Goal: Task Accomplishment & Management: Complete application form

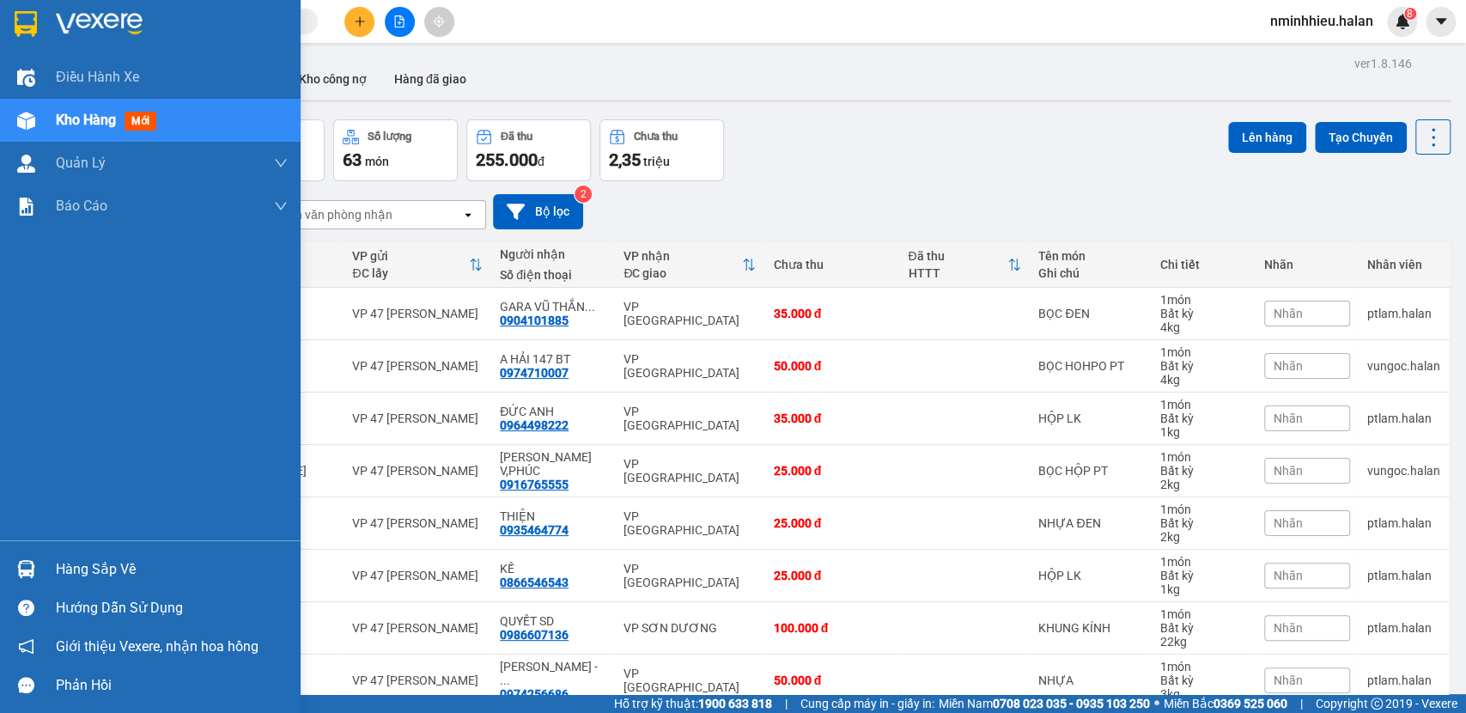
click at [29, 558] on div at bounding box center [26, 569] width 30 height 30
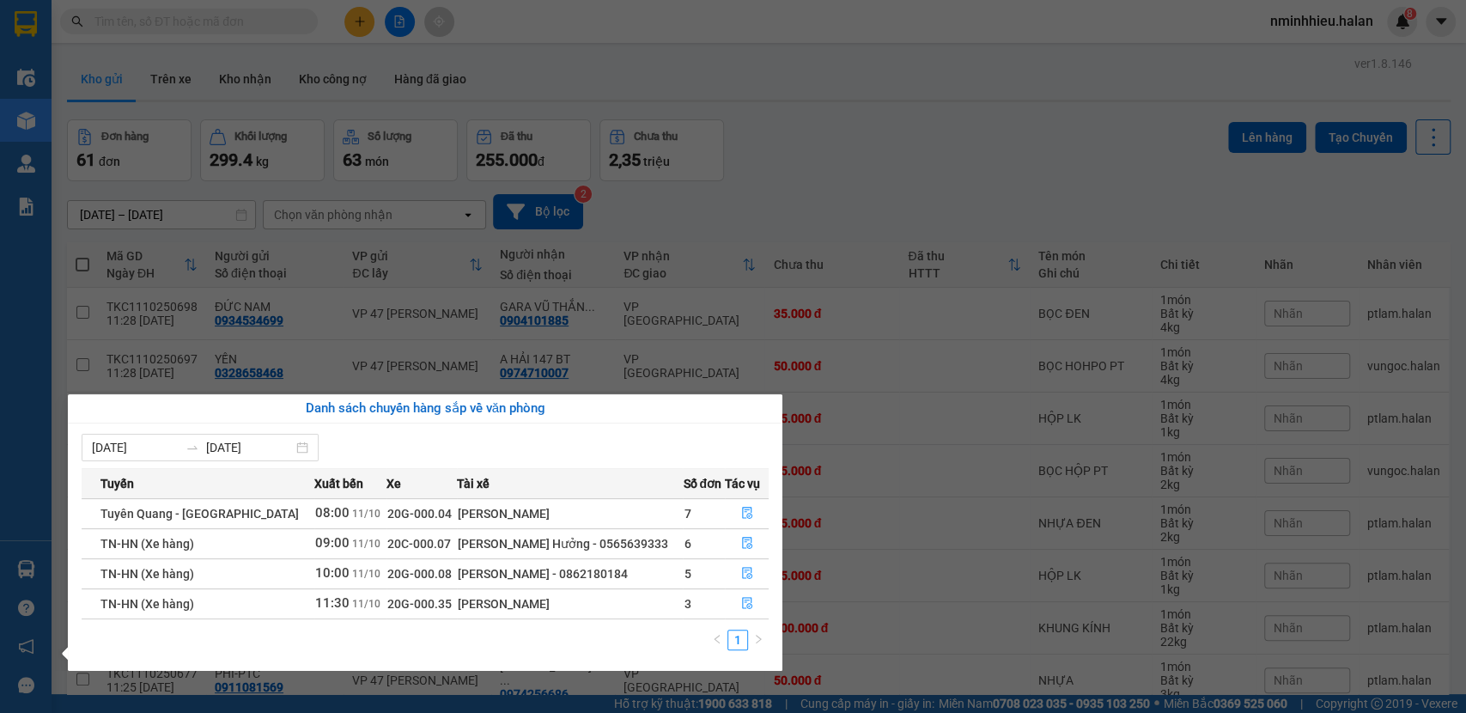
click at [258, 33] on section "Kết quả tìm kiếm ( 0 ) Bộ lọc No Data nminhhieu.halan 8 Điều hành xe Kho hàng m…" at bounding box center [733, 356] width 1466 height 713
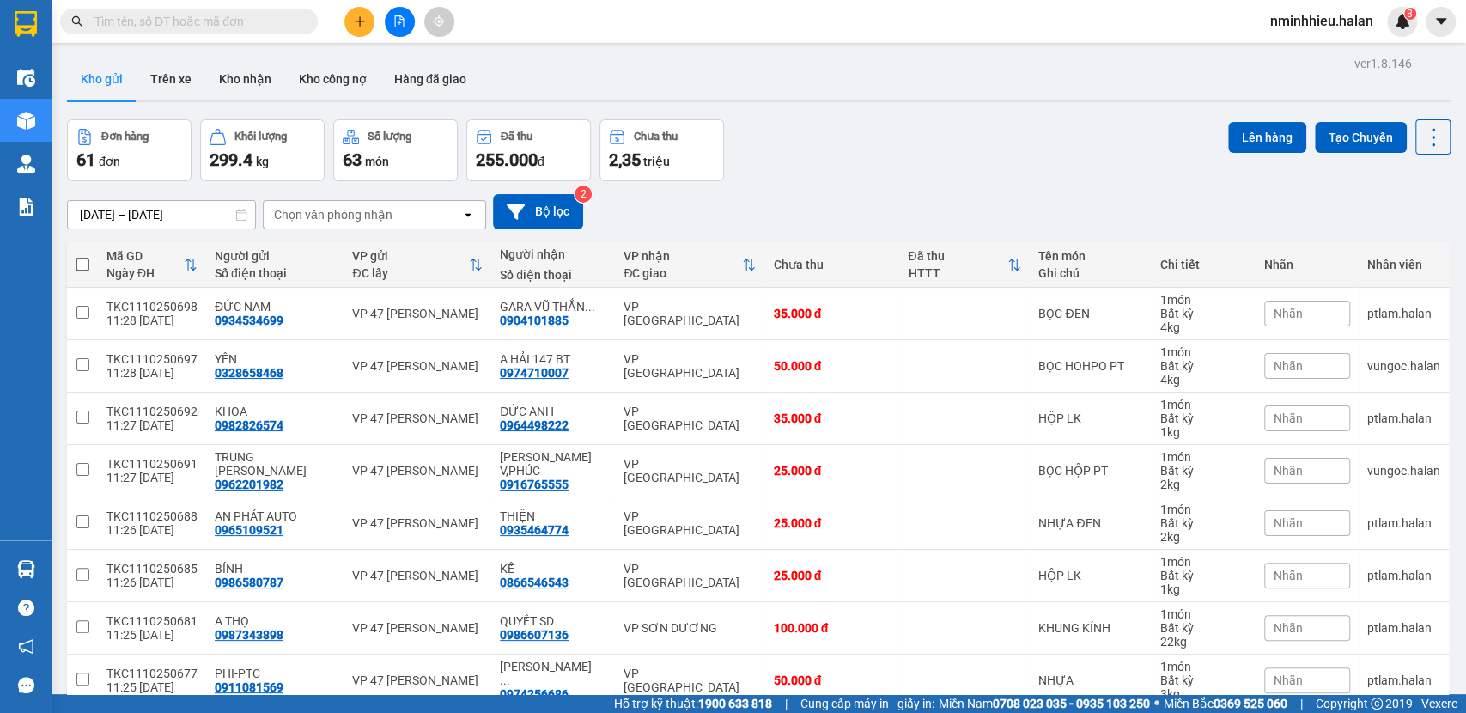
click at [258, 25] on input "text" at bounding box center [195, 21] width 203 height 19
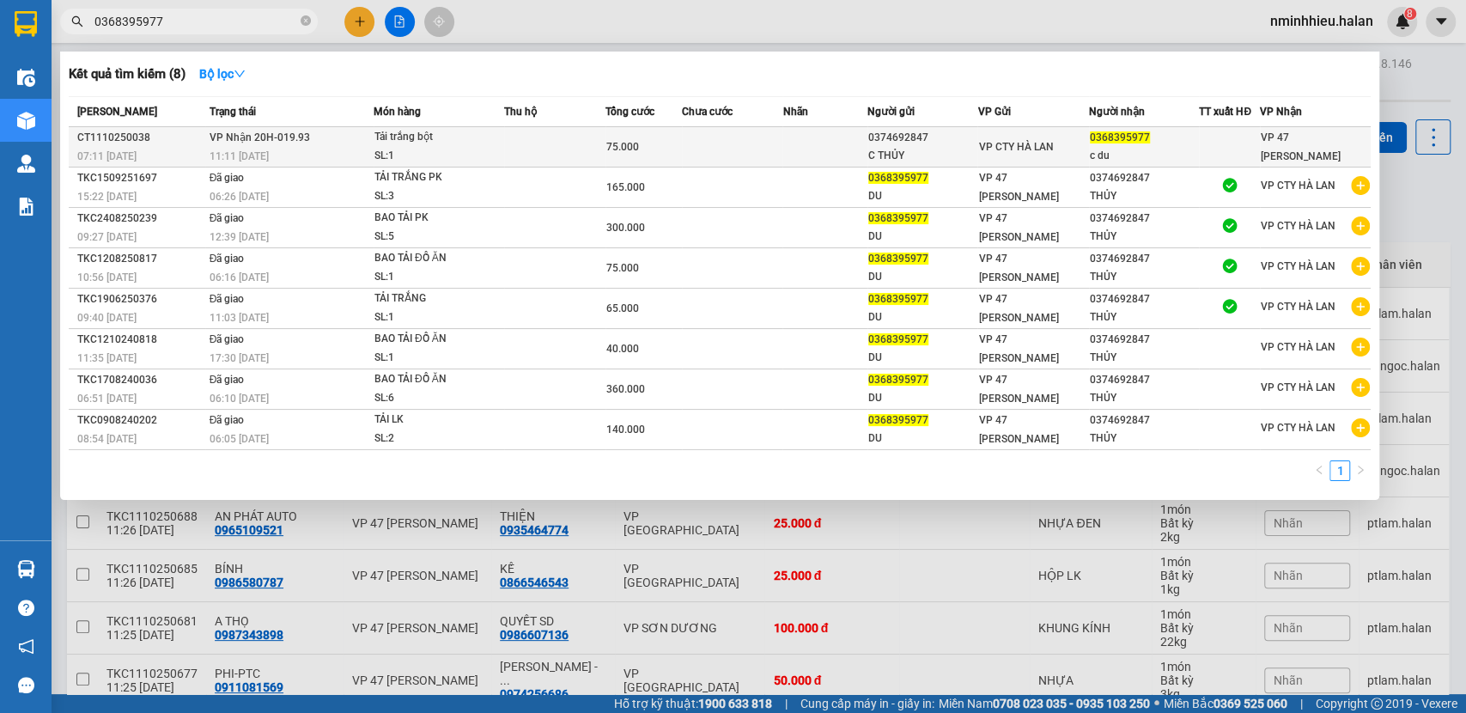
type input "0368395977"
click at [315, 145] on td "VP Nhận 20H-019.93 11:11 - 11/10" at bounding box center [289, 147] width 168 height 40
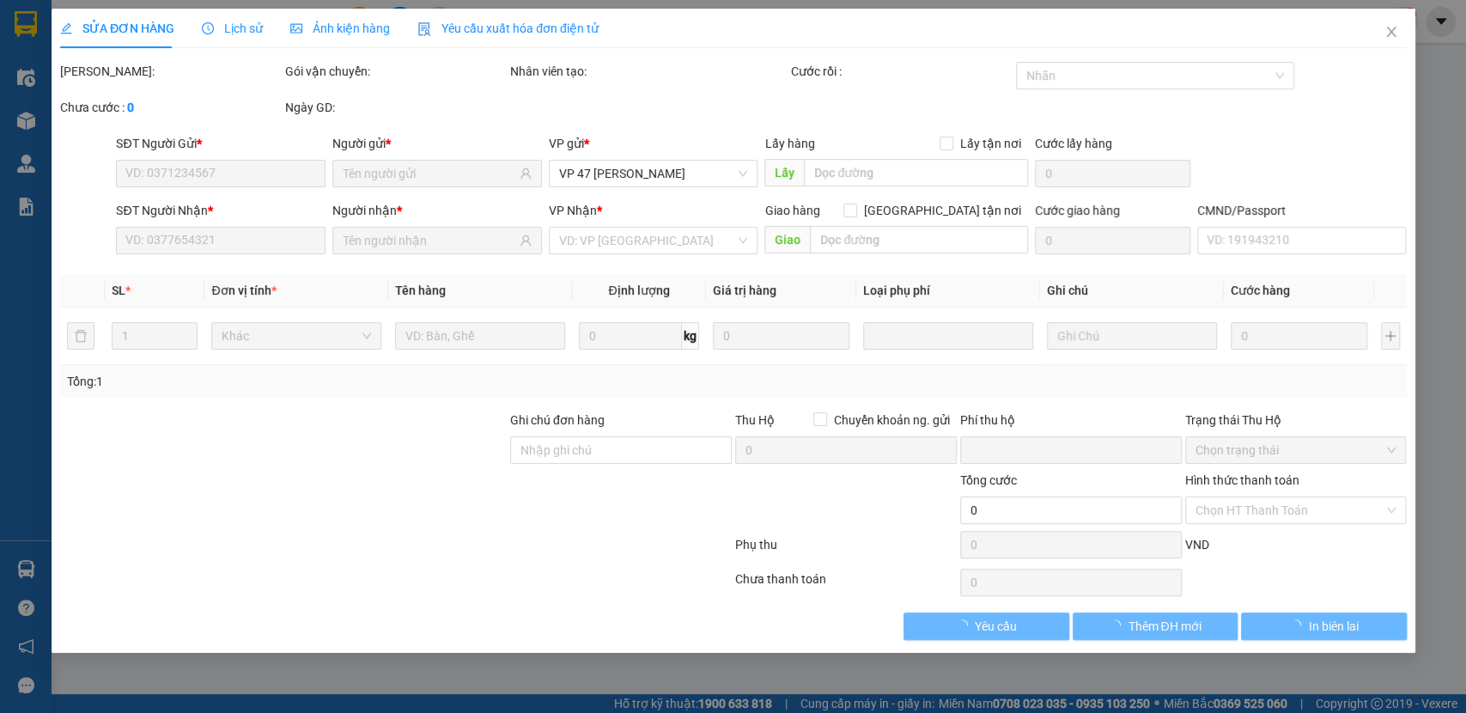
type input "0374692847"
type input "C THỦY"
type input "0368395977"
type input "c du"
type input "0"
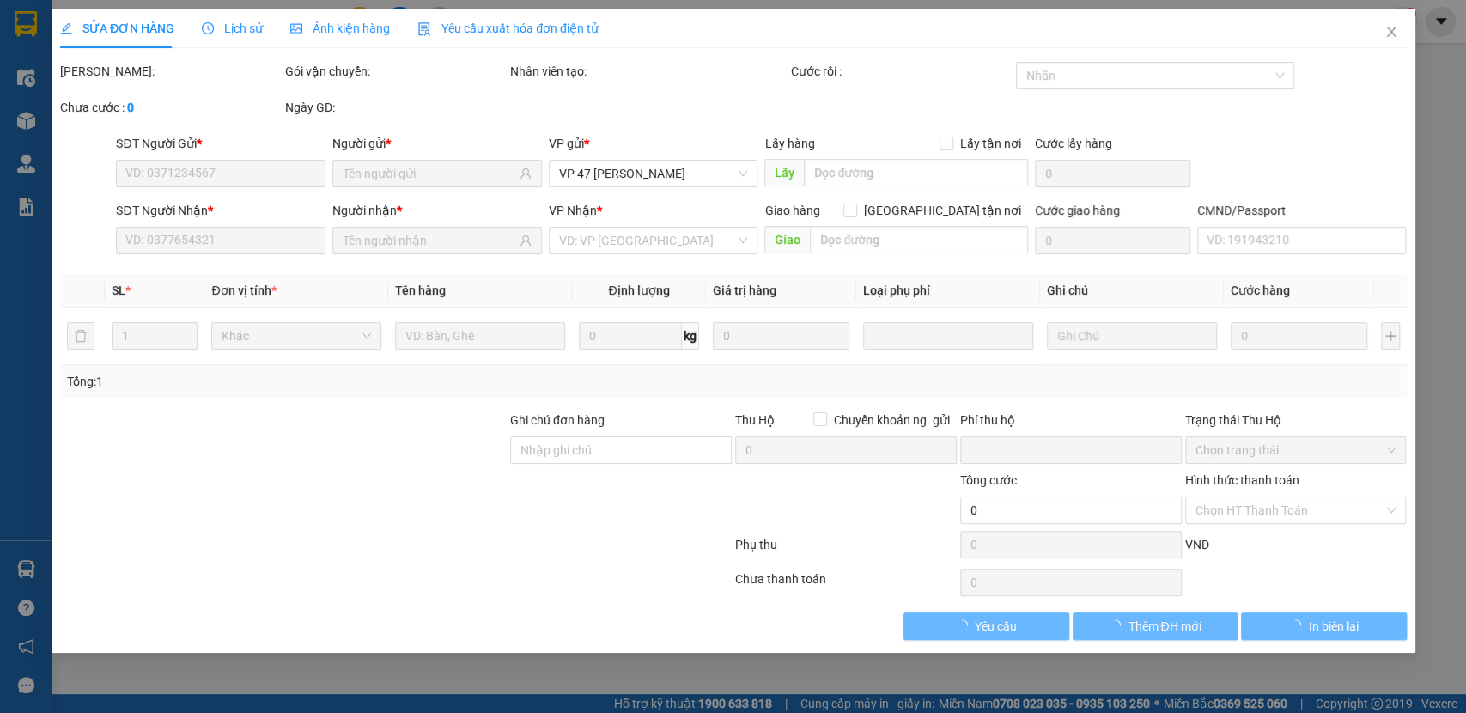
type input "75.000"
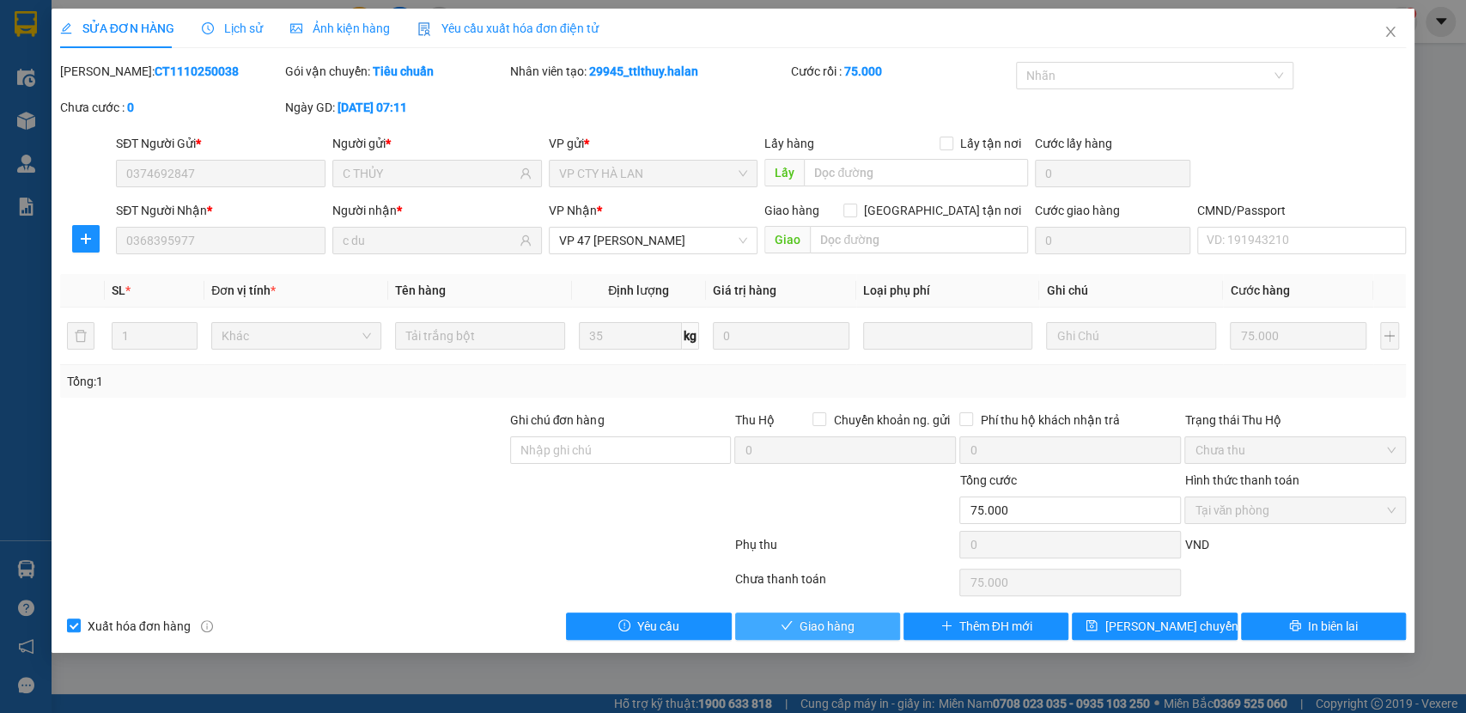
click at [828, 624] on span "Giao hàng" at bounding box center [826, 625] width 55 height 19
type input "0"
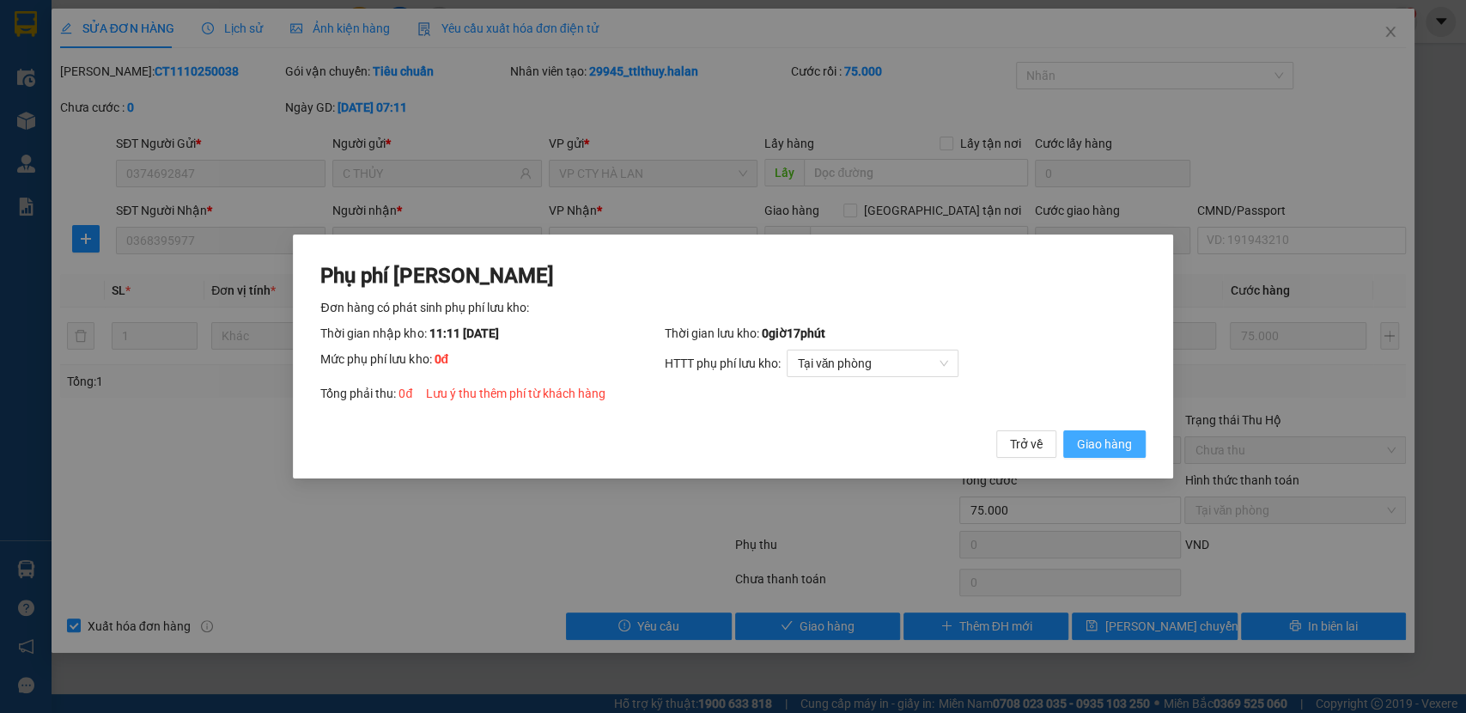
click at [1139, 439] on button "Giao hàng" at bounding box center [1104, 443] width 82 height 27
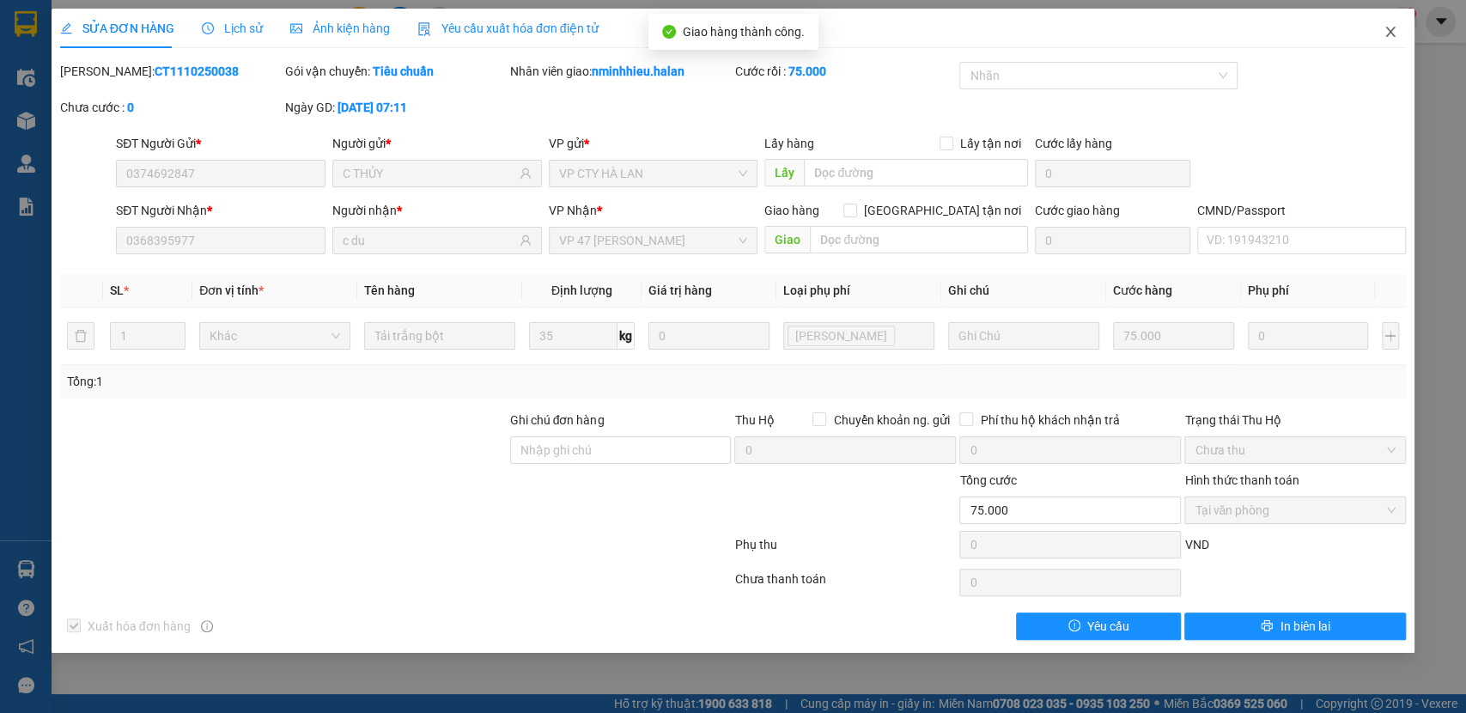
click at [1390, 33] on icon "close" at bounding box center [1390, 32] width 9 height 10
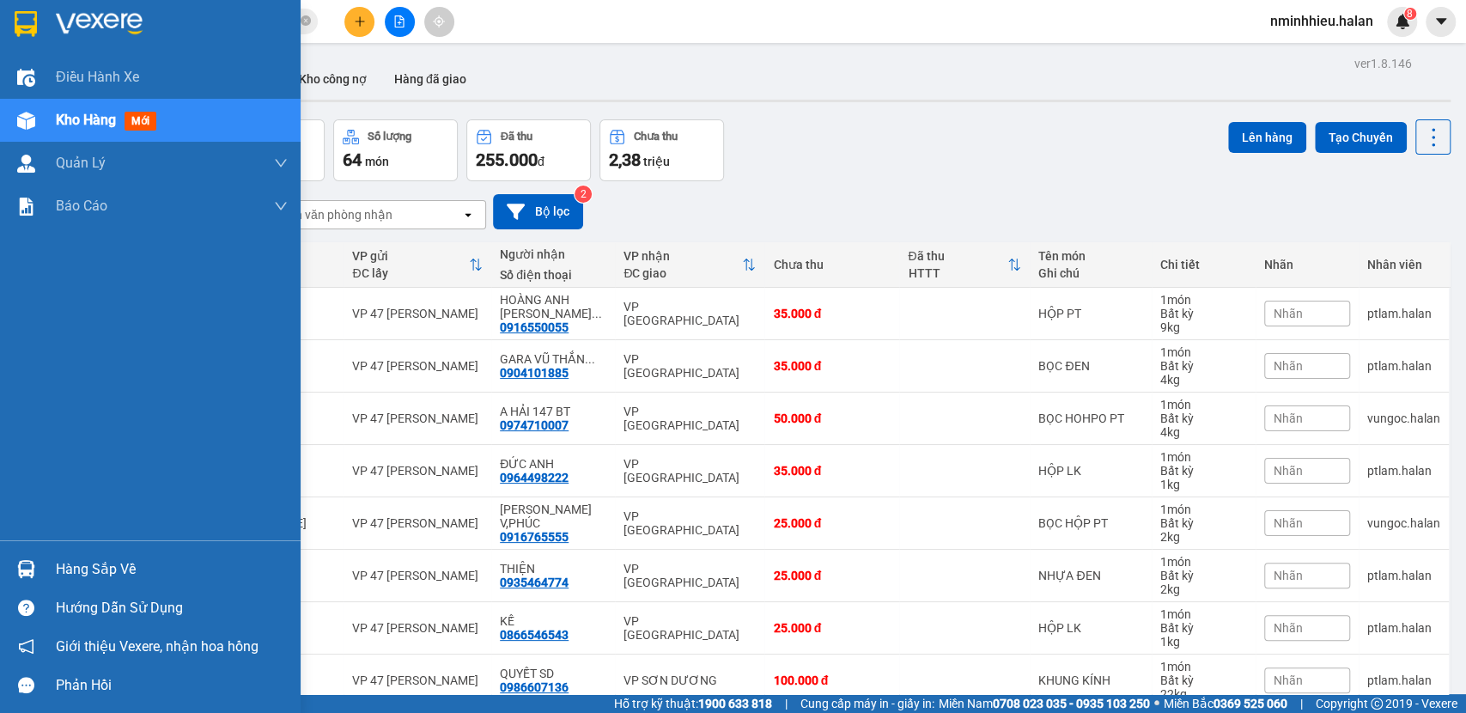
click at [9, 566] on div "Hàng sắp về" at bounding box center [150, 568] width 300 height 39
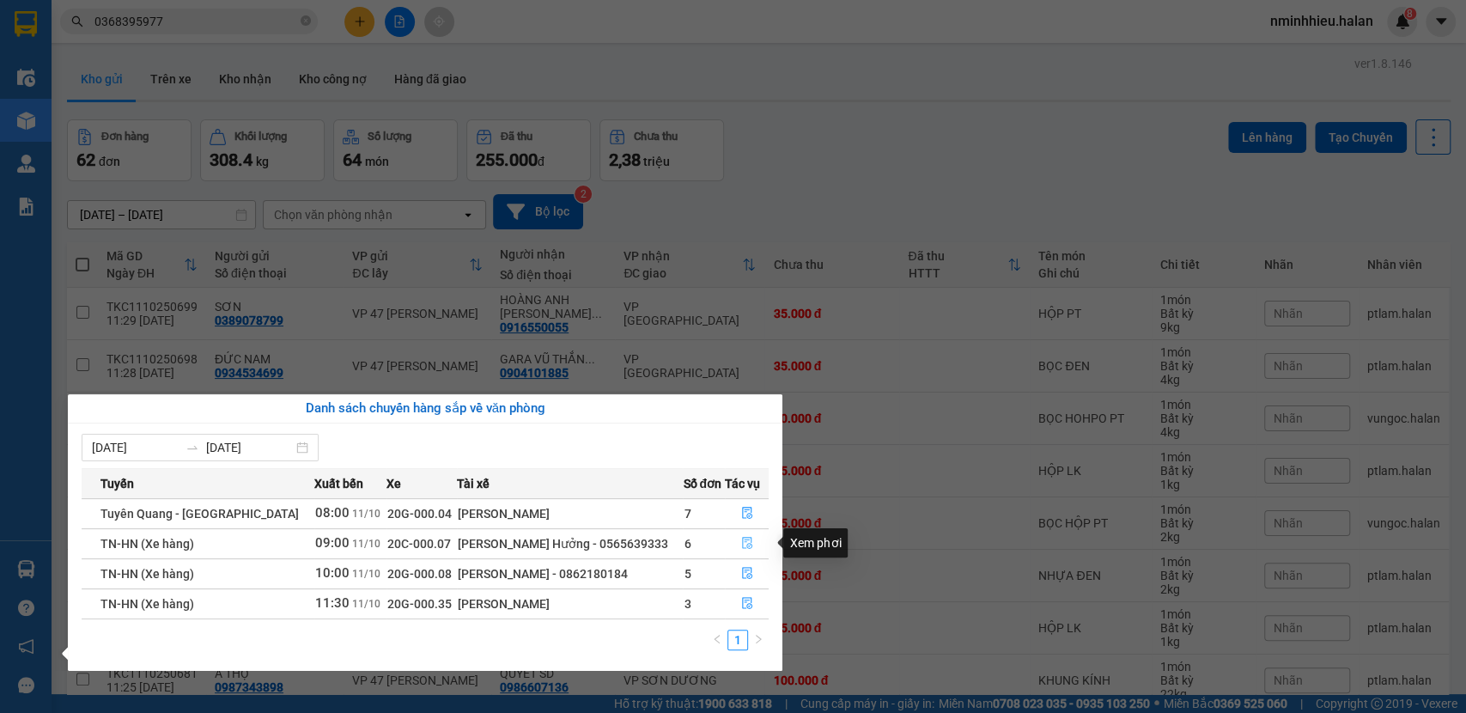
click at [762, 543] on button "button" at bounding box center [746, 543] width 42 height 27
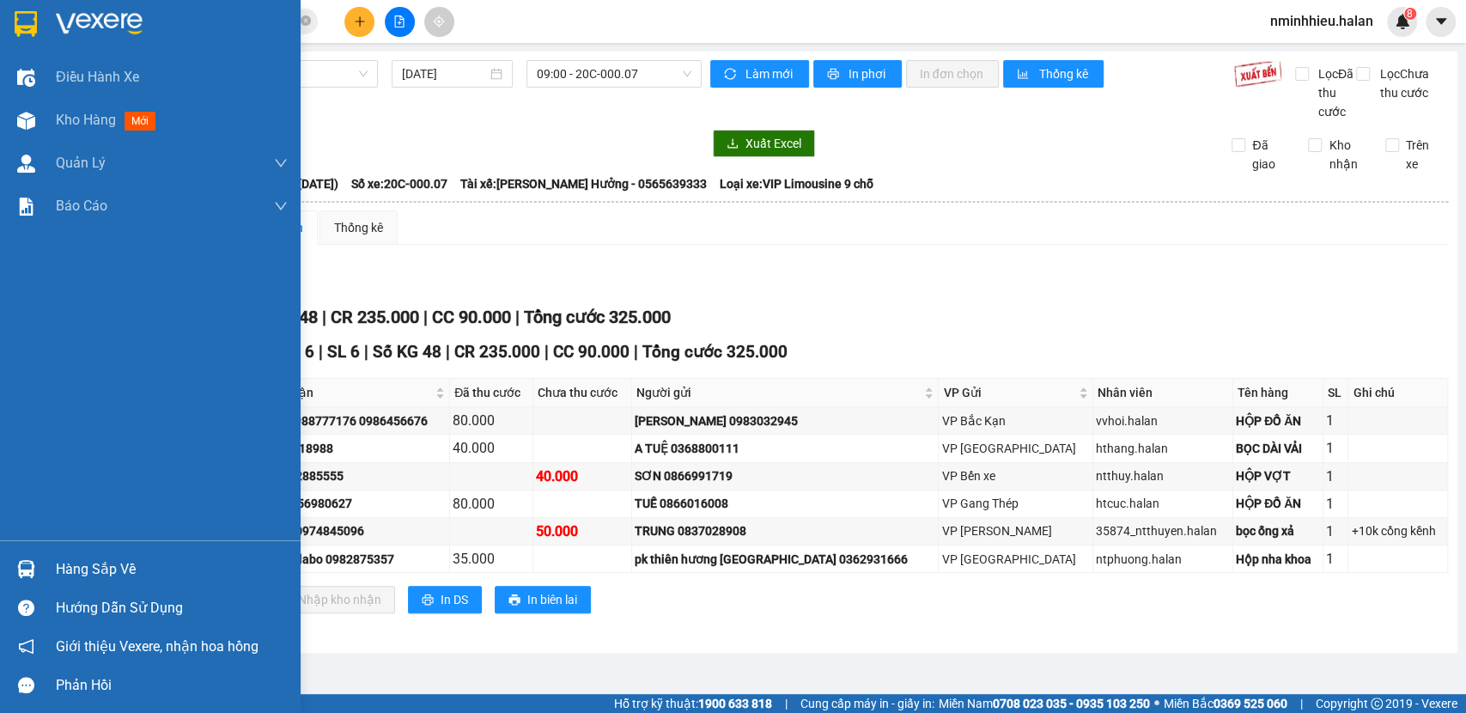
click at [0, 566] on div "Hàng sắp về" at bounding box center [150, 568] width 300 height 39
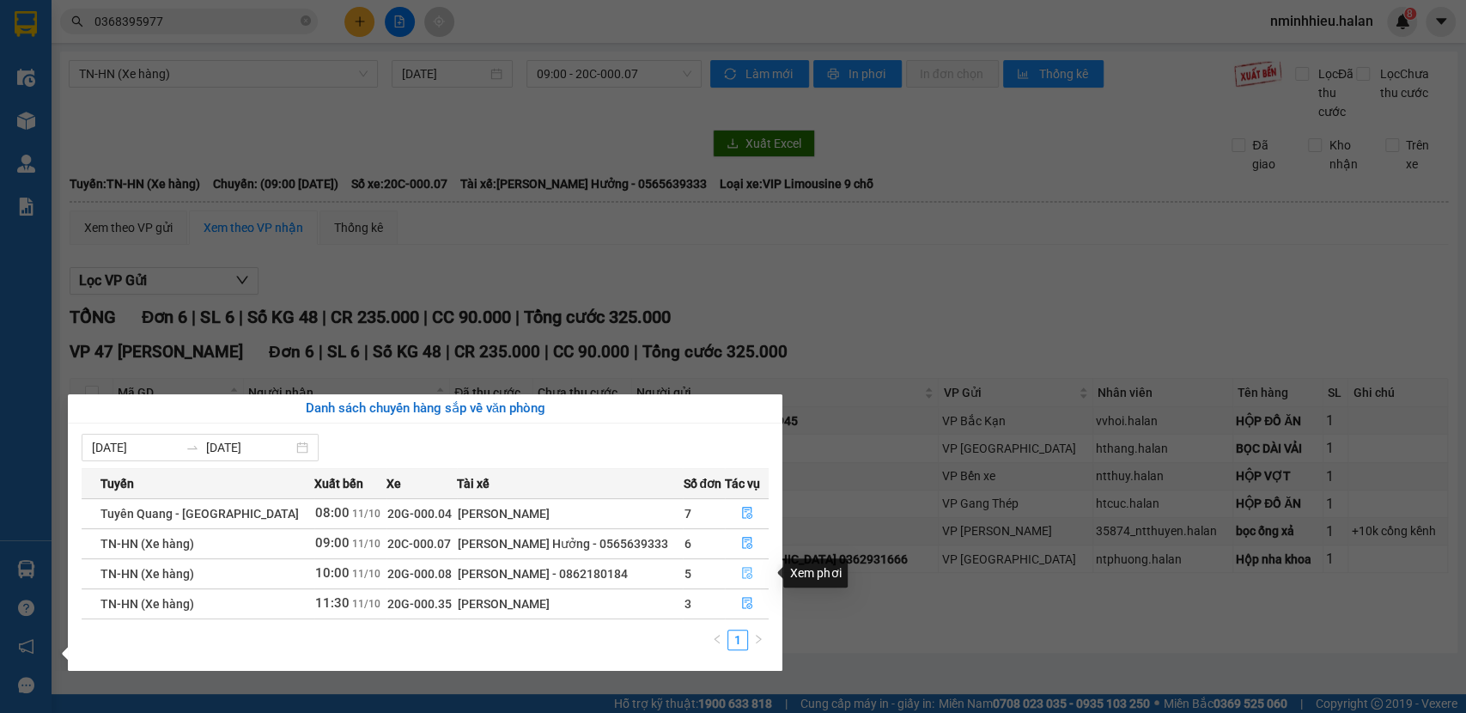
click at [756, 571] on button "button" at bounding box center [746, 573] width 42 height 27
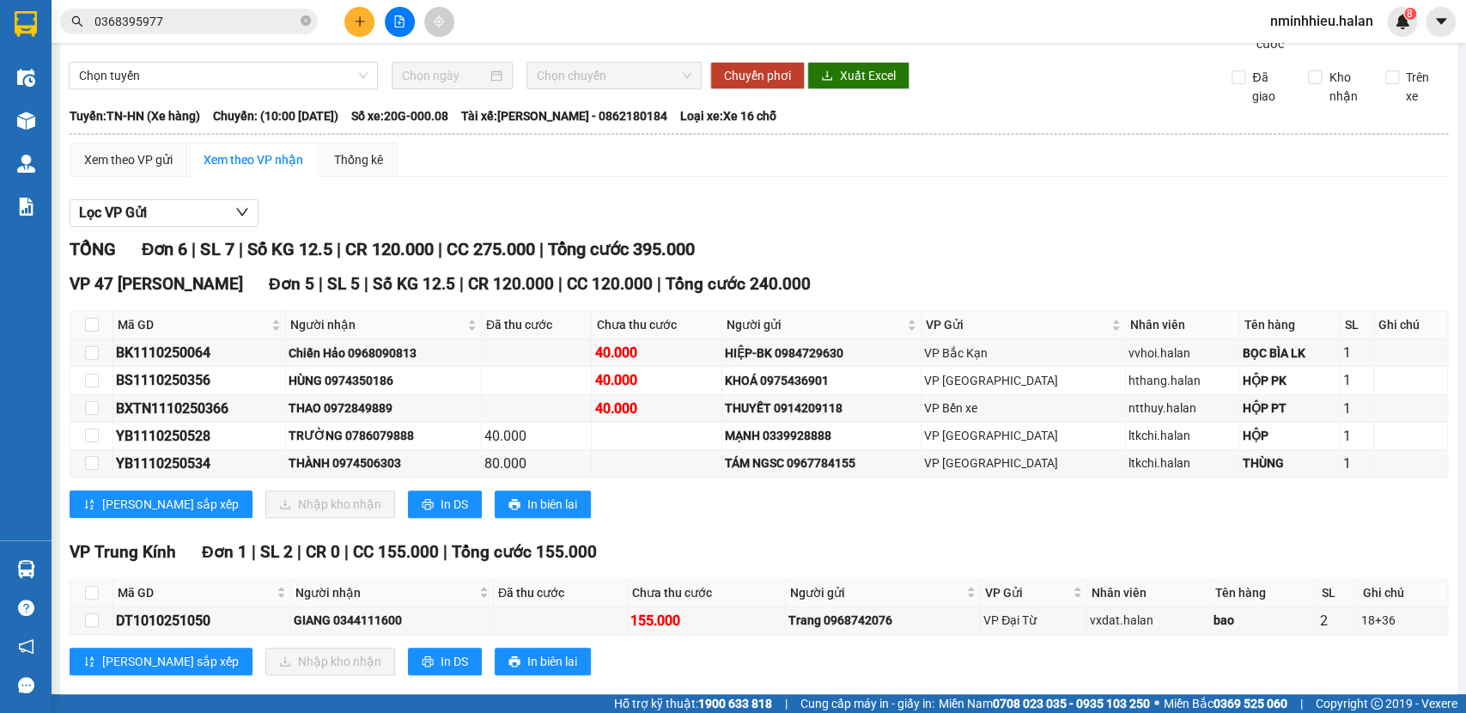
scroll to position [114, 0]
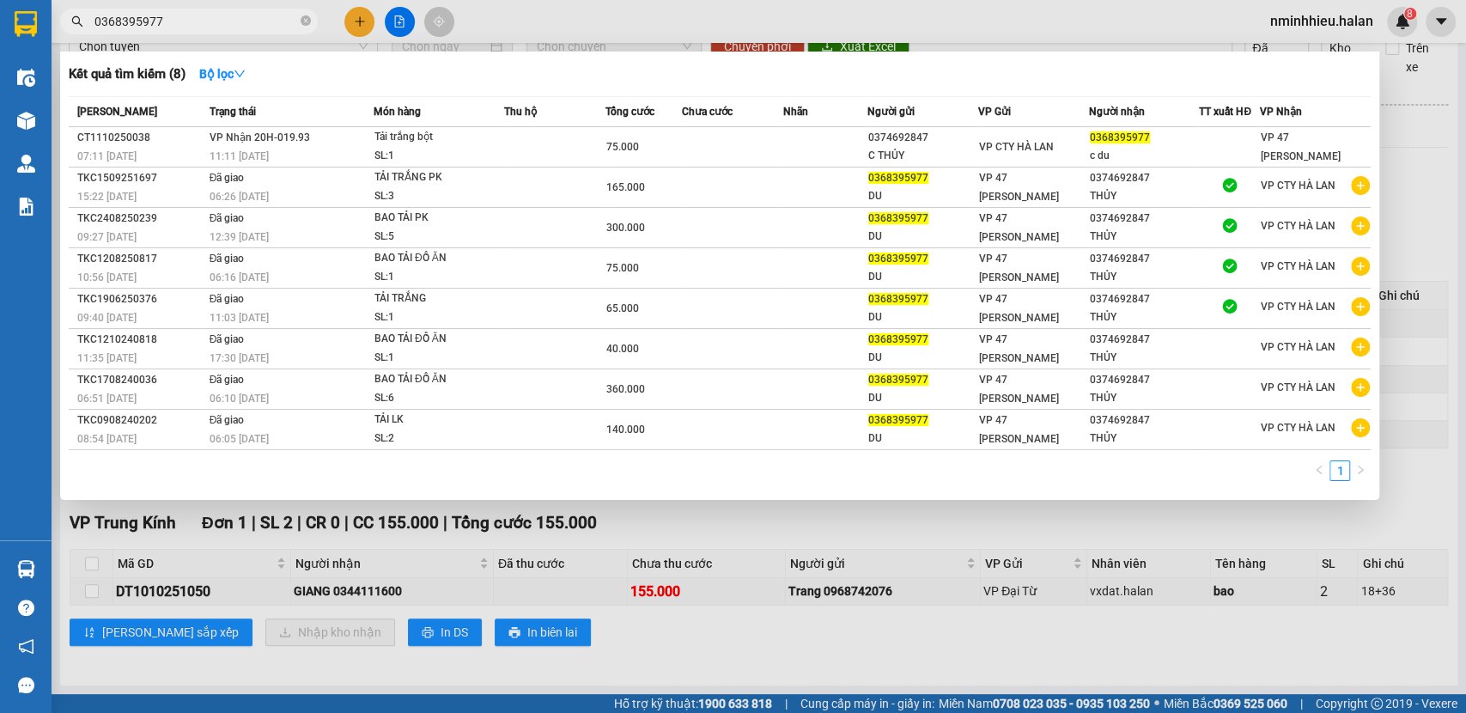
click at [246, 18] on input "0368395977" at bounding box center [195, 21] width 203 height 19
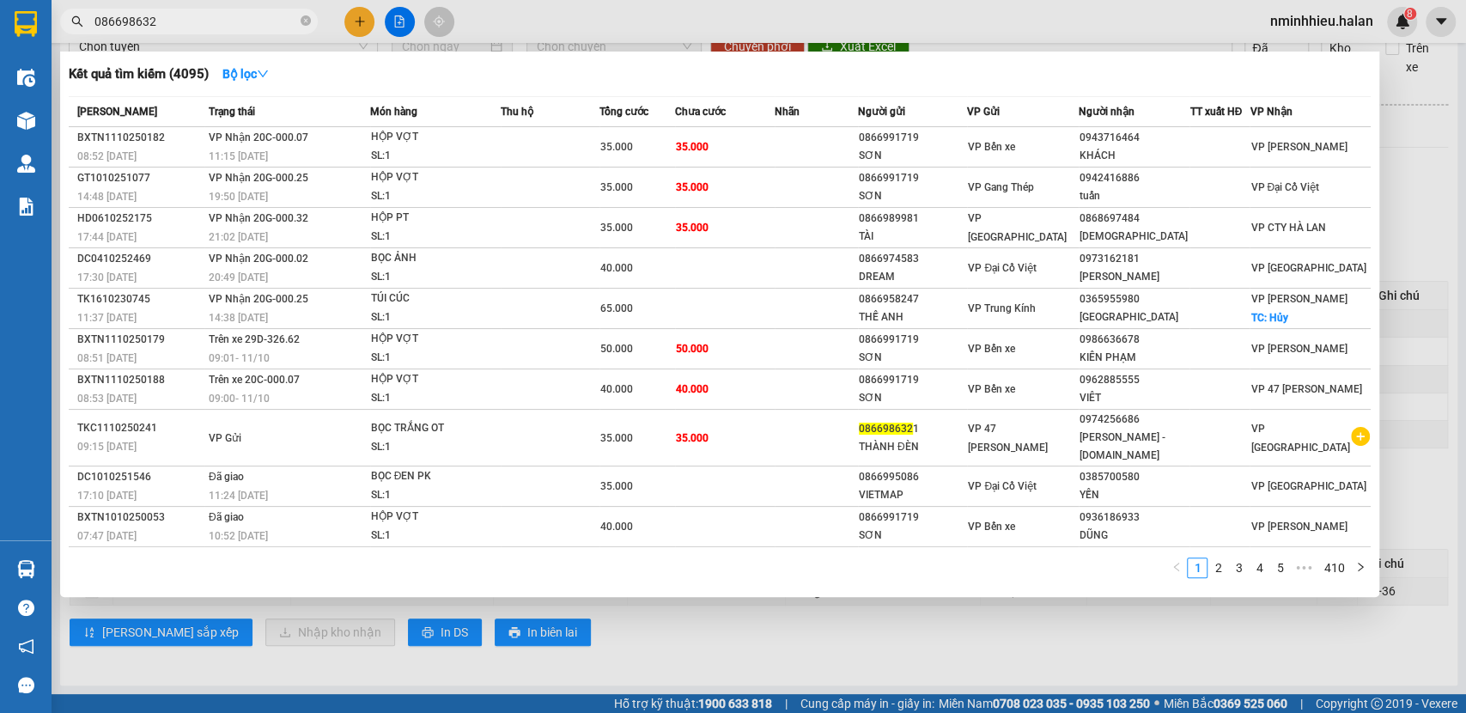
type input "0866986321"
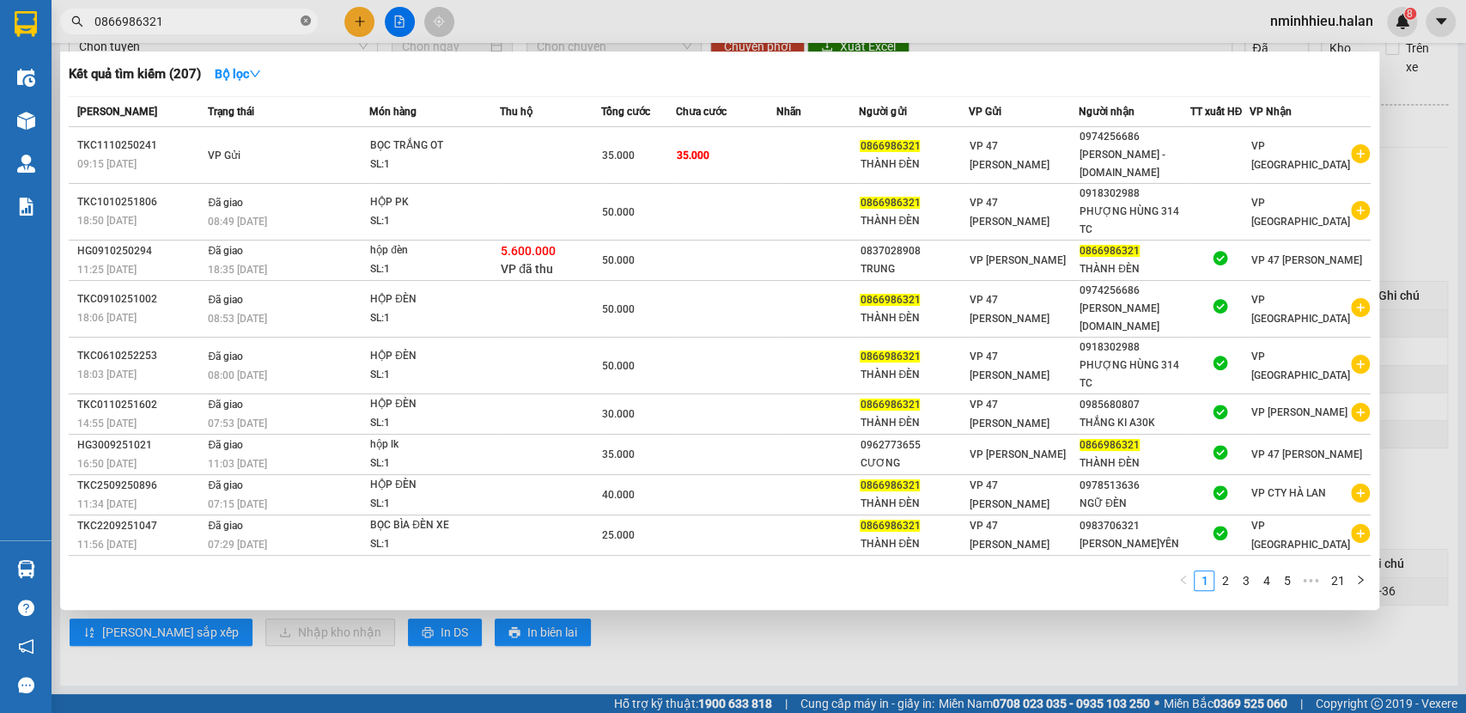
click at [302, 22] on icon "close-circle" at bounding box center [305, 20] width 10 height 10
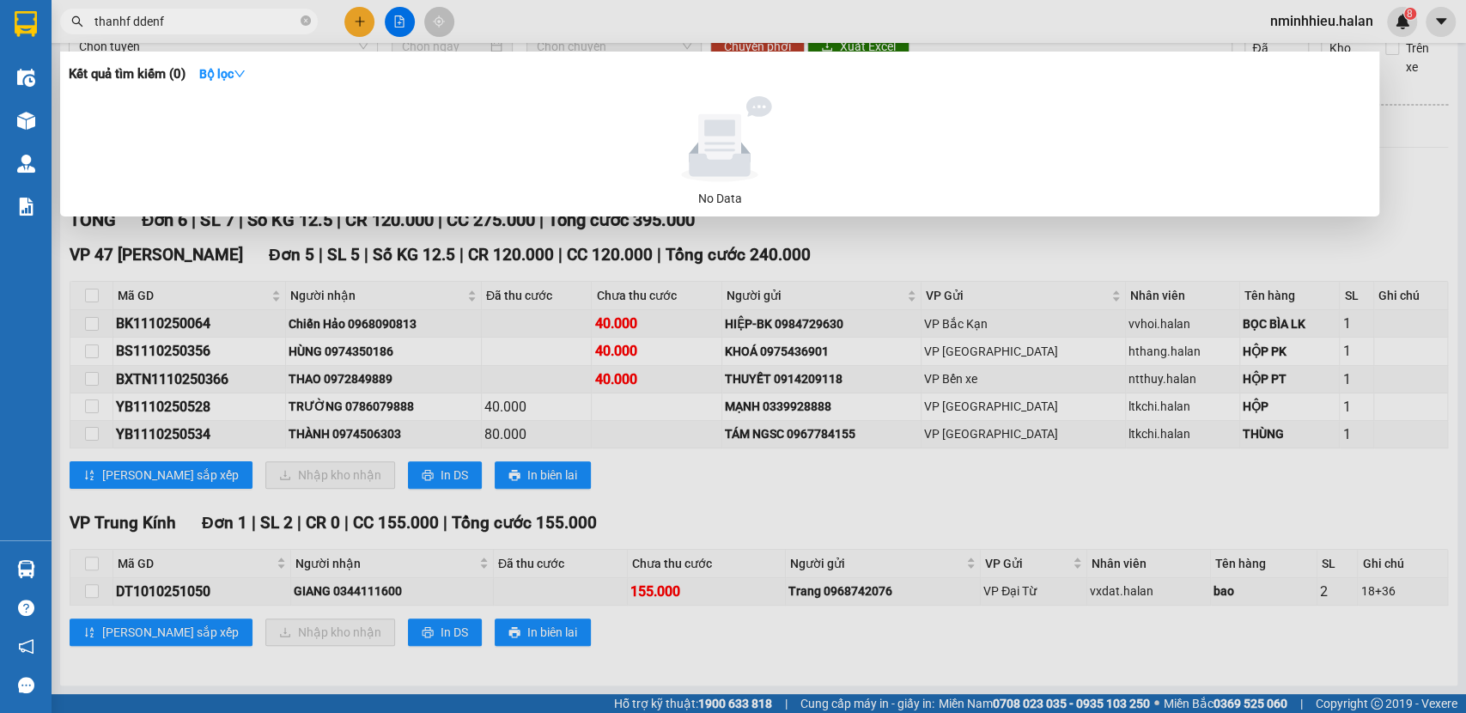
type input "thanhf ddenf"
click at [300, 26] on icon "close-circle" at bounding box center [305, 20] width 10 height 10
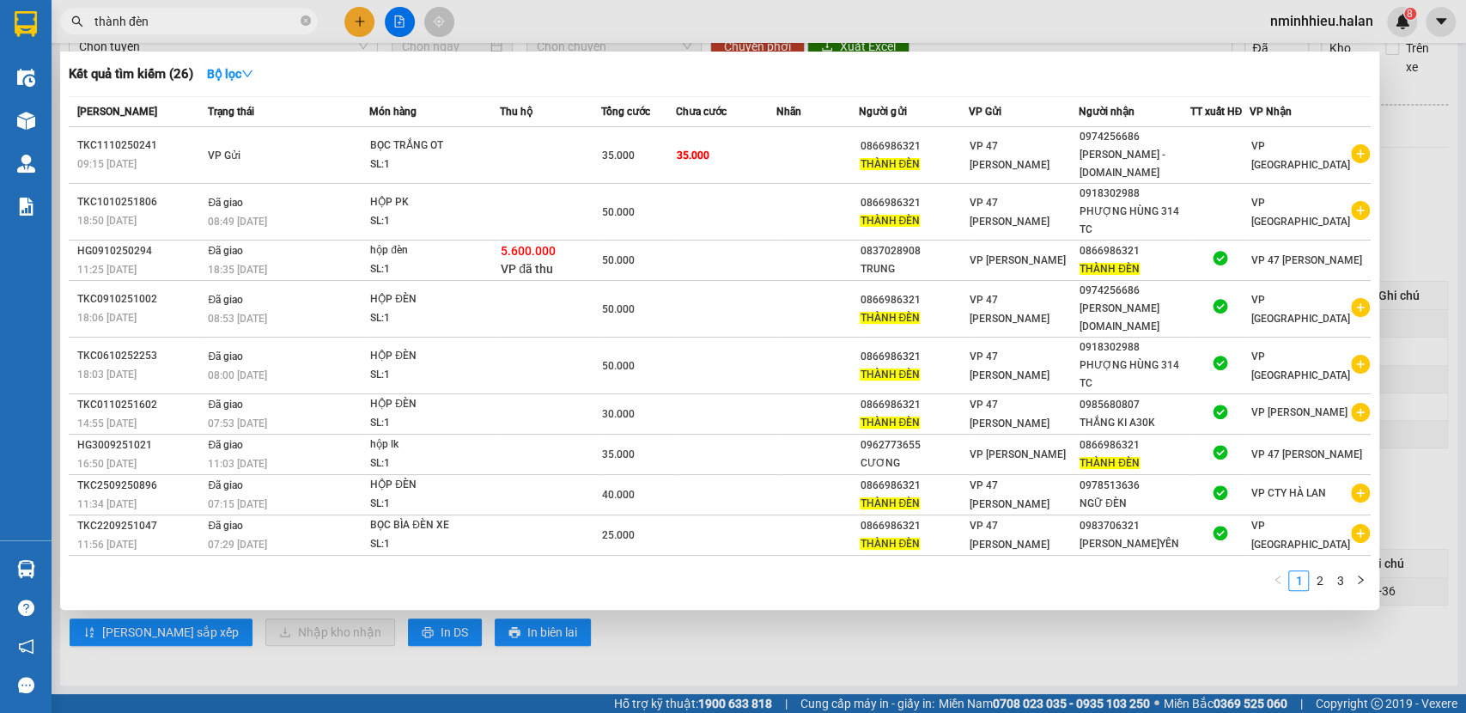
click at [240, 23] on input "thành đèn" at bounding box center [195, 21] width 203 height 19
click at [239, 23] on input "thành đèn" at bounding box center [195, 21] width 203 height 19
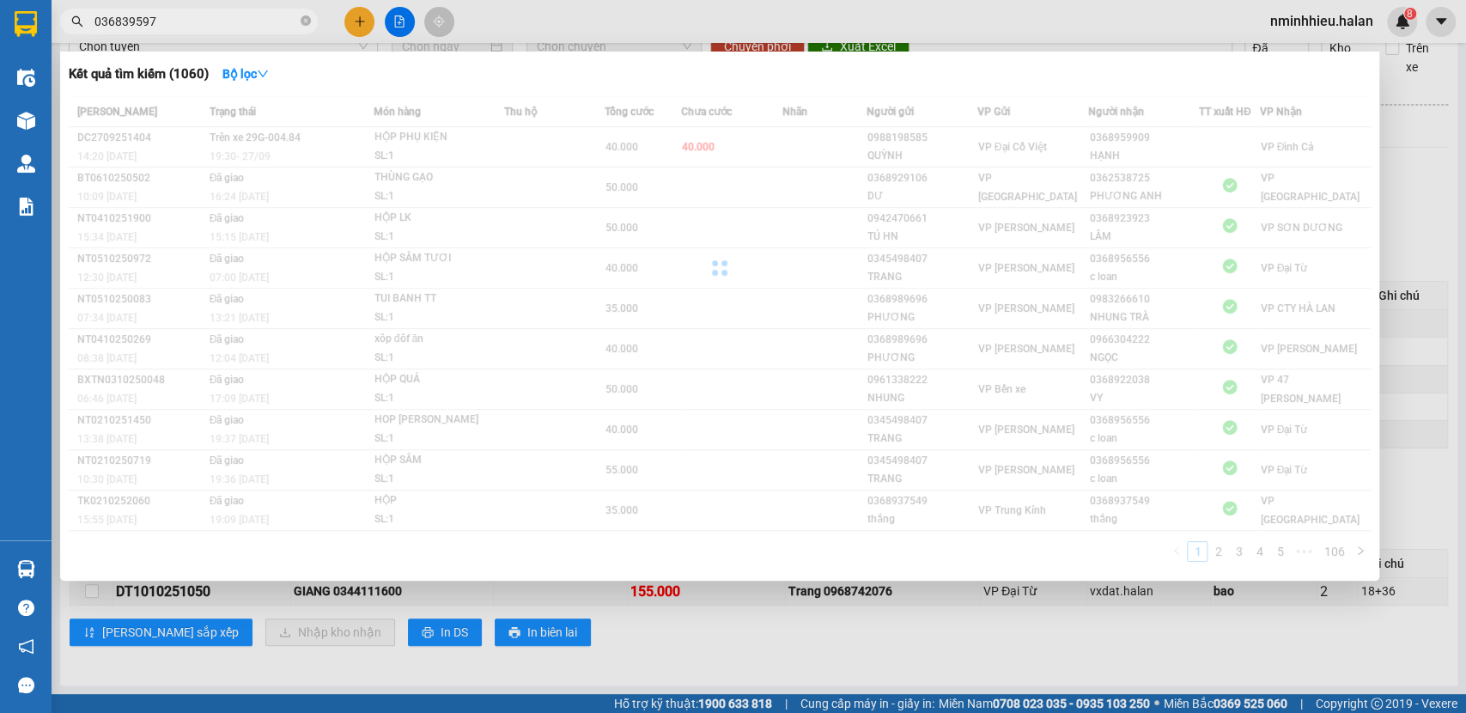
type input "0368395977"
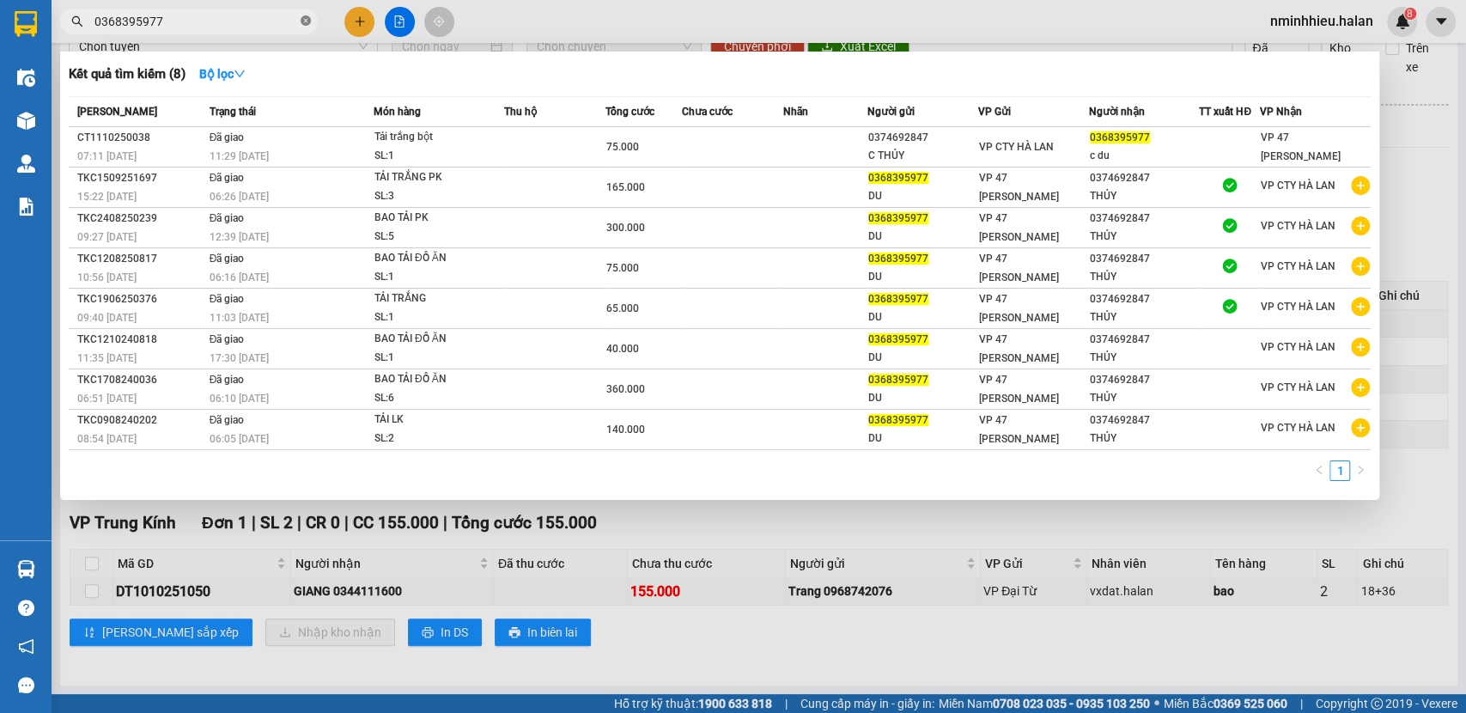
click at [306, 19] on icon "close-circle" at bounding box center [305, 20] width 10 height 10
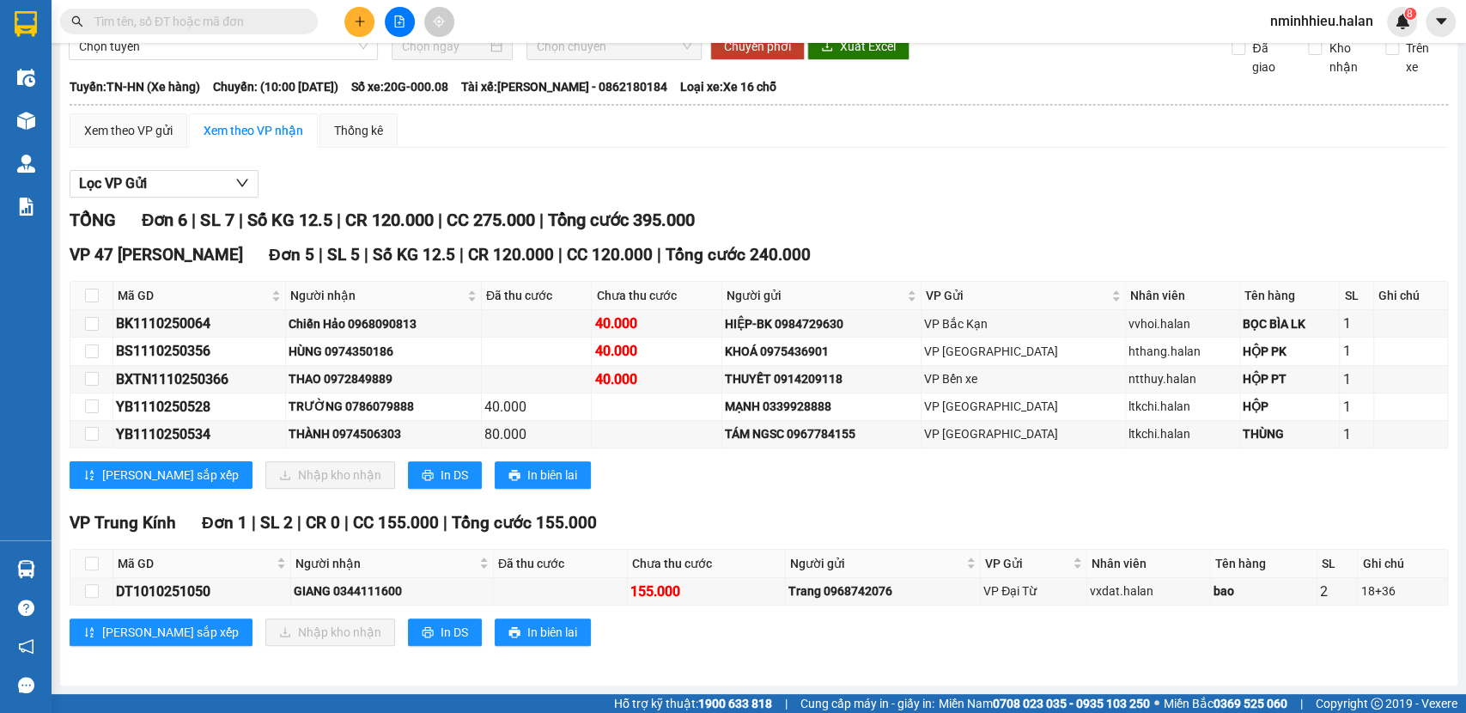
click at [260, 24] on input "text" at bounding box center [195, 21] width 203 height 19
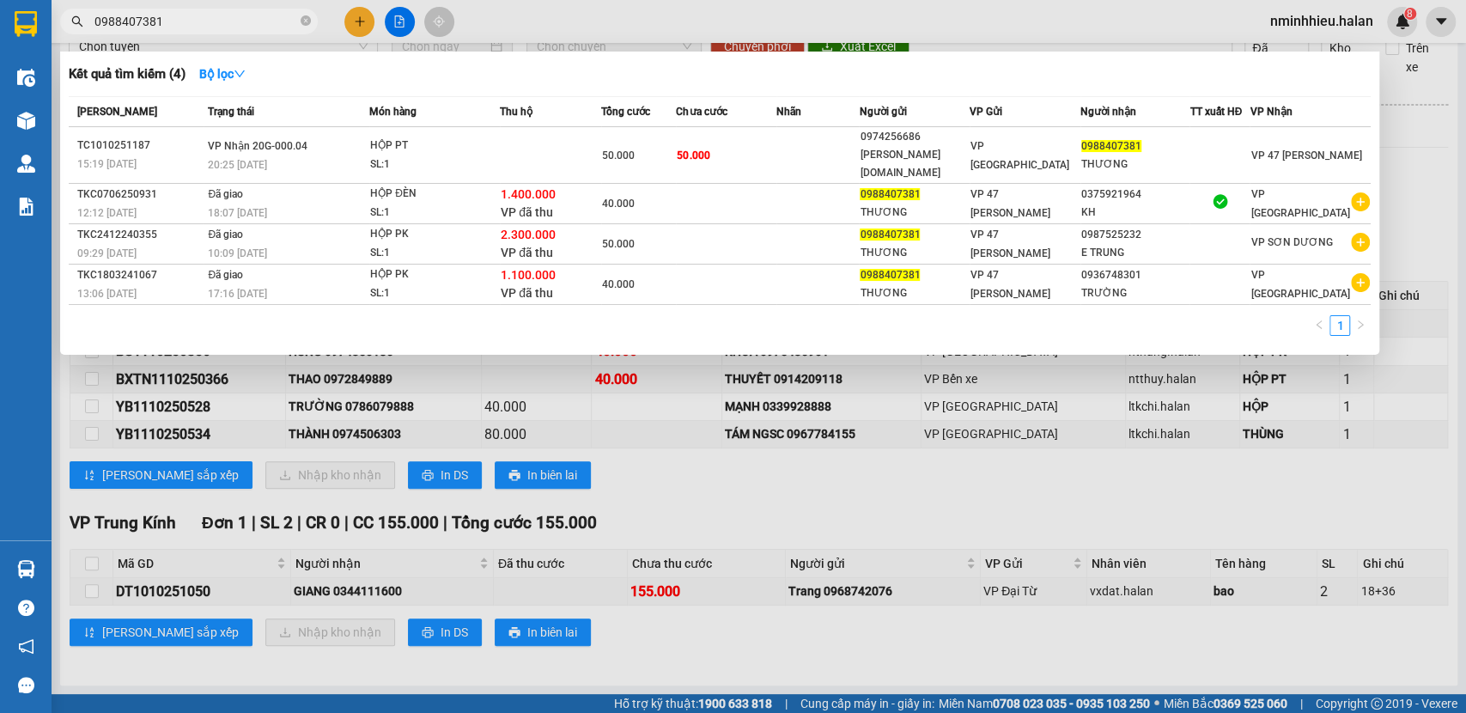
type input "0988407381"
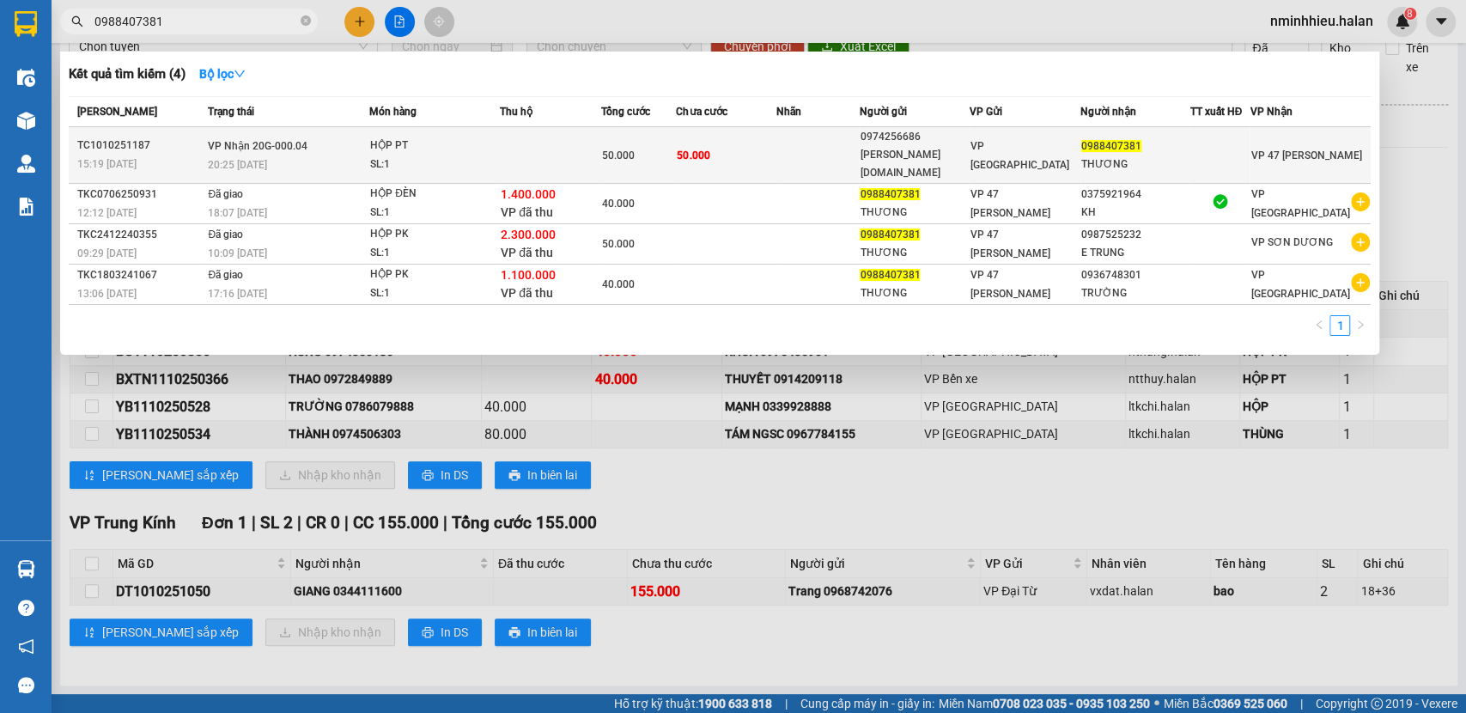
click at [436, 155] on div "SL: 1" at bounding box center [434, 164] width 129 height 19
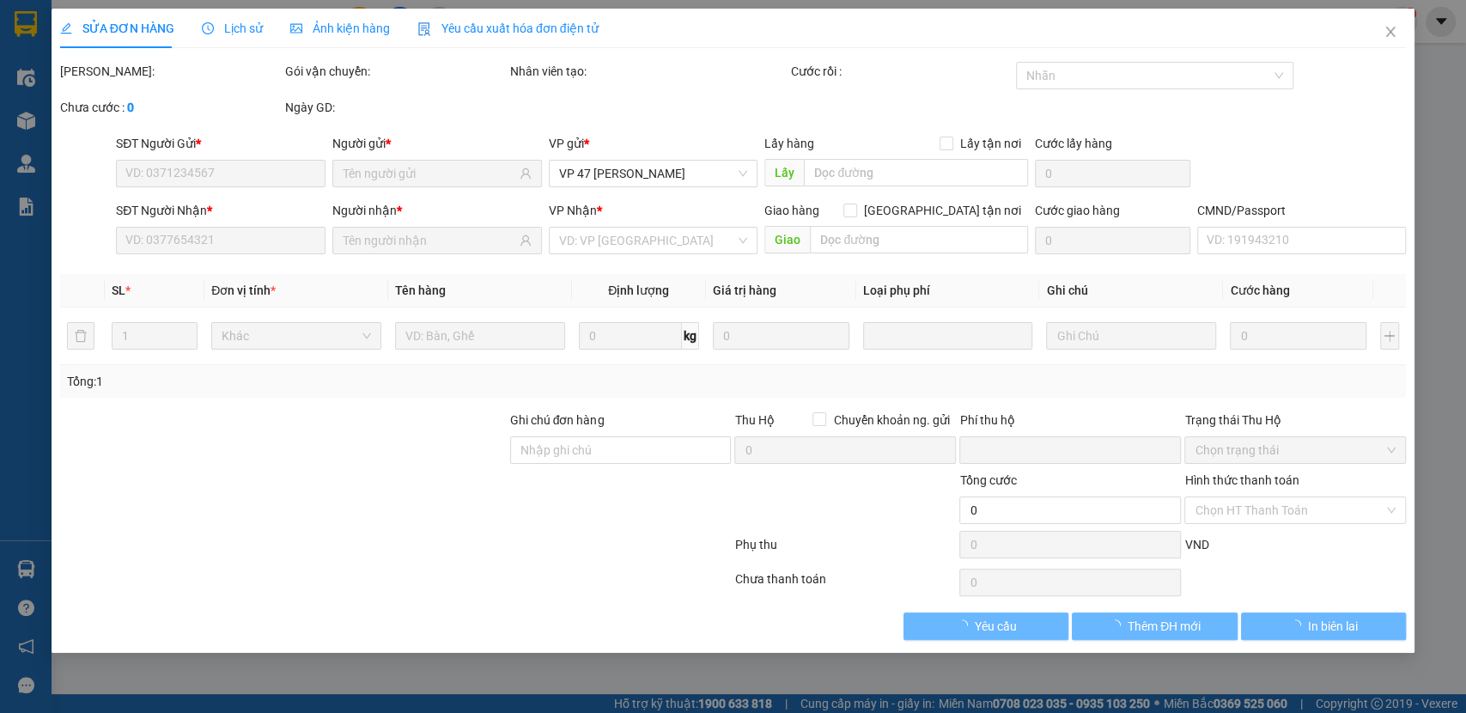
type input "0974256686"
type input "NGỌC ÁNH 314.TC"
type input "0988407381"
type input "THƯƠNG"
type input "0"
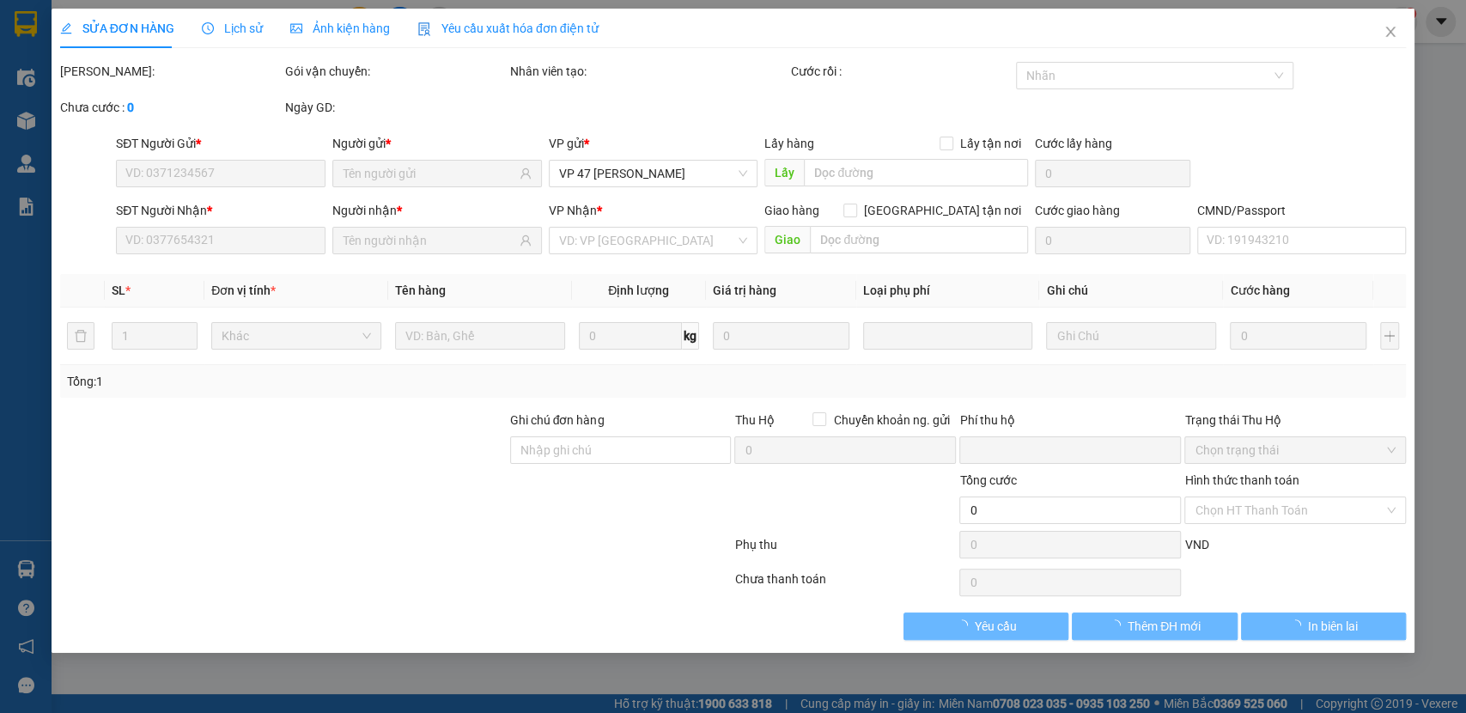
type input "50.000"
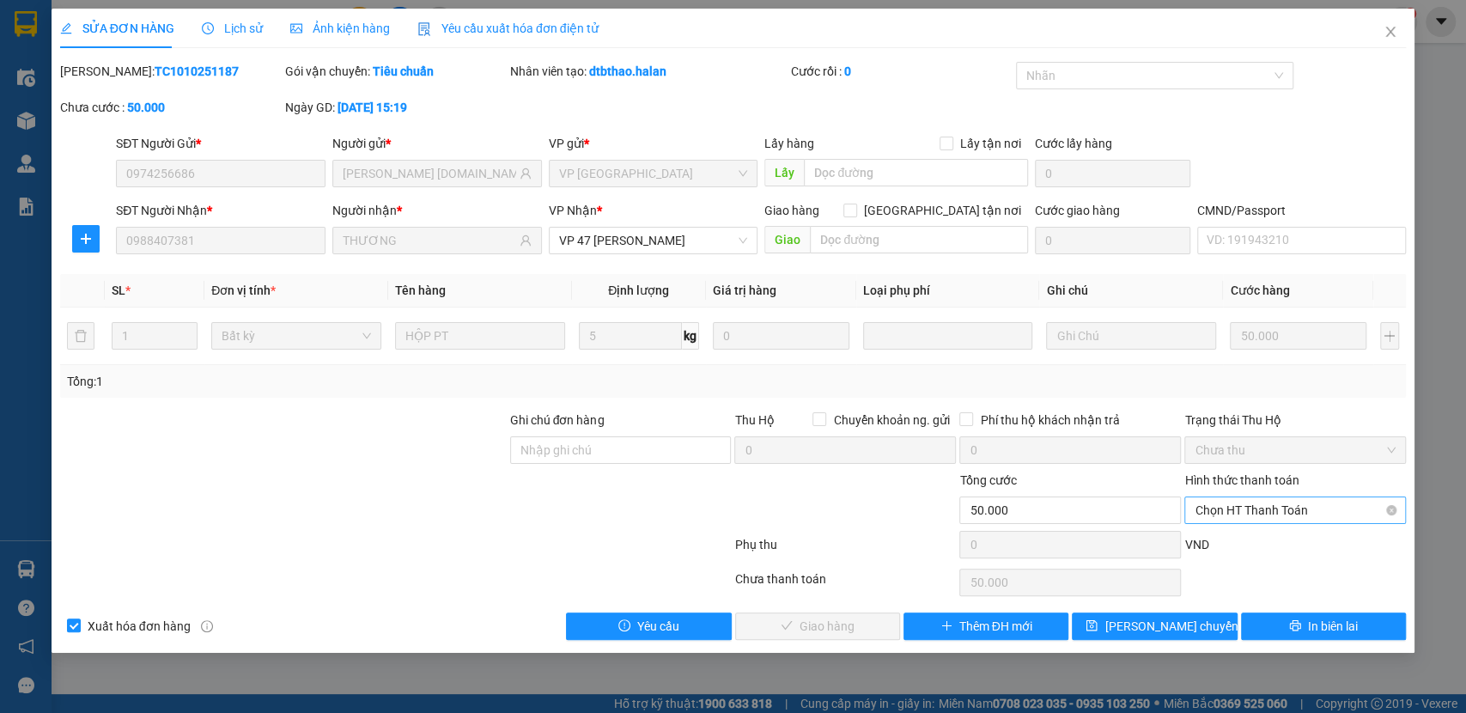
click at [1232, 519] on span "Chọn HT Thanh Toán" at bounding box center [1294, 510] width 201 height 26
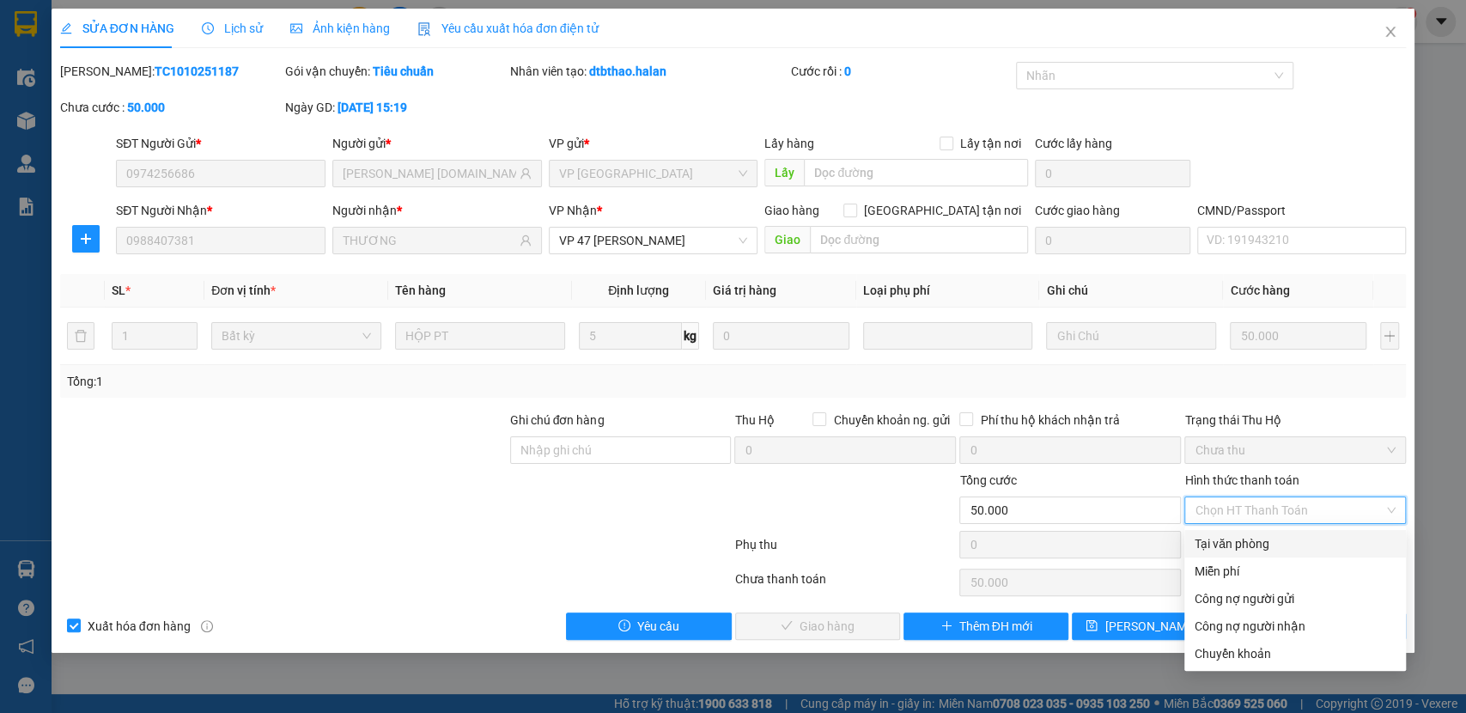
click at [1230, 532] on div "Tại văn phòng" at bounding box center [1294, 543] width 221 height 27
type input "0"
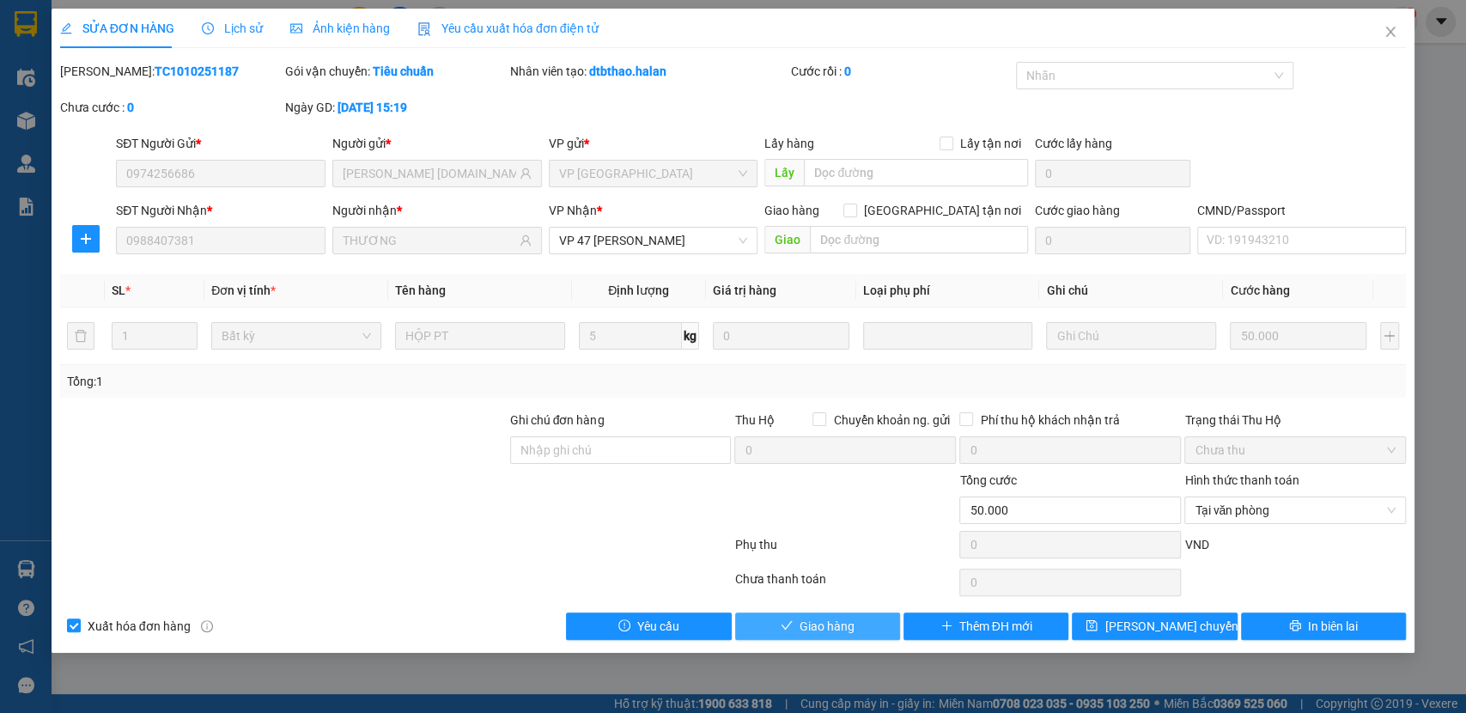
click at [861, 621] on button "Giao hàng" at bounding box center [817, 625] width 165 height 27
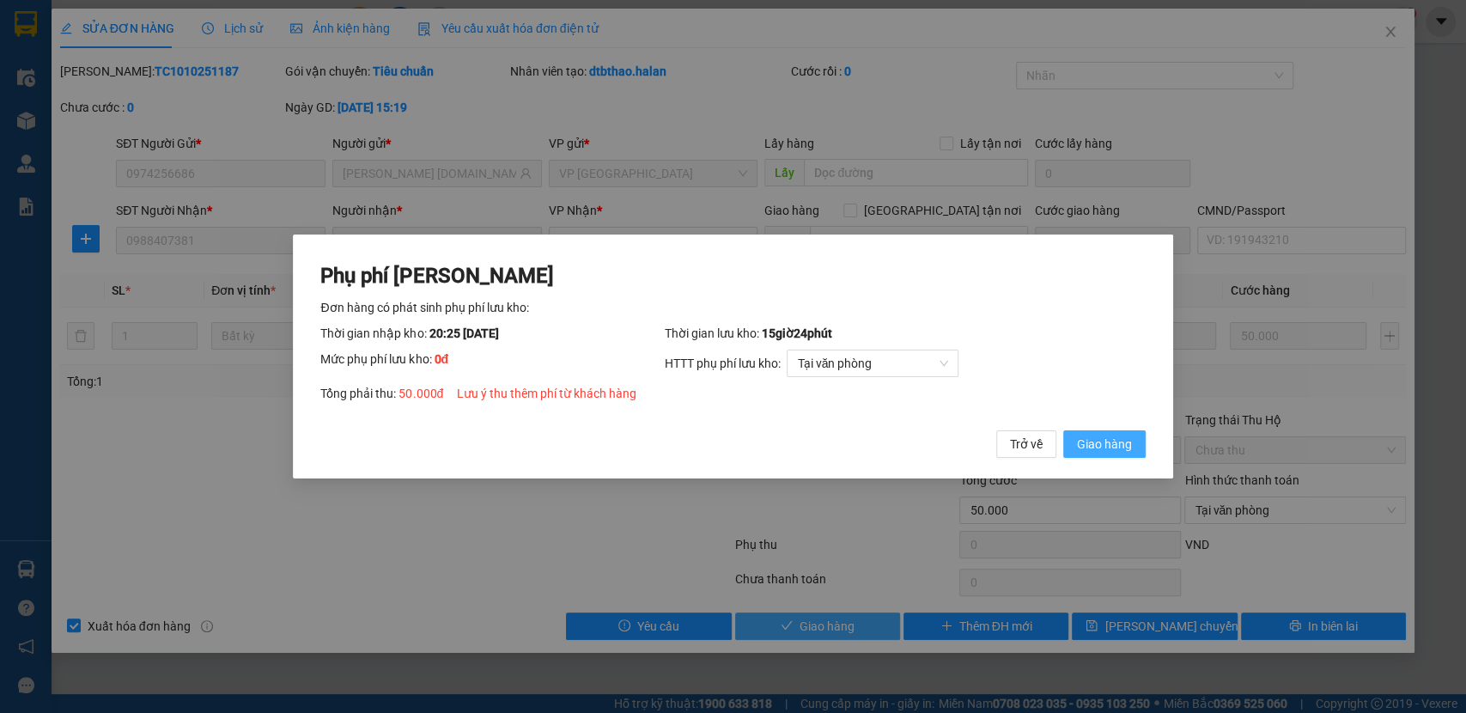
click at [1063, 430] on button "Giao hàng" at bounding box center [1104, 443] width 82 height 27
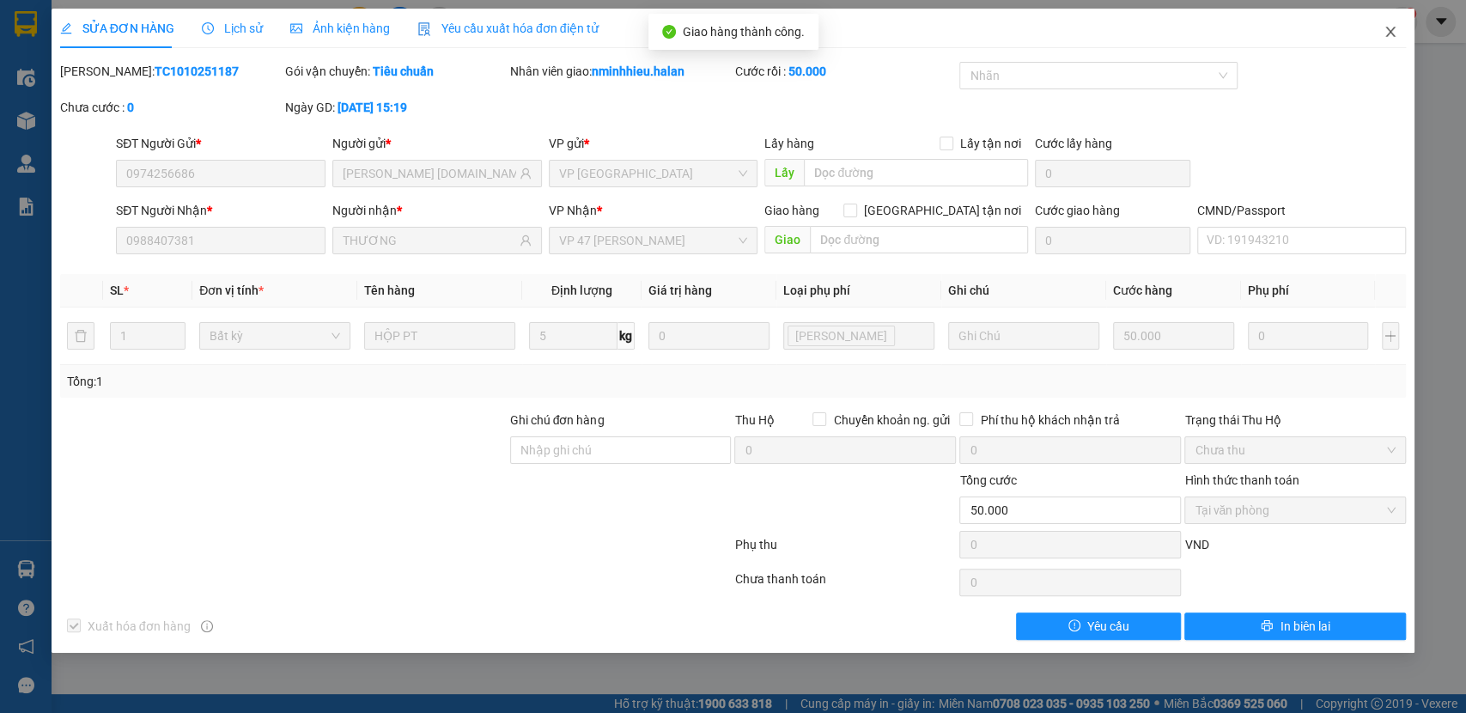
click at [1392, 47] on span "Close" at bounding box center [1390, 33] width 48 height 48
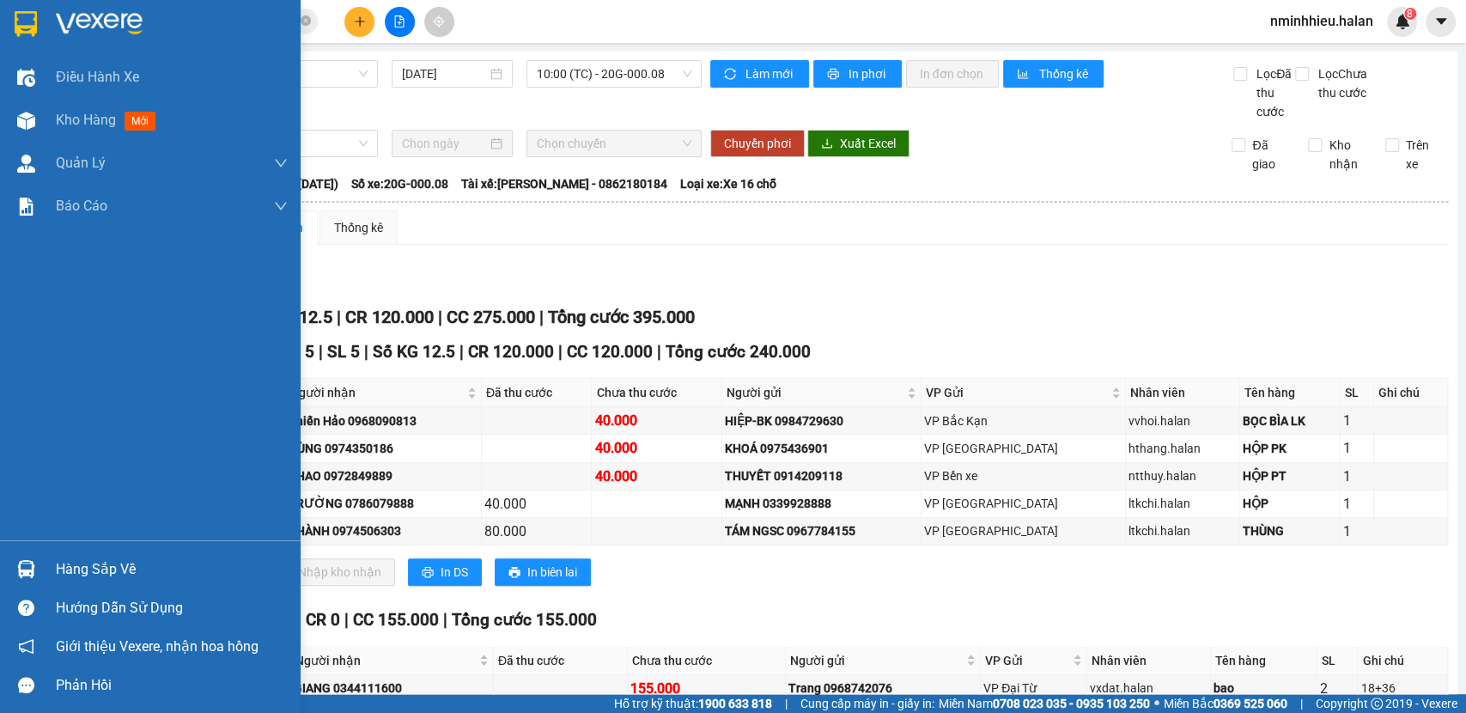
click at [31, 563] on img at bounding box center [26, 569] width 18 height 18
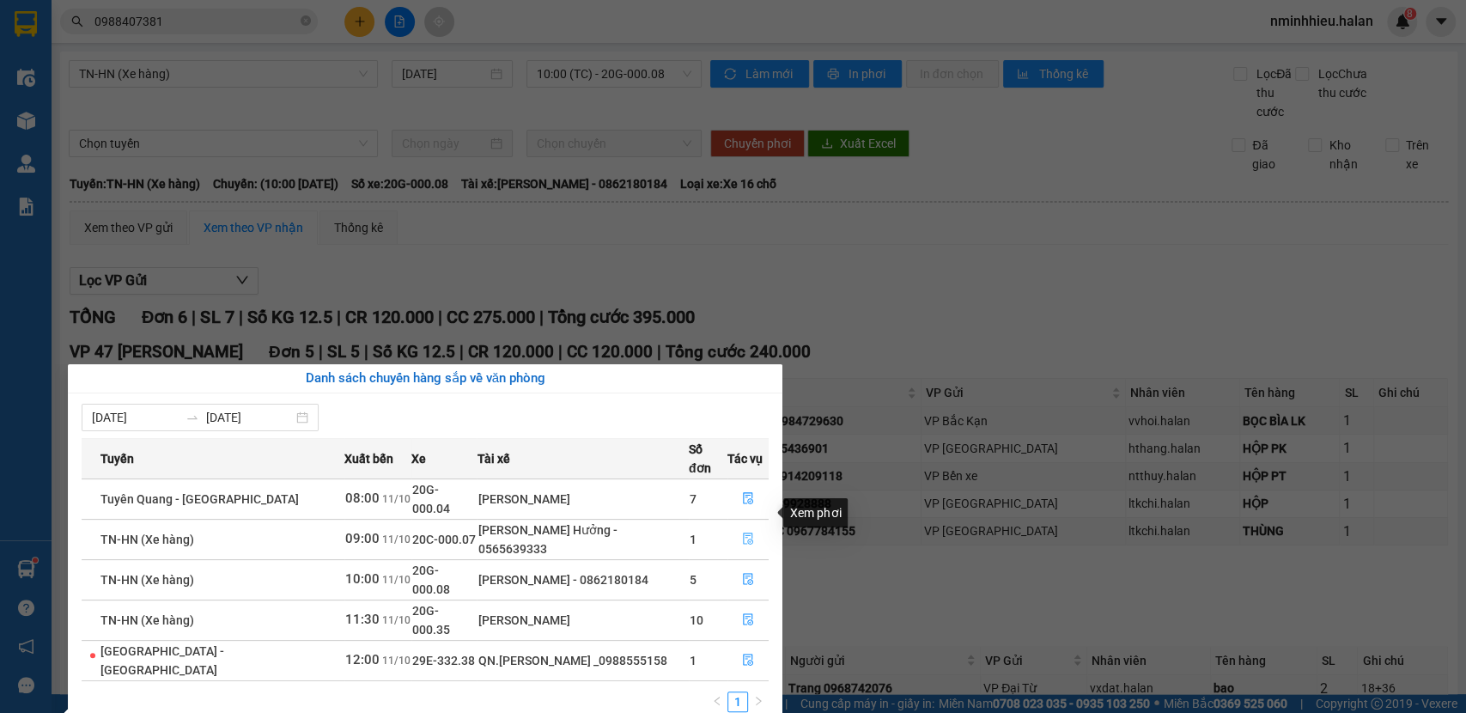
click at [747, 525] on button "button" at bounding box center [747, 538] width 39 height 27
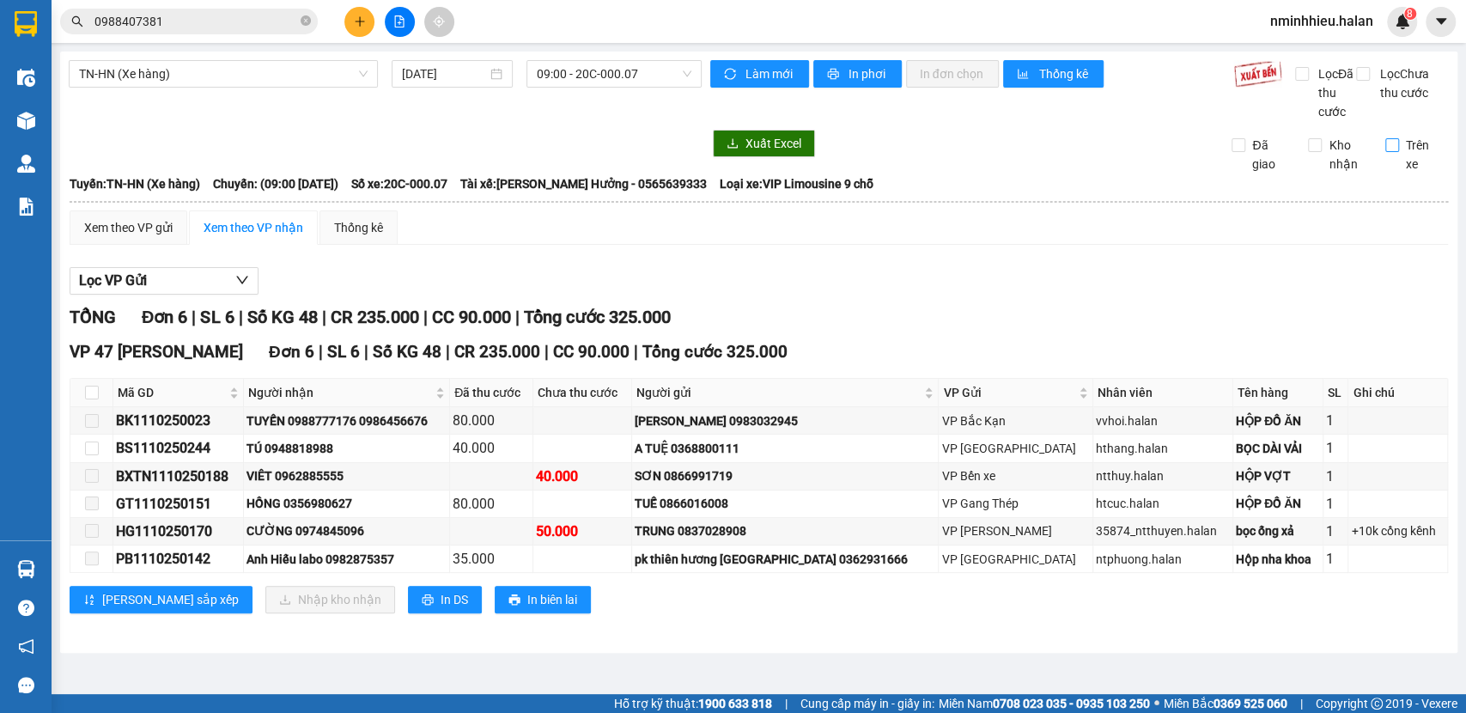
click at [1399, 151] on span "Trên xe" at bounding box center [1424, 155] width 50 height 38
click at [1398, 151] on input "Trên xe" at bounding box center [1392, 145] width 14 height 14
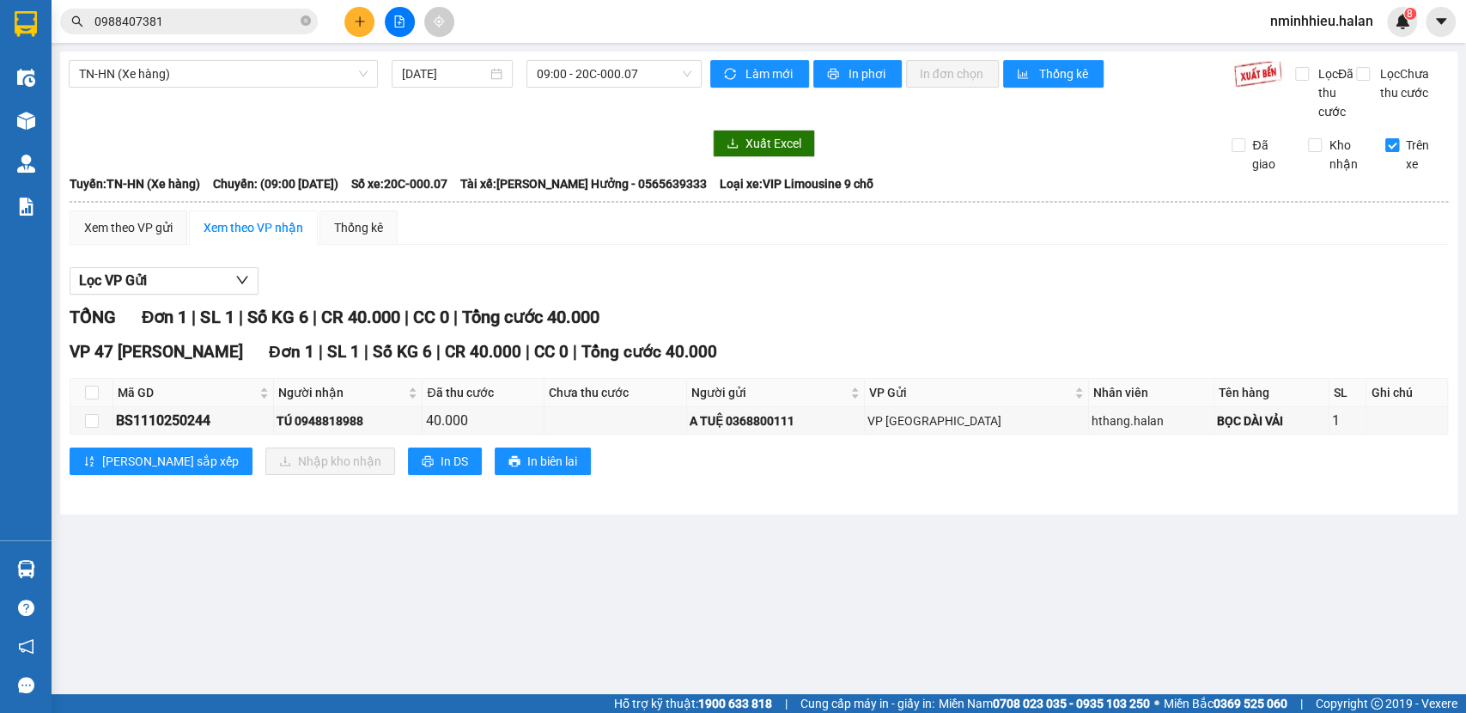
click at [1399, 151] on span "Trên xe" at bounding box center [1424, 155] width 50 height 38
click at [1398, 151] on input "Trên xe" at bounding box center [1392, 145] width 14 height 14
checkbox input "false"
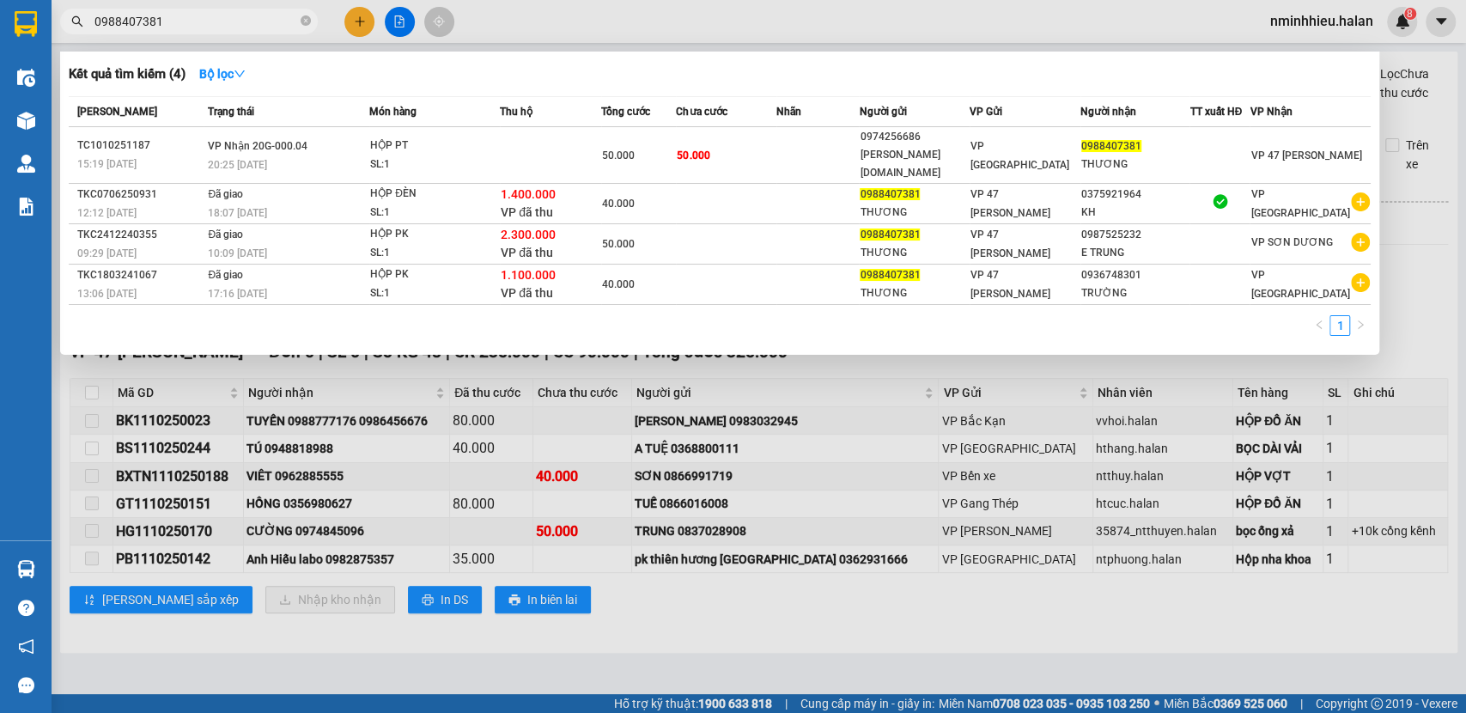
click at [183, 31] on span "0988407381" at bounding box center [189, 22] width 258 height 26
click at [185, 21] on input "0988407381" at bounding box center [195, 21] width 203 height 19
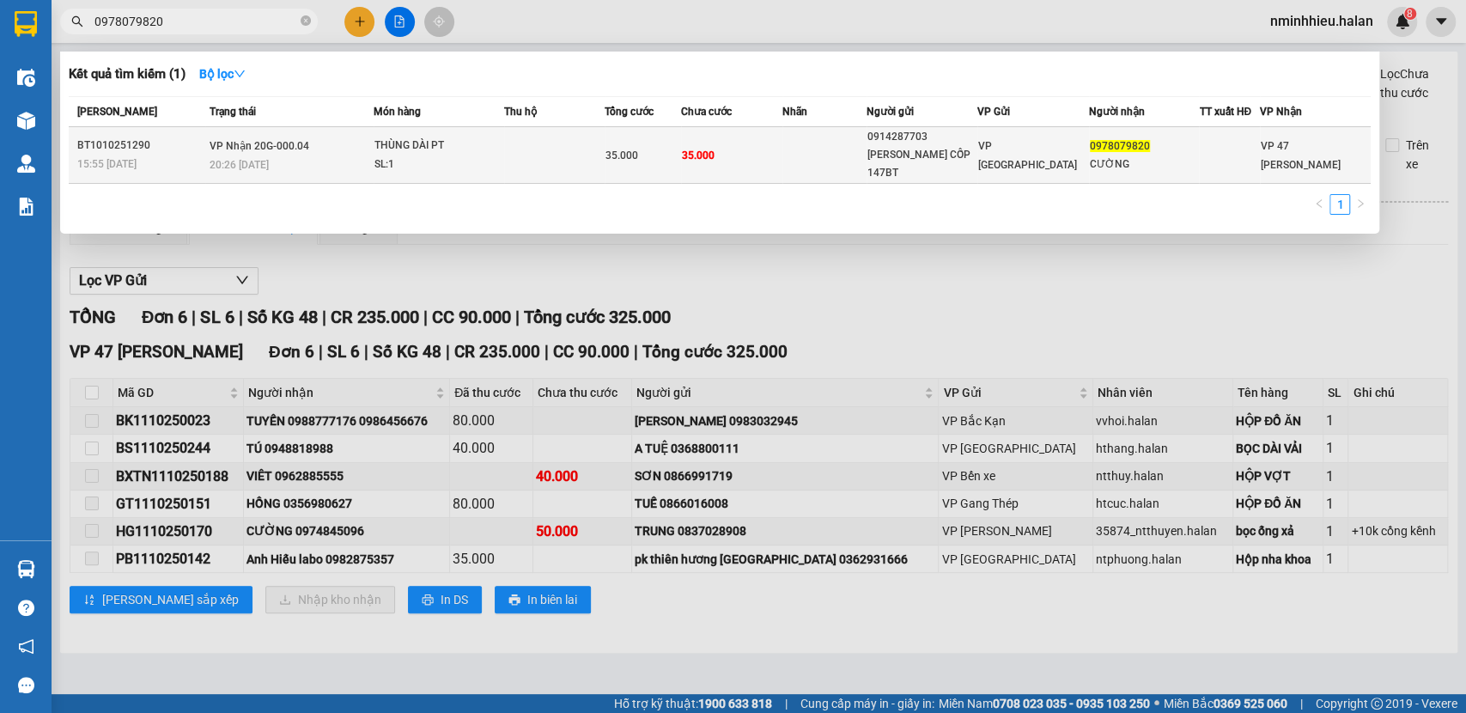
type input "0978079820"
click at [557, 170] on td at bounding box center [554, 155] width 101 height 57
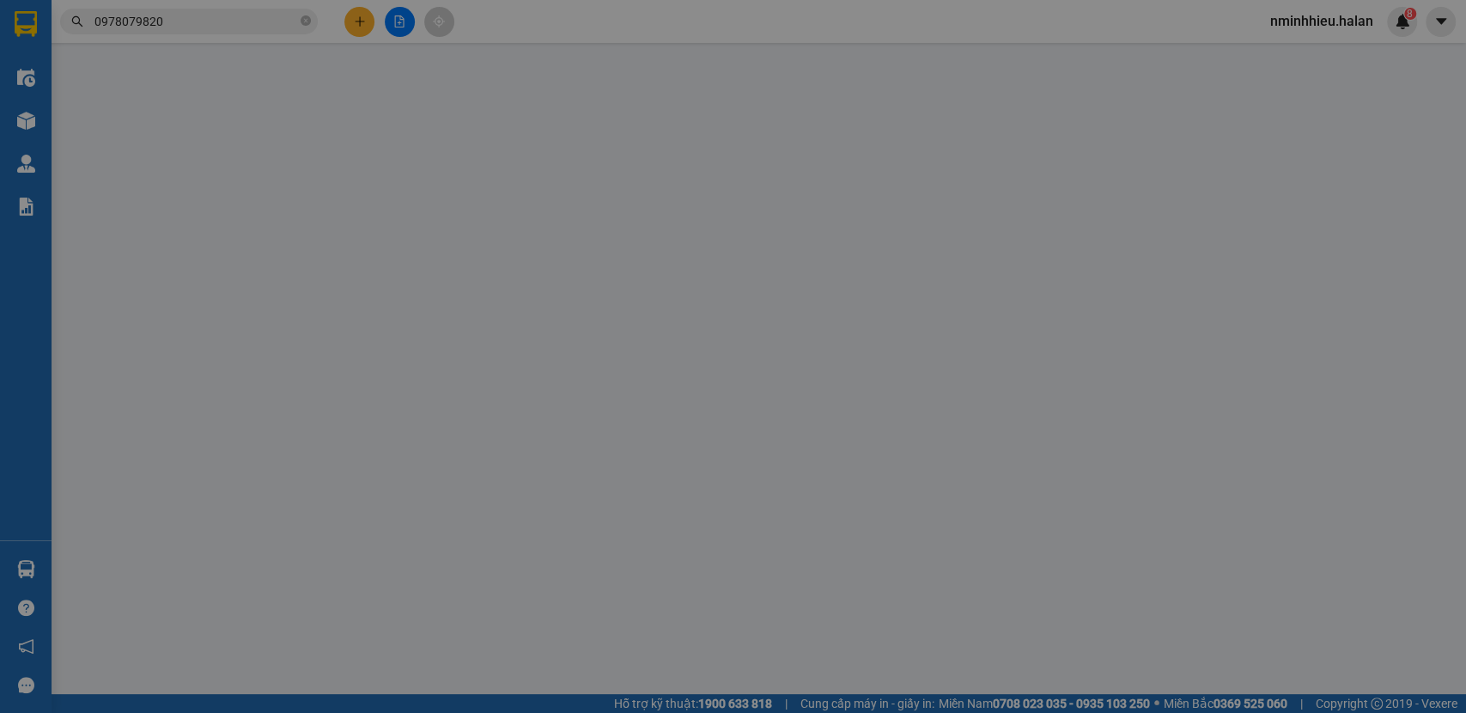
type input "0914287703"
type input "TRANG MINH CỐP 147BT"
type input "0978079820"
type input "CƯỜNG"
type input "0"
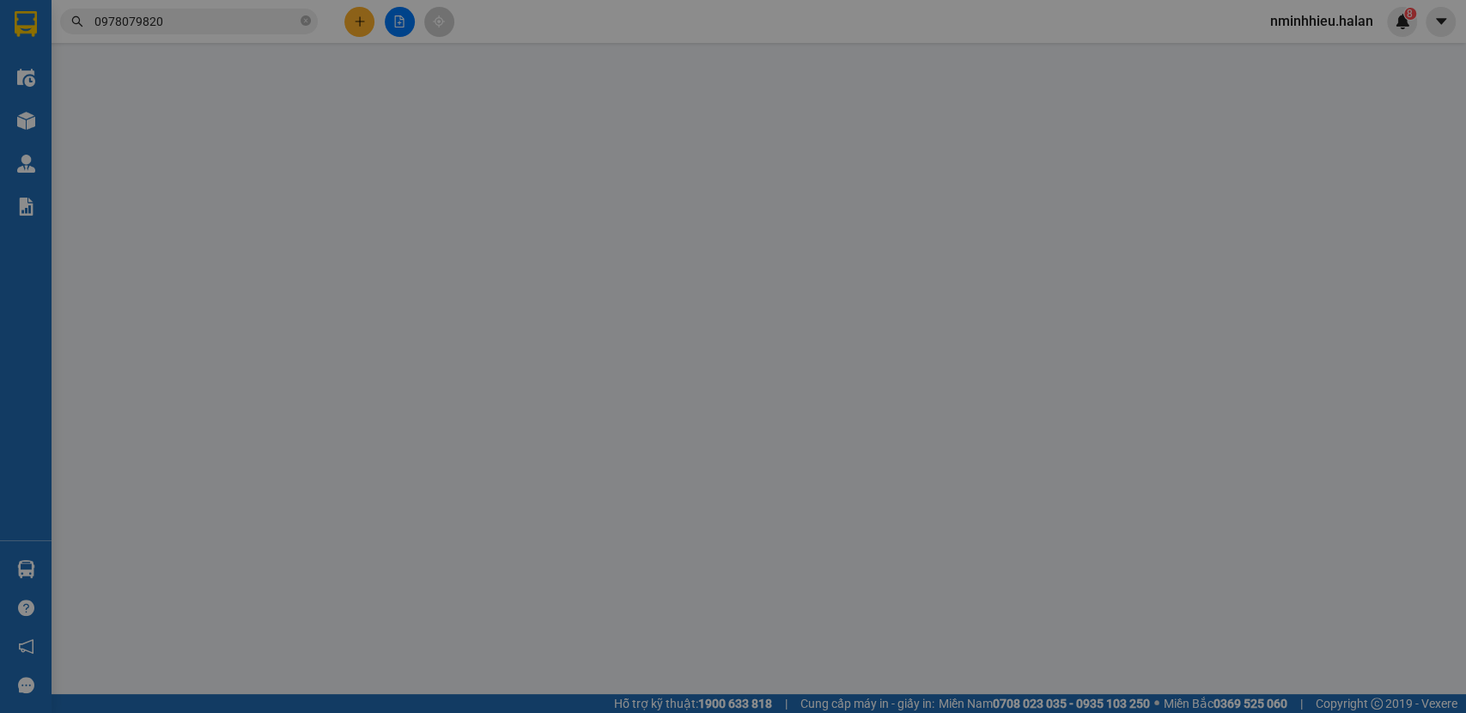
type input "35.000"
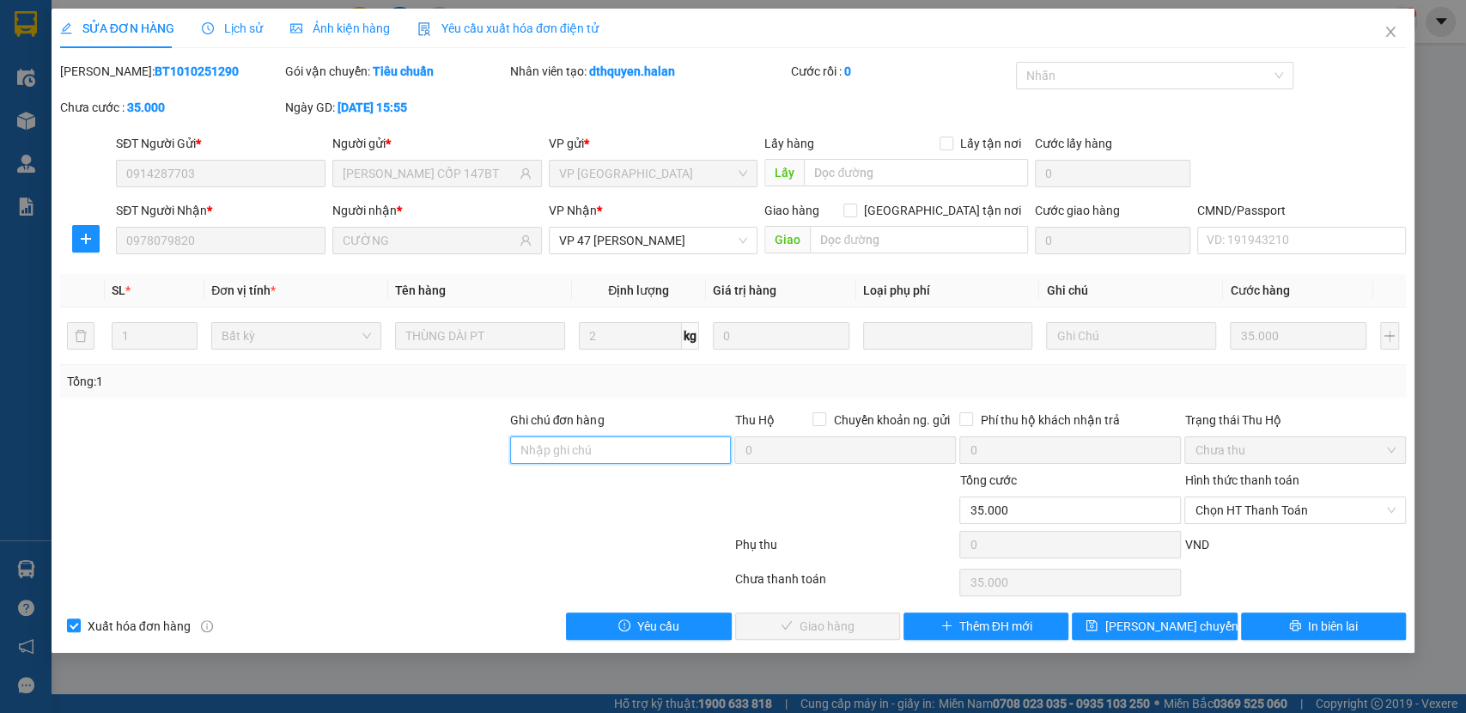
click at [565, 440] on input "Ghi chú đơn hàng" at bounding box center [620, 449] width 221 height 27
type input "192a quan anh"
click at [643, 531] on div at bounding box center [395, 548] width 675 height 34
click at [1406, 43] on span "Close" at bounding box center [1390, 33] width 48 height 48
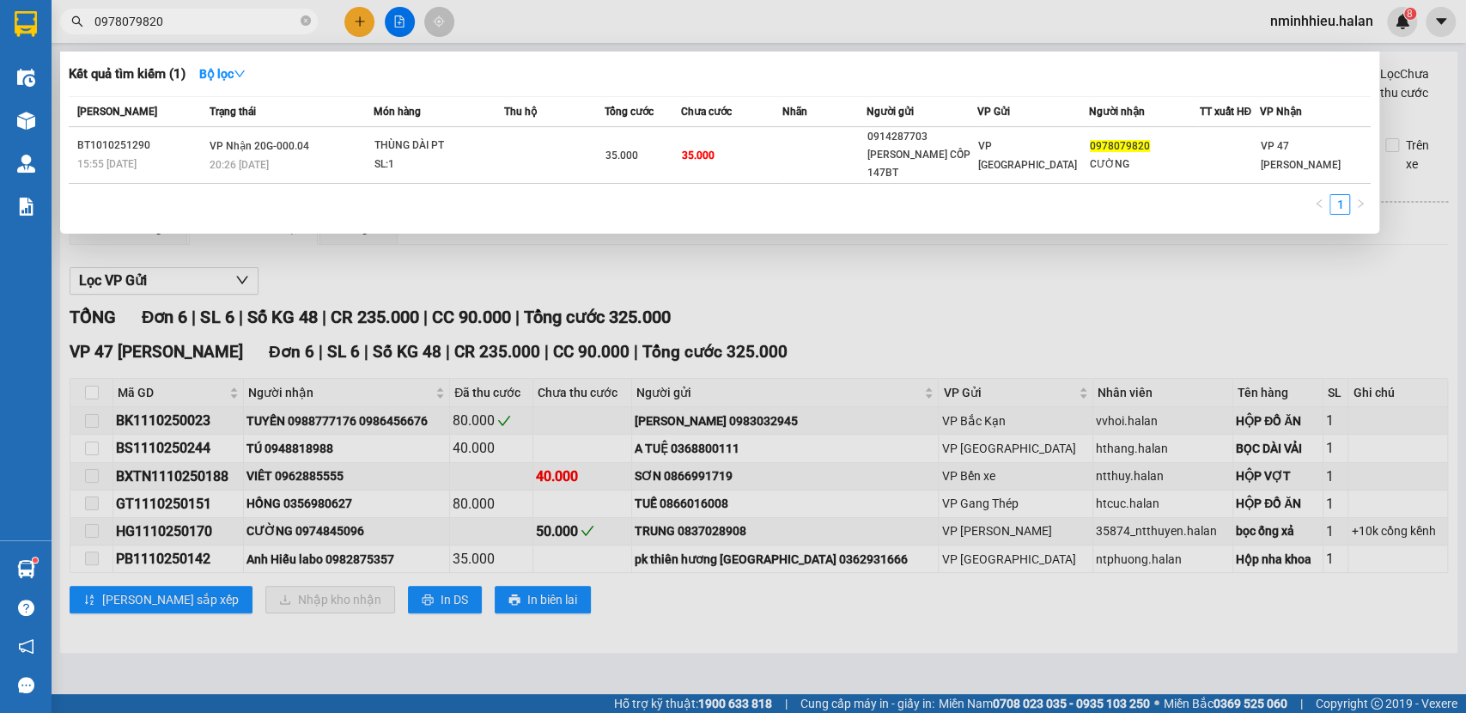
click at [254, 25] on input "0978079820" at bounding box center [195, 21] width 203 height 19
click at [511, 279] on div at bounding box center [733, 356] width 1466 height 713
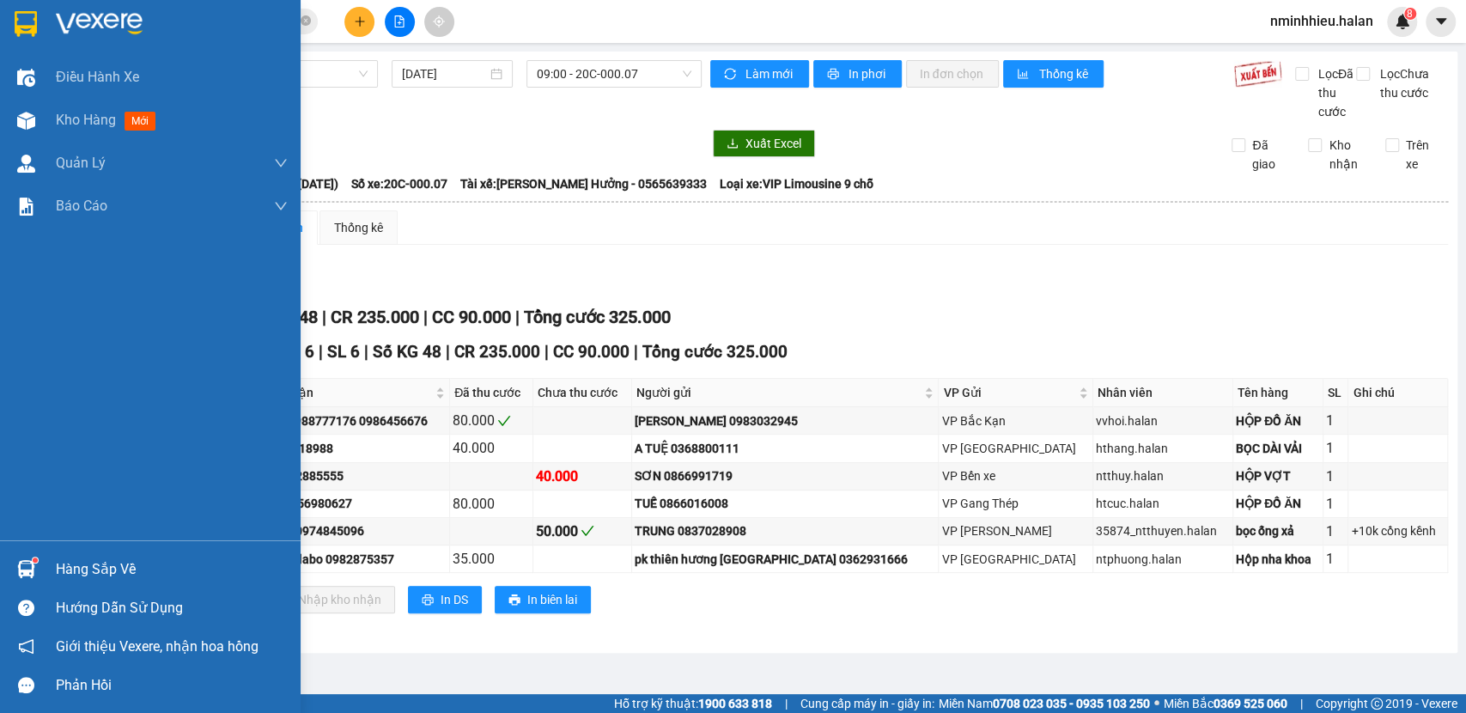
click at [35, 586] on div "Hàng sắp về" at bounding box center [150, 568] width 300 height 39
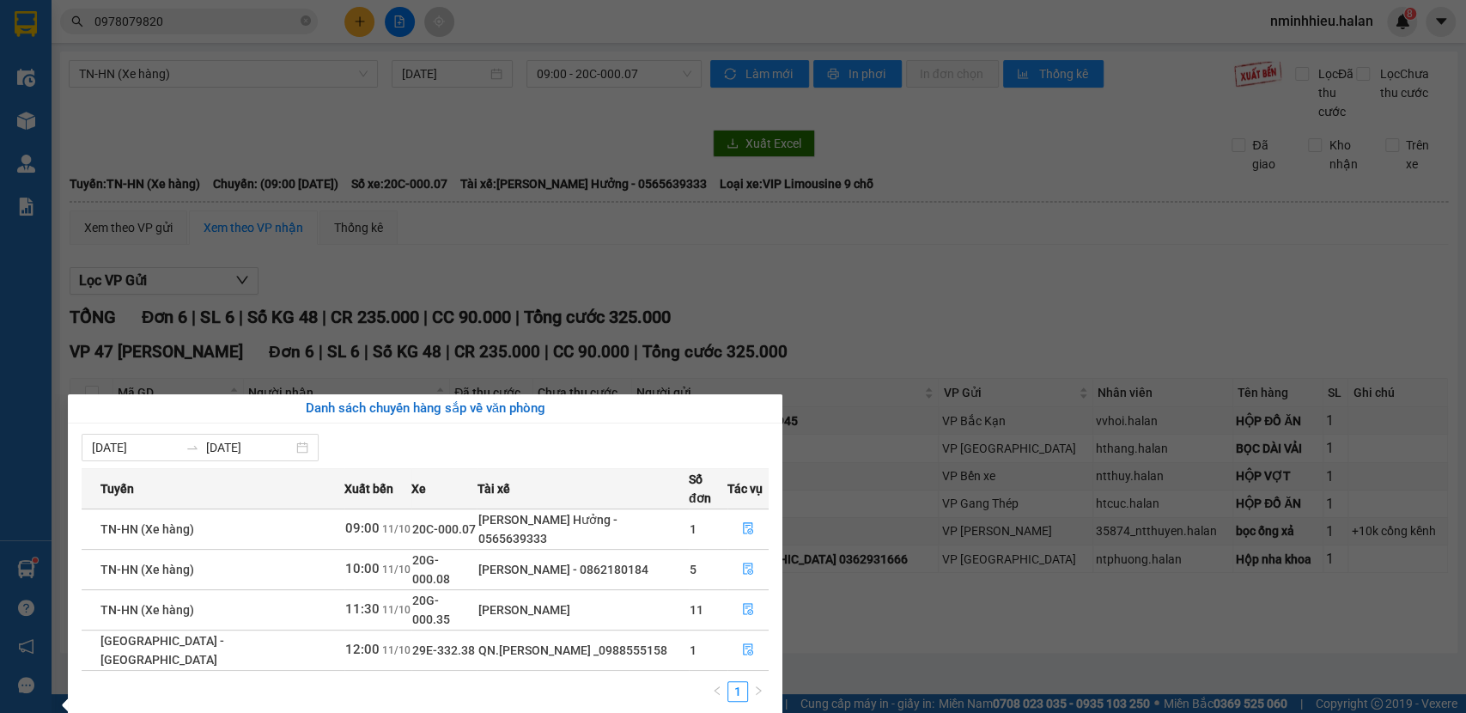
click at [302, 97] on section "Kết quả tìm kiếm ( 1 ) Bộ lọc Mã ĐH Trạng thái Món hàng Thu hộ Tổng cước Chưa c…" at bounding box center [733, 356] width 1466 height 713
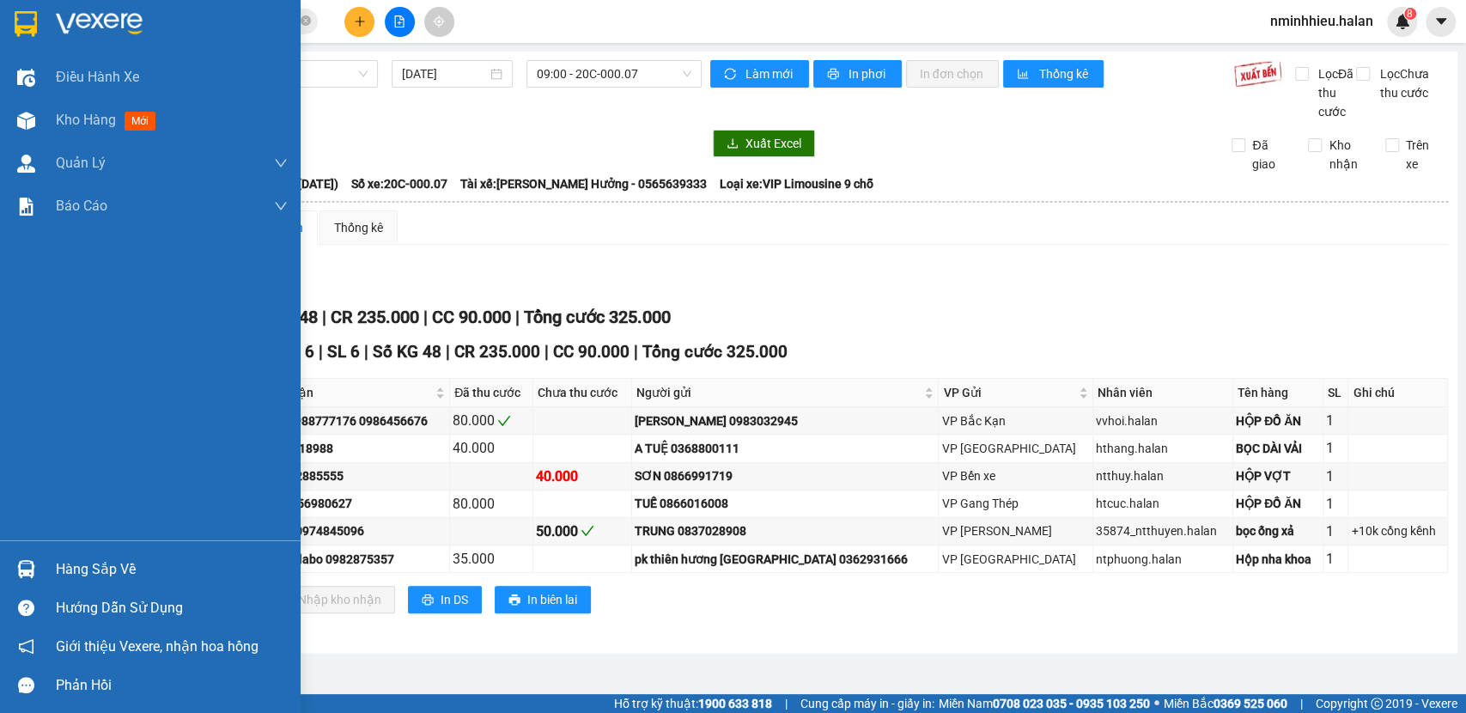
click at [21, 565] on img at bounding box center [26, 569] width 18 height 18
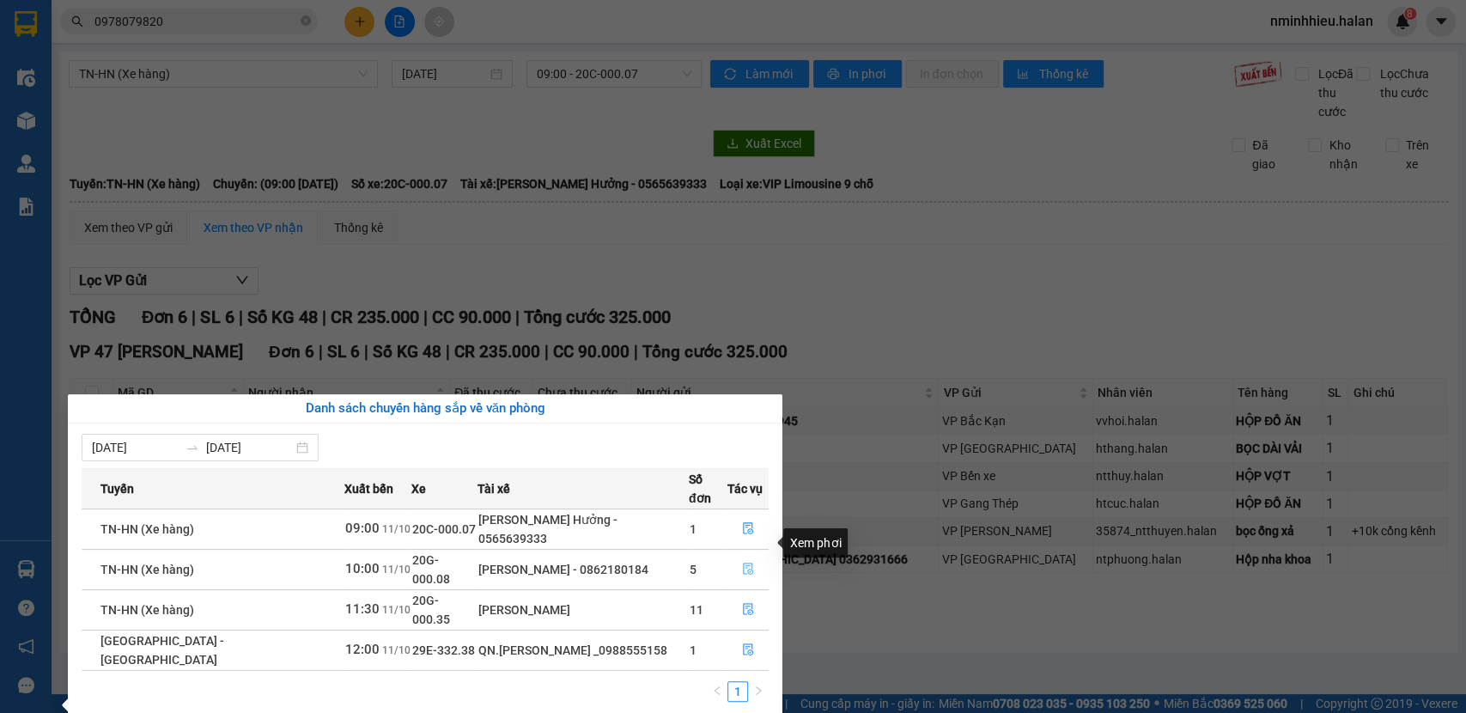
click at [759, 555] on button "button" at bounding box center [747, 568] width 39 height 27
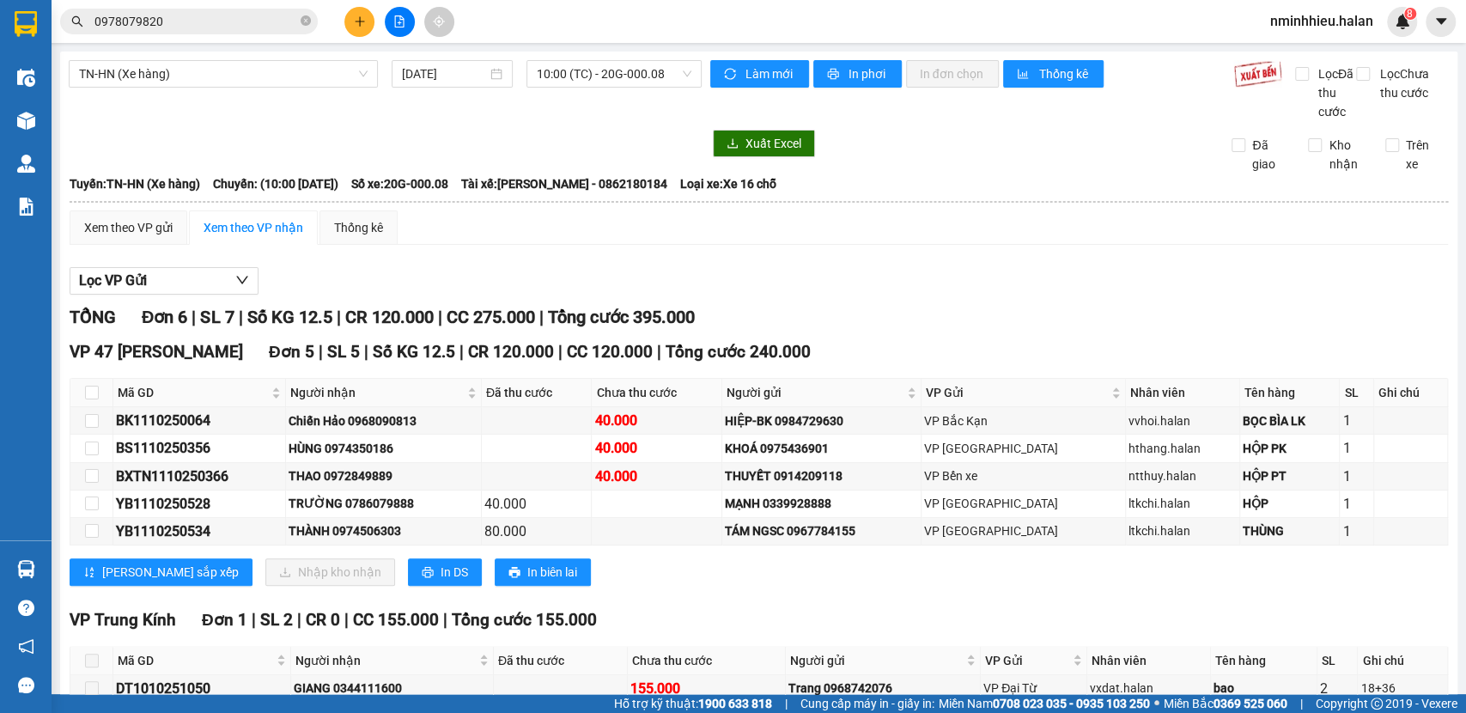
scroll to position [114, 0]
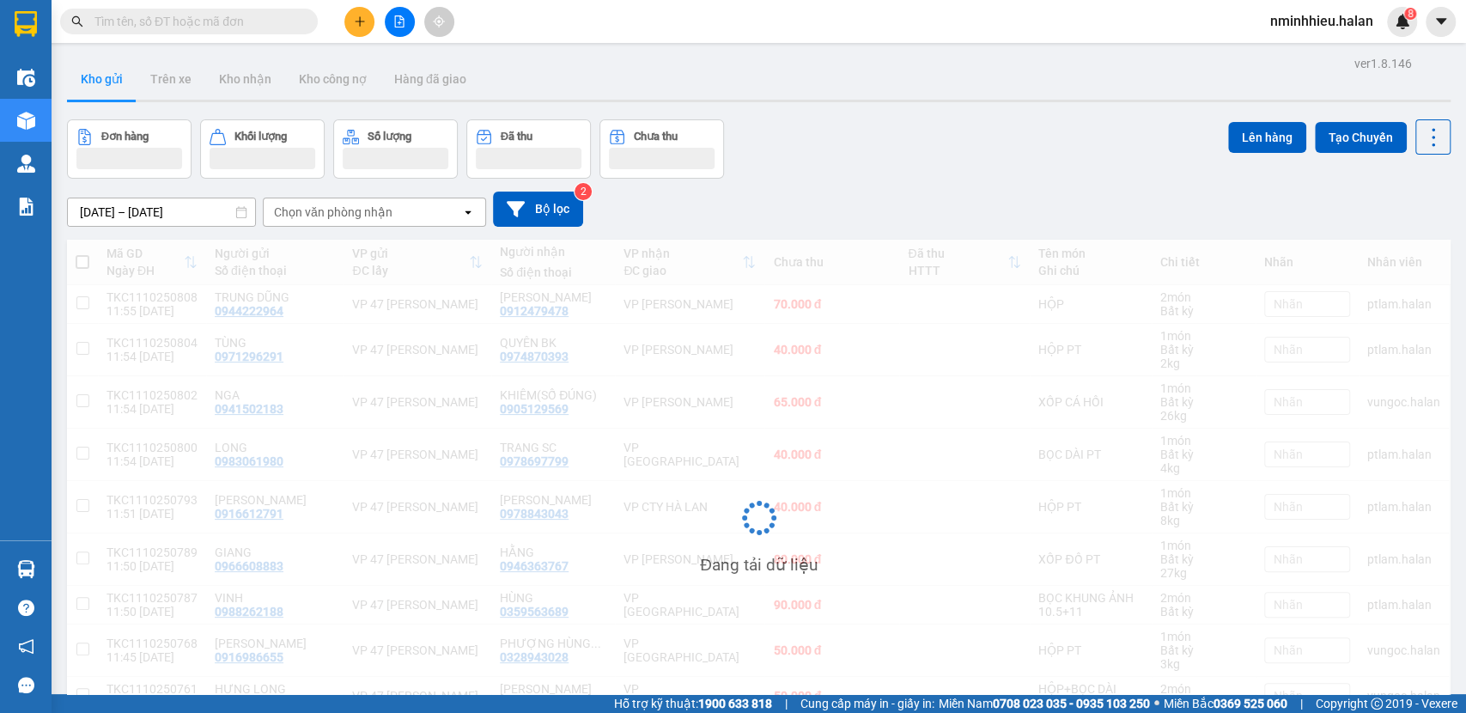
click at [191, 24] on input "text" at bounding box center [195, 21] width 203 height 19
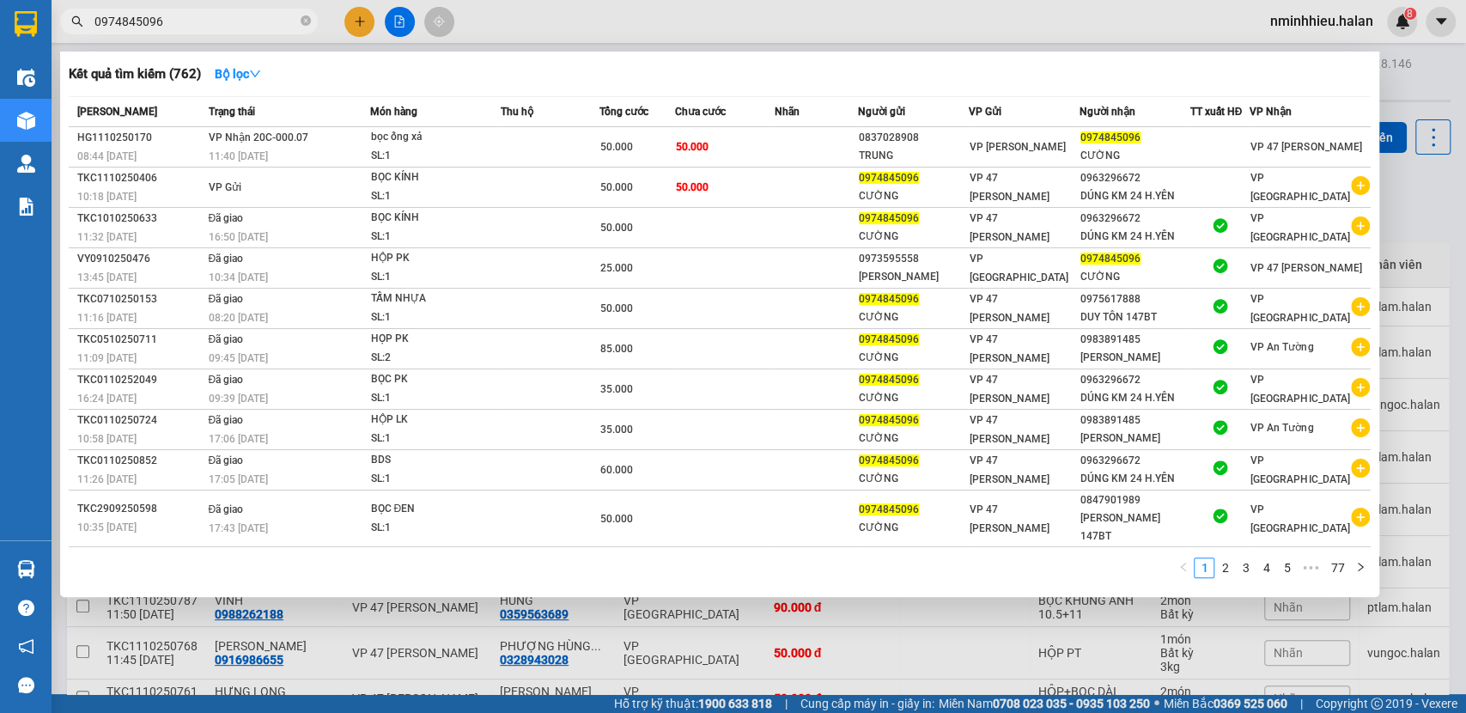
click at [198, 20] on input "0974845096" at bounding box center [195, 21] width 203 height 19
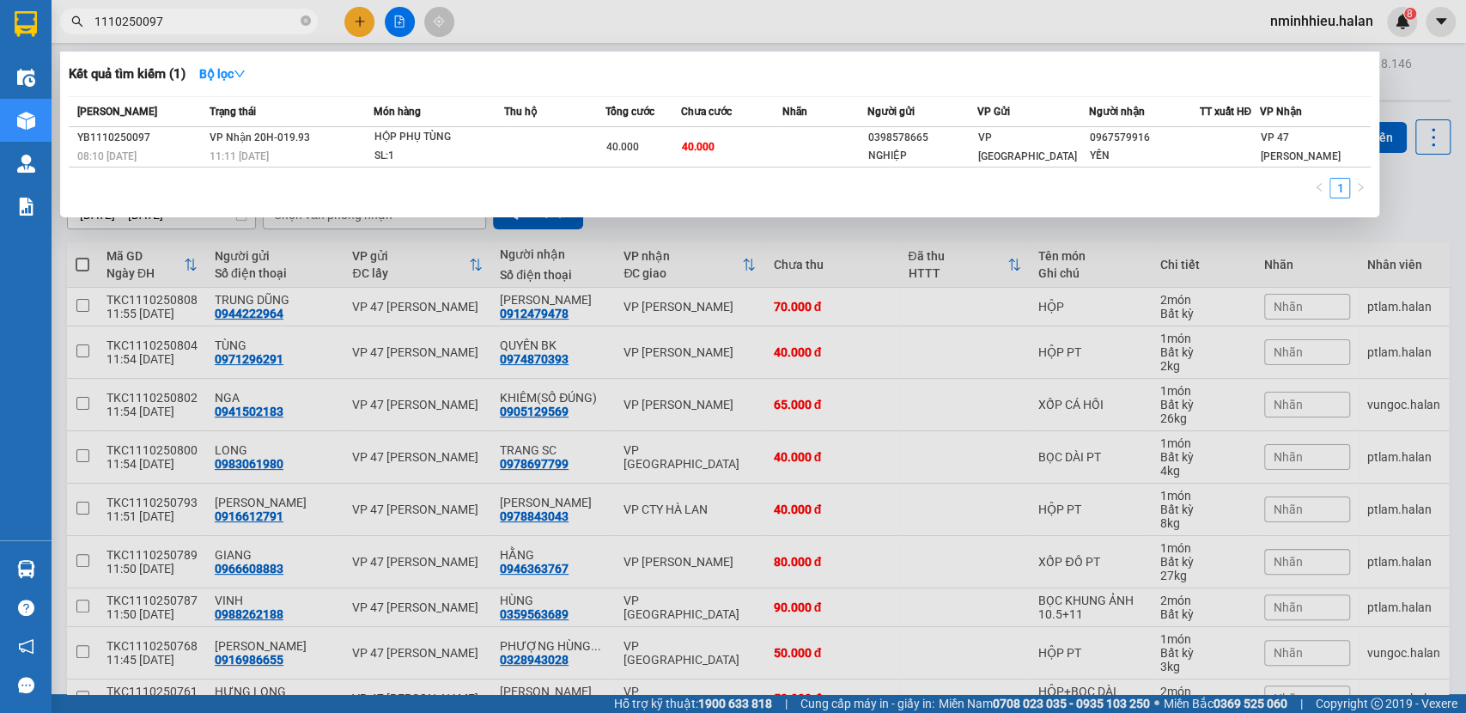
click at [229, 22] on input "1110250097" at bounding box center [195, 21] width 203 height 19
click at [229, 21] on input "1110250097" at bounding box center [195, 21] width 203 height 19
click at [228, 22] on input "1110250097" at bounding box center [195, 21] width 203 height 19
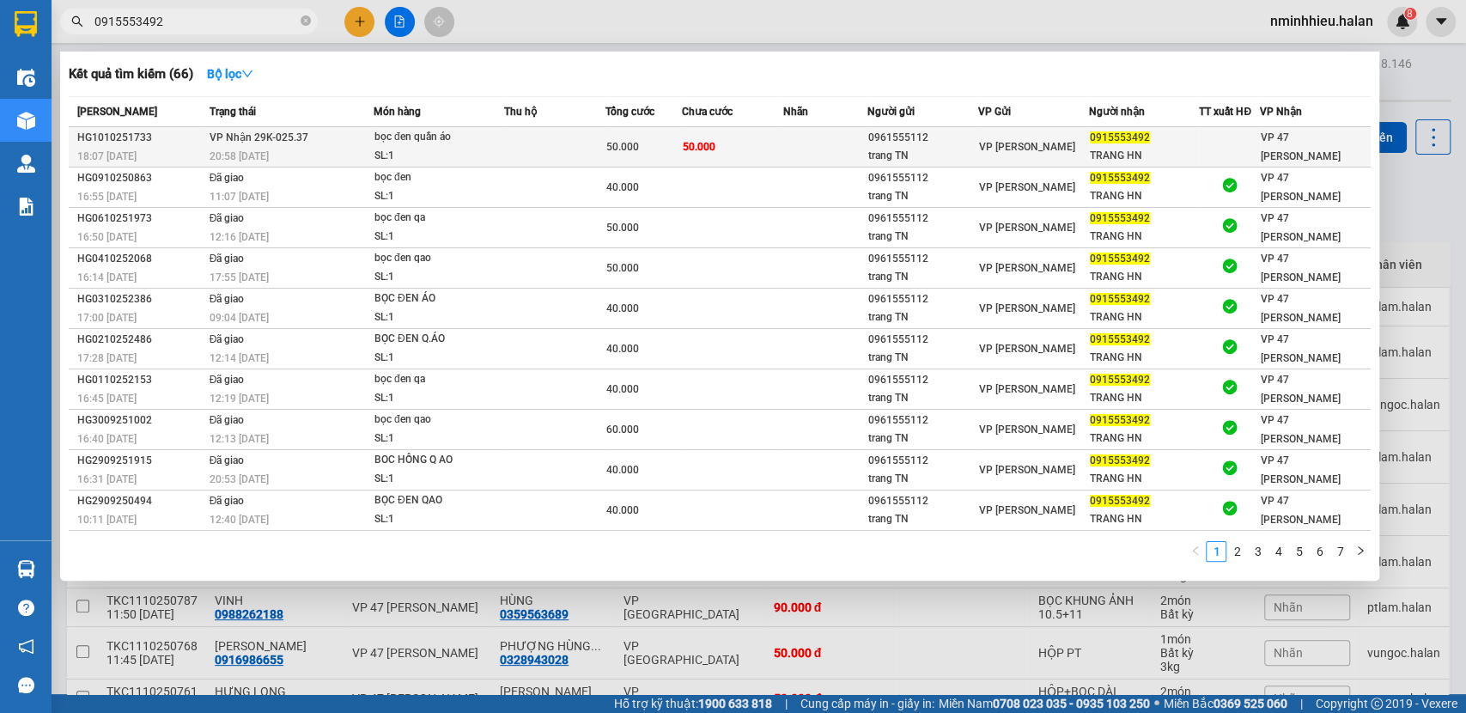
type input "0915553492"
click at [652, 153] on div "50.000" at bounding box center [643, 146] width 75 height 19
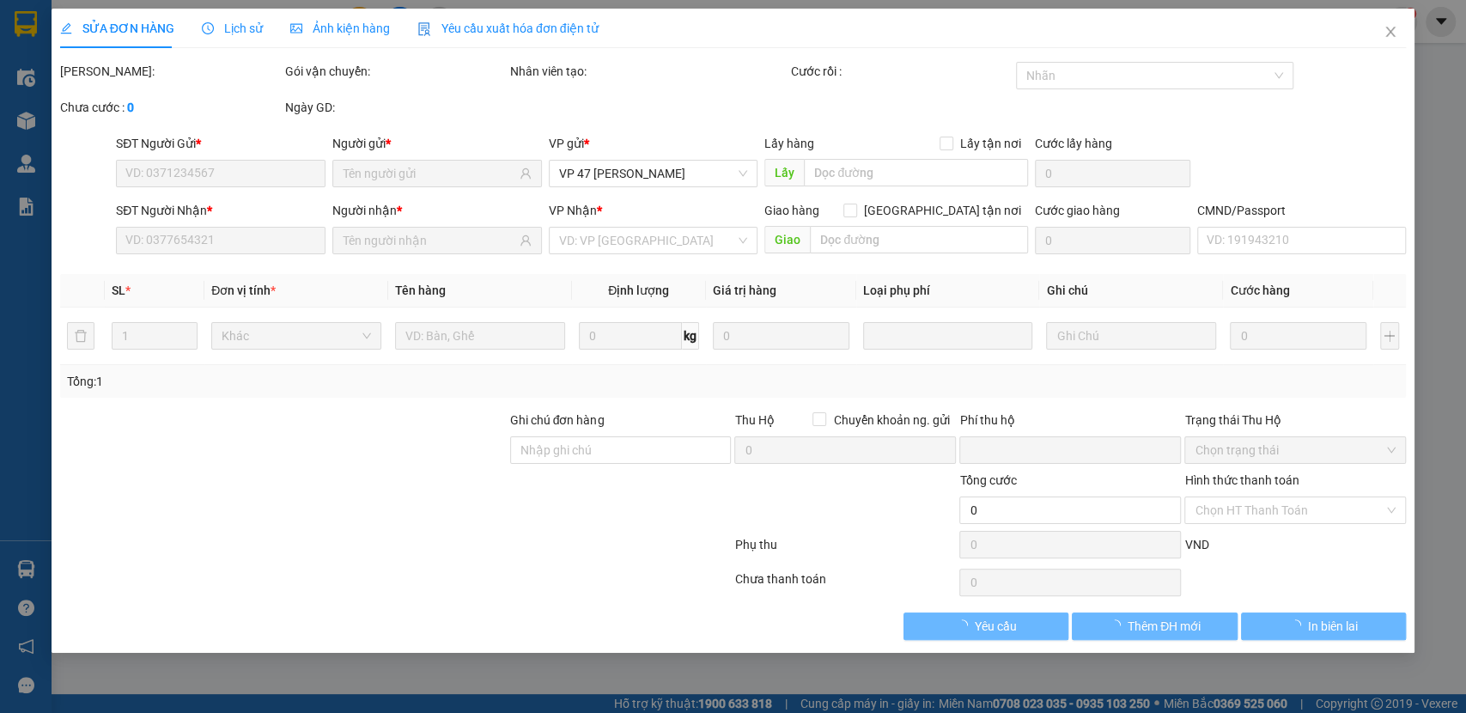
type input "0961555112"
type input "trang TN"
type input "0915553492"
type input "TRANG HN"
type input "0"
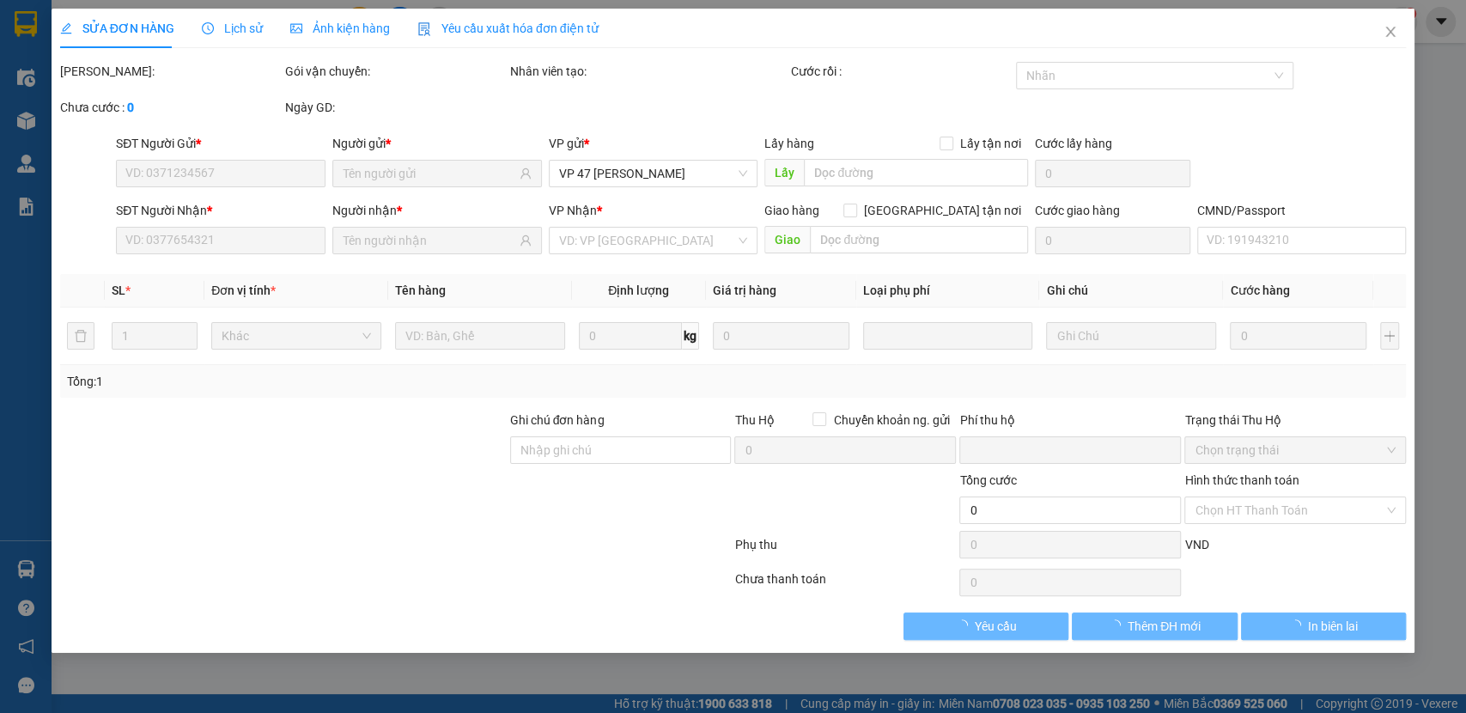
type input "50.000"
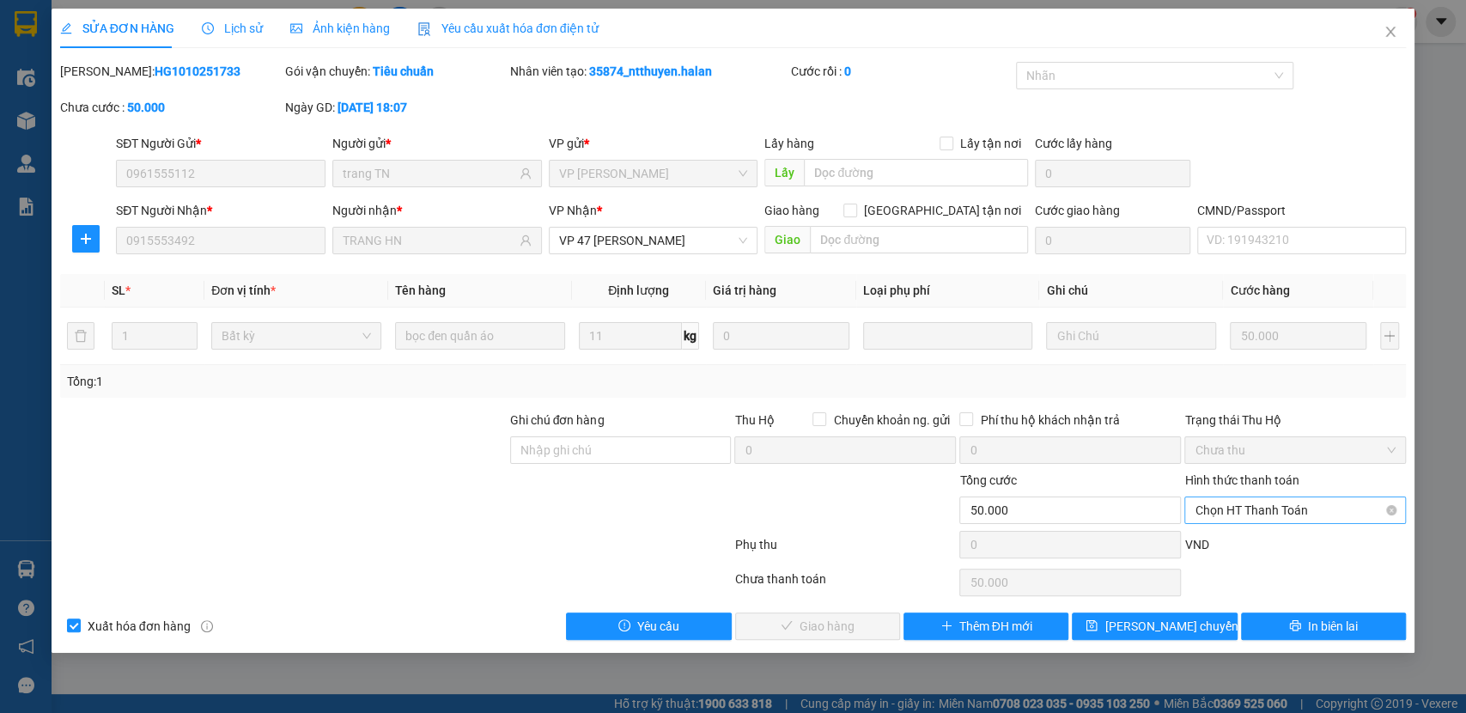
click at [1312, 517] on span "Chọn HT Thanh Toán" at bounding box center [1294, 510] width 201 height 26
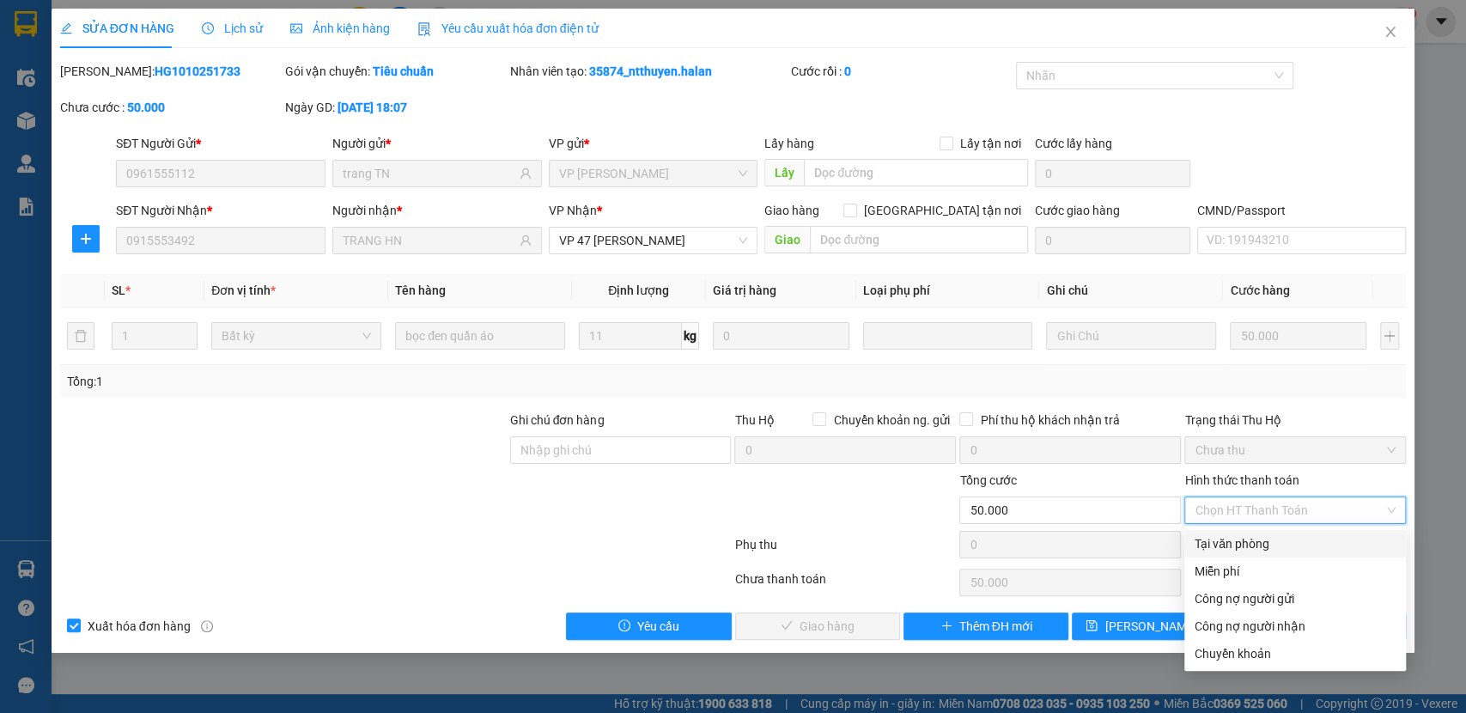
drag, startPoint x: 1257, startPoint y: 549, endPoint x: 1009, endPoint y: 568, distance: 248.8
click at [1255, 549] on div "Tại văn phòng" at bounding box center [1294, 543] width 201 height 19
type input "0"
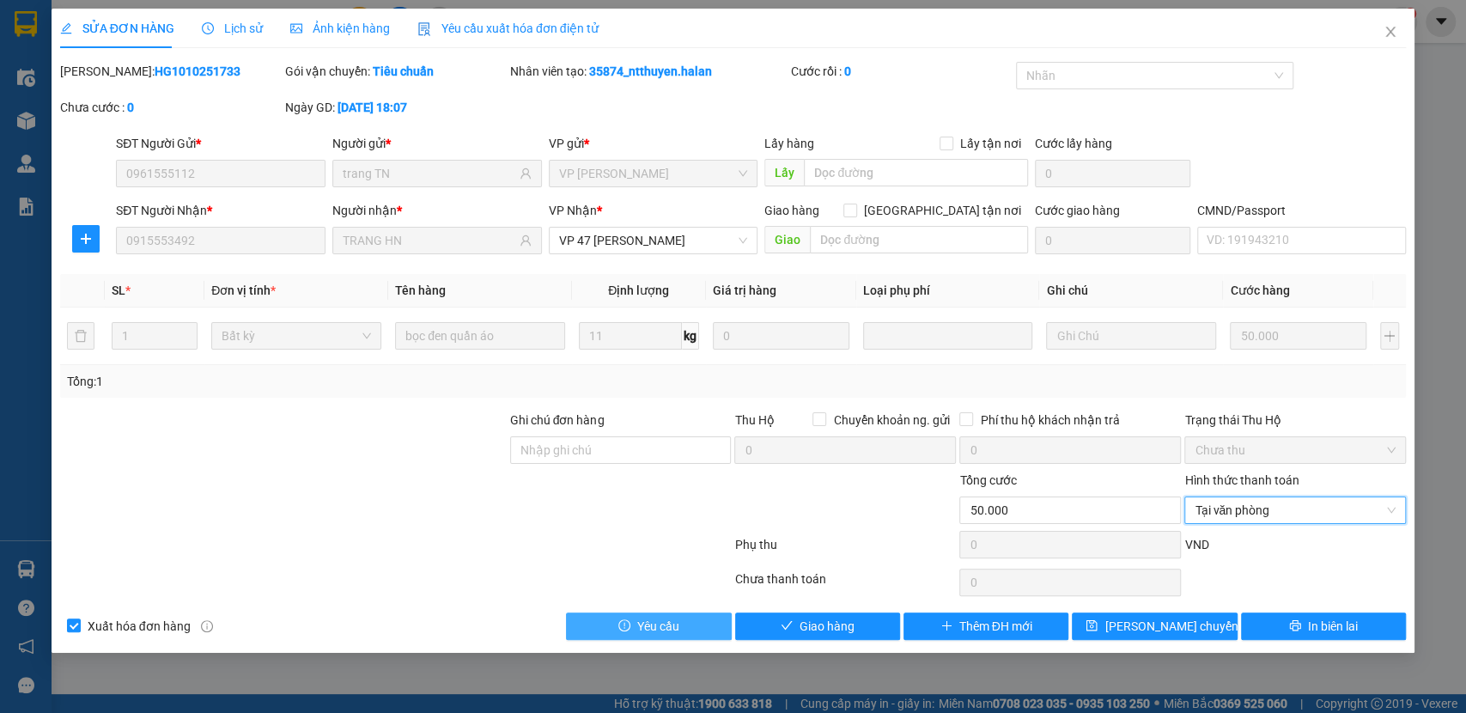
click at [671, 634] on span "Yêu cầu" at bounding box center [658, 625] width 42 height 19
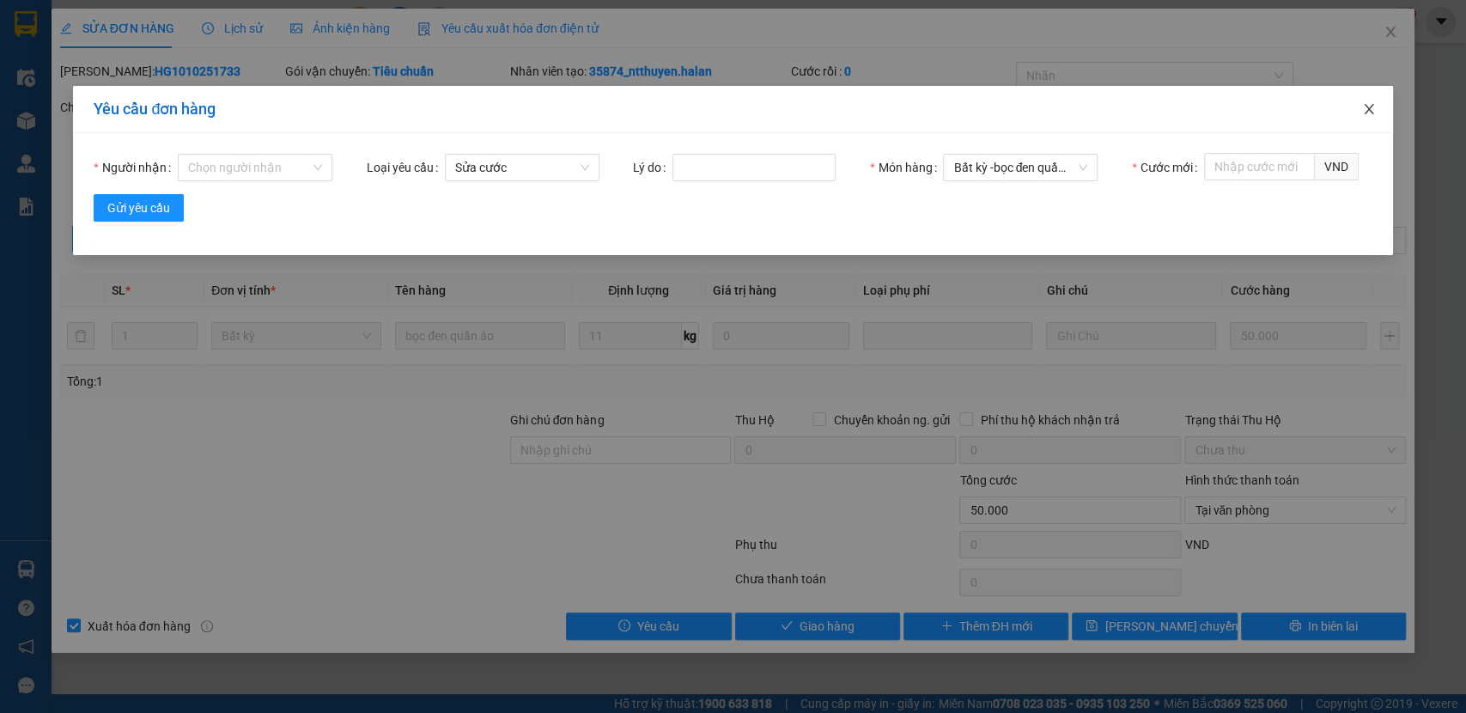
click at [1378, 116] on span "Close" at bounding box center [1368, 110] width 48 height 48
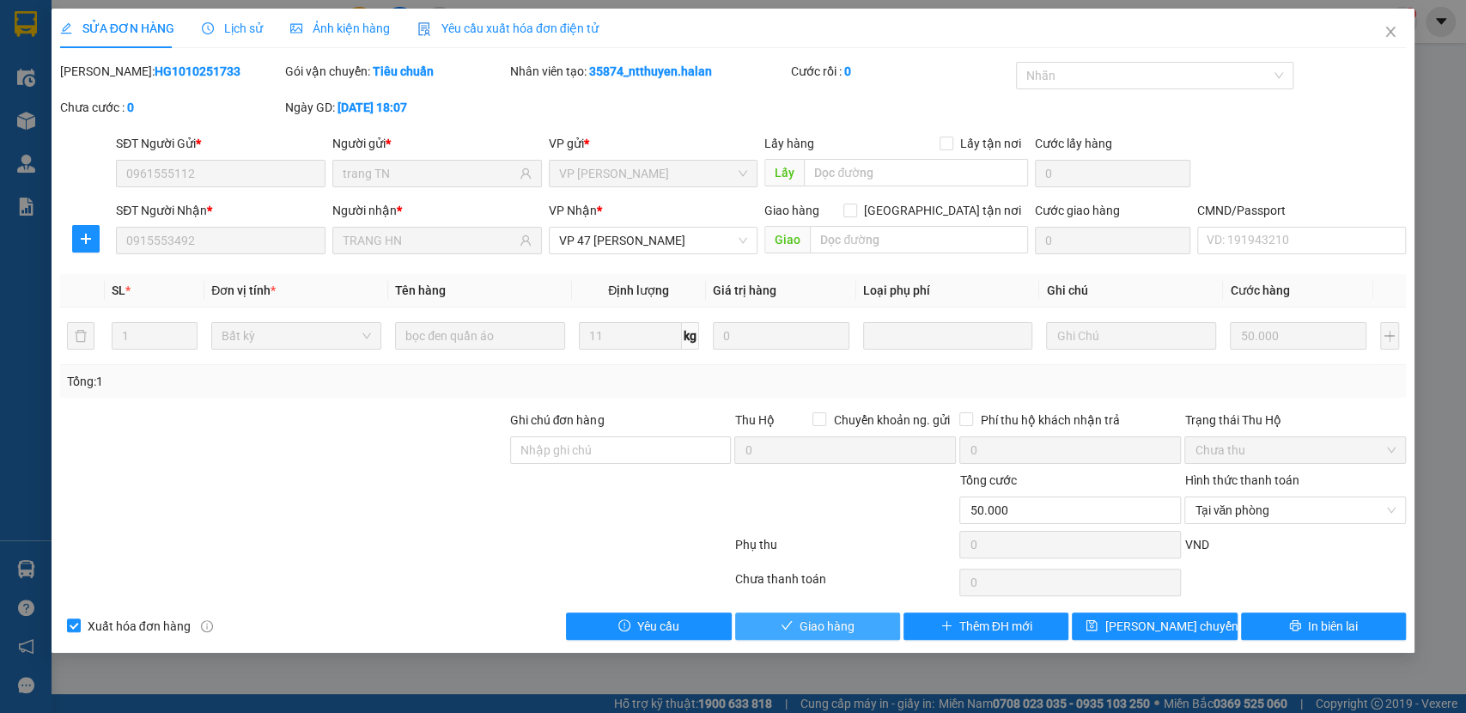
click at [791, 613] on button "Giao hàng" at bounding box center [817, 625] width 165 height 27
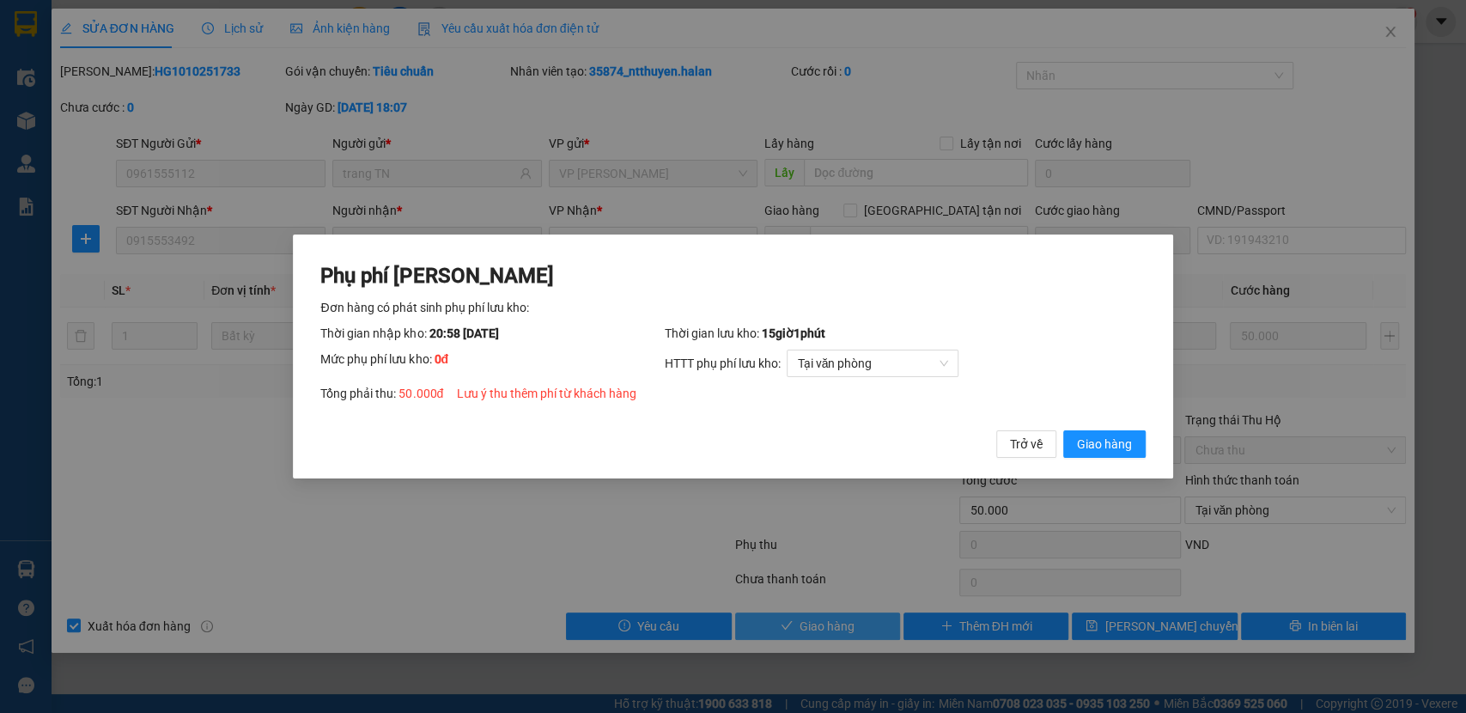
click at [1063, 430] on button "Giao hàng" at bounding box center [1104, 443] width 82 height 27
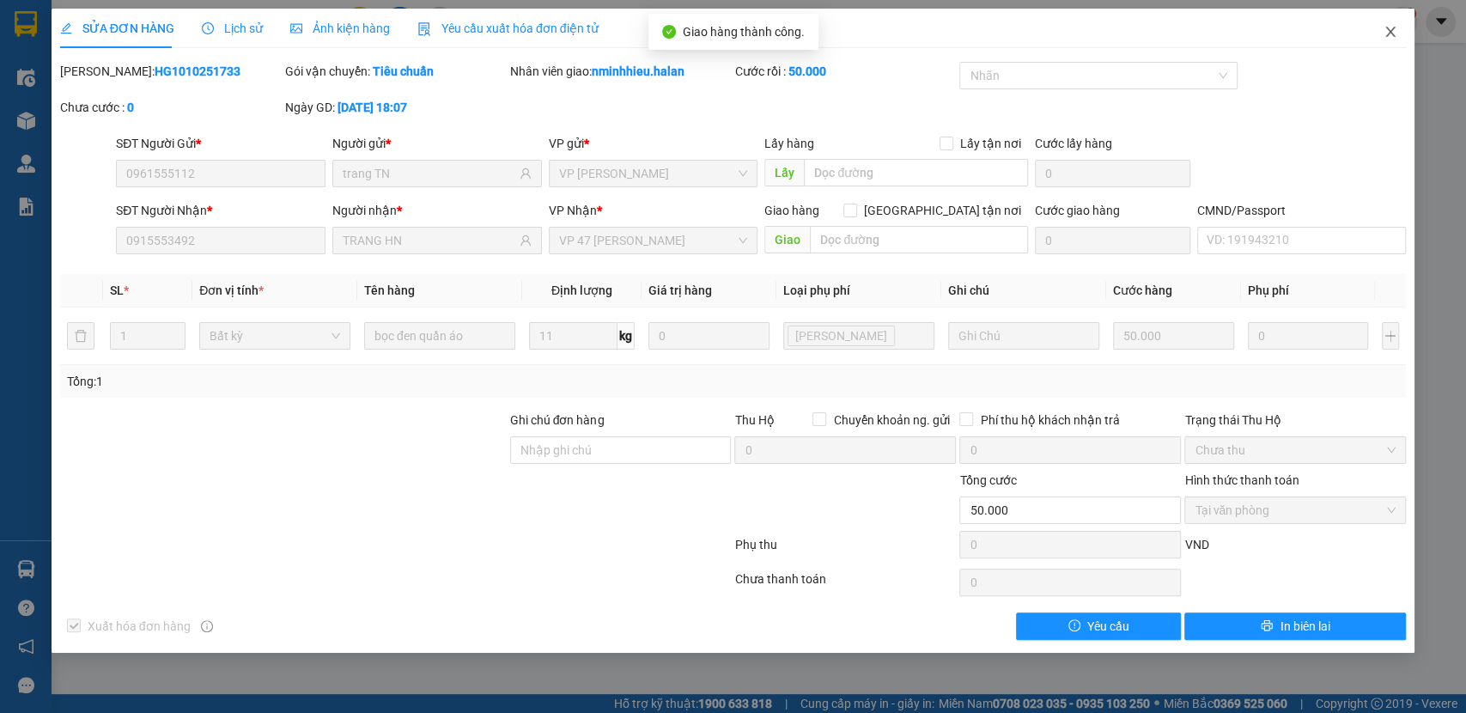
click at [1405, 40] on span "Close" at bounding box center [1390, 33] width 48 height 48
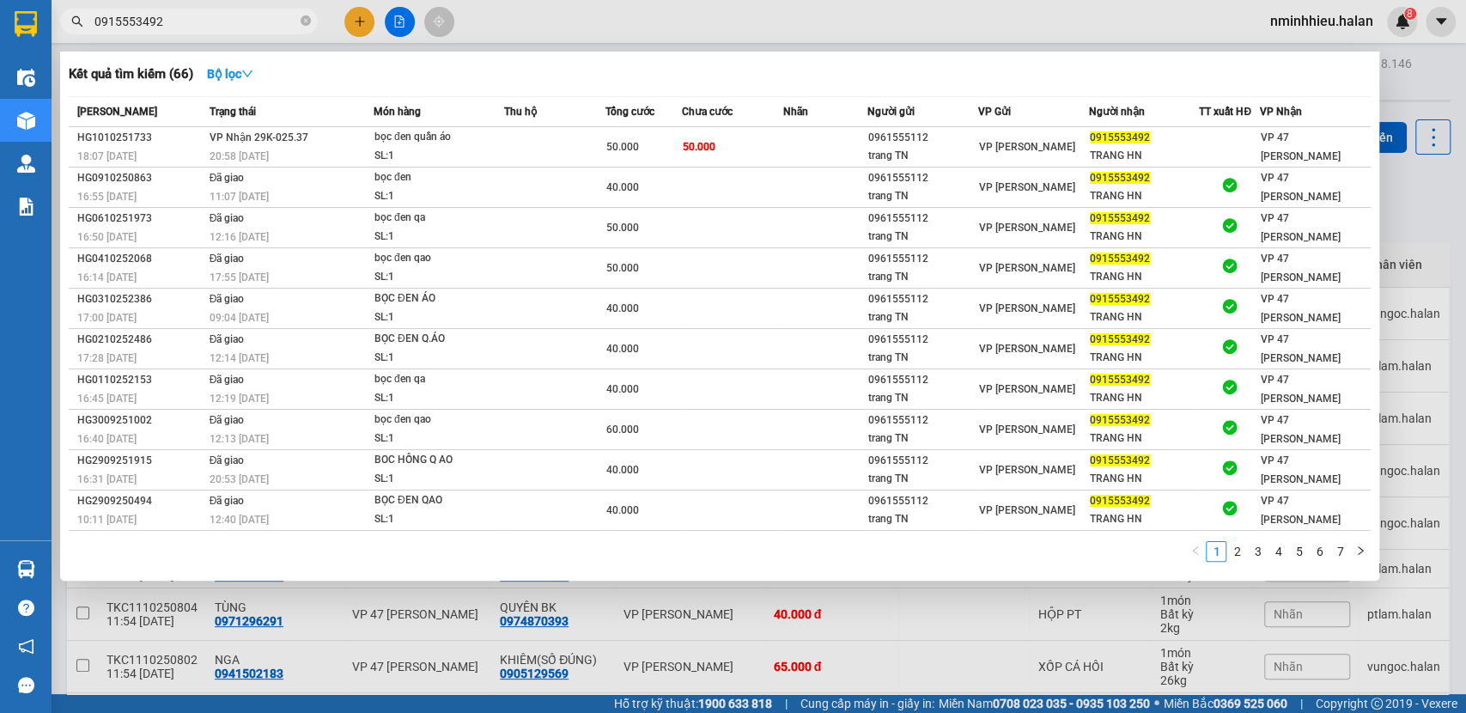
click at [172, 13] on input "0915553492" at bounding box center [195, 21] width 203 height 19
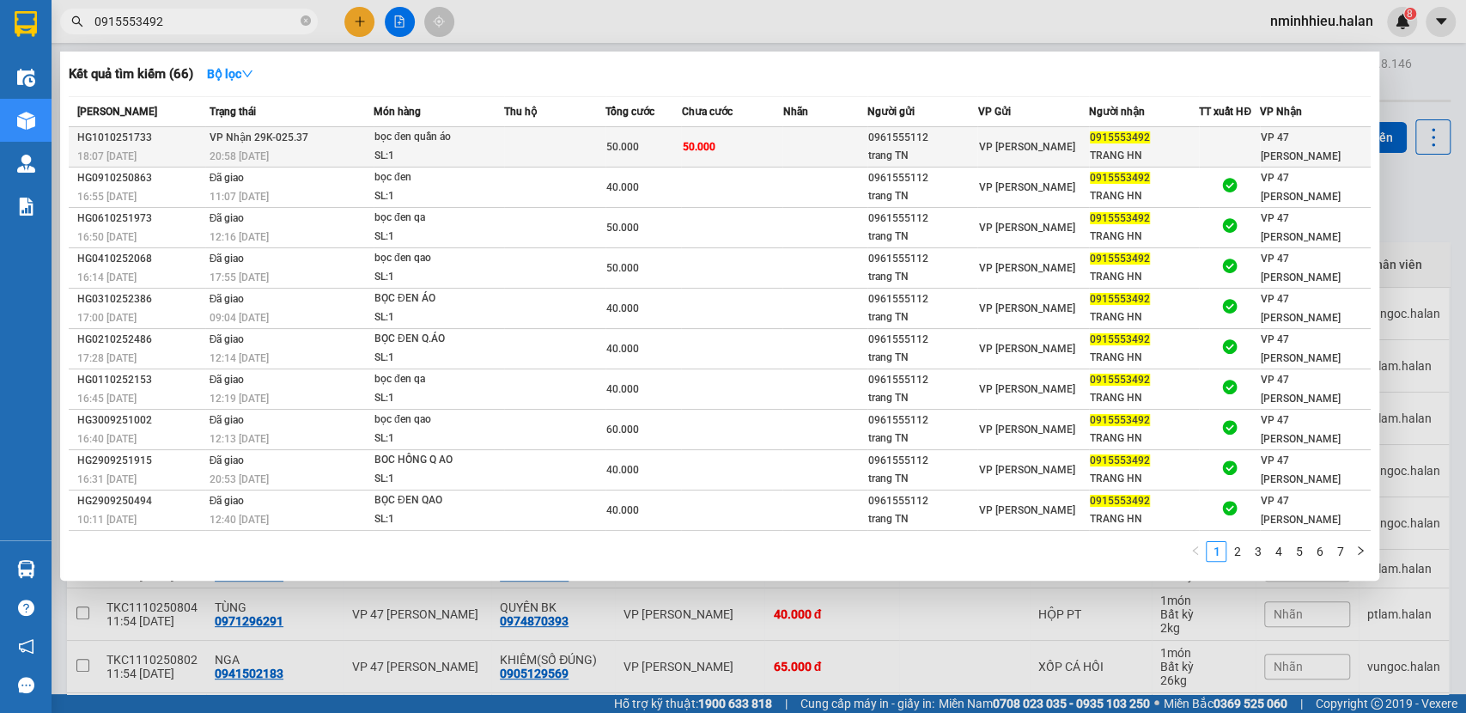
click at [524, 163] on td at bounding box center [554, 147] width 101 height 40
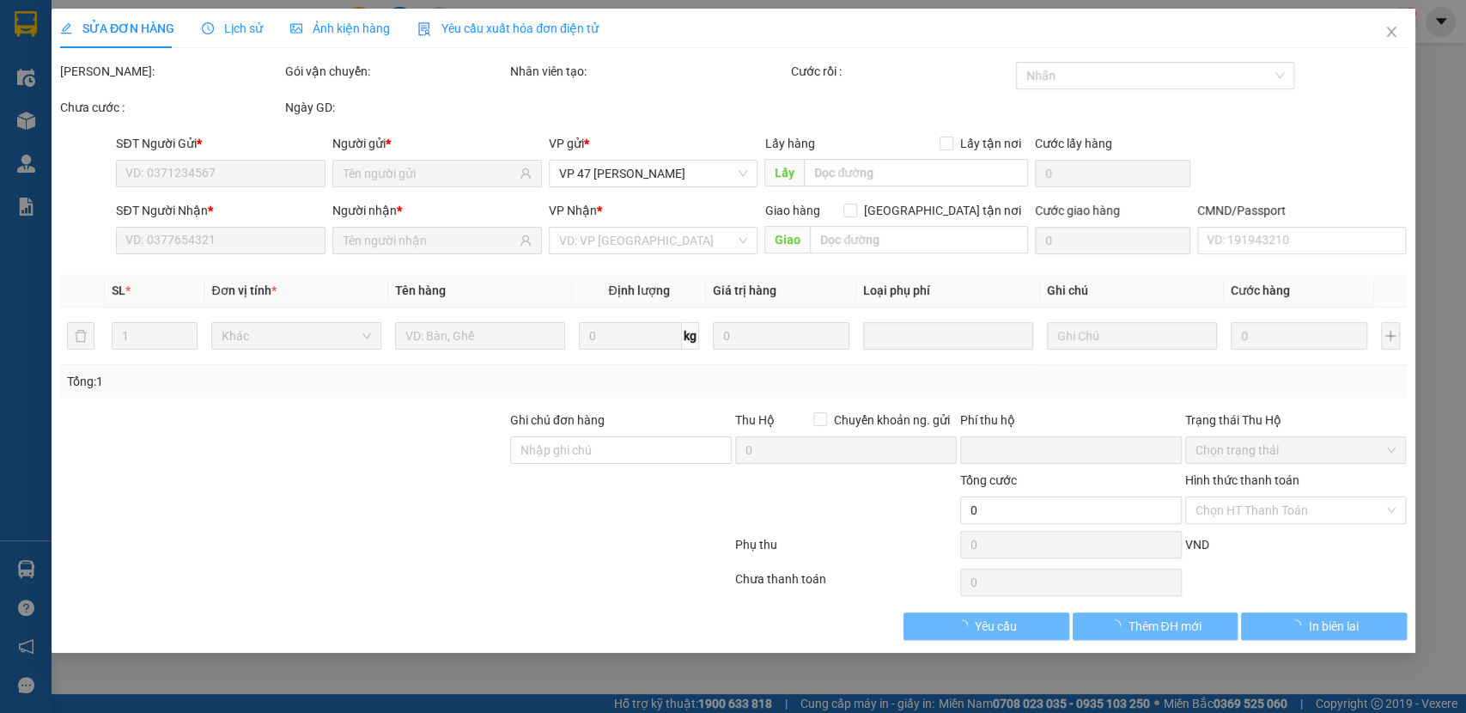
type input "0961555112"
type input "trang TN"
type input "0915553492"
type input "TRANG HN"
type input "0"
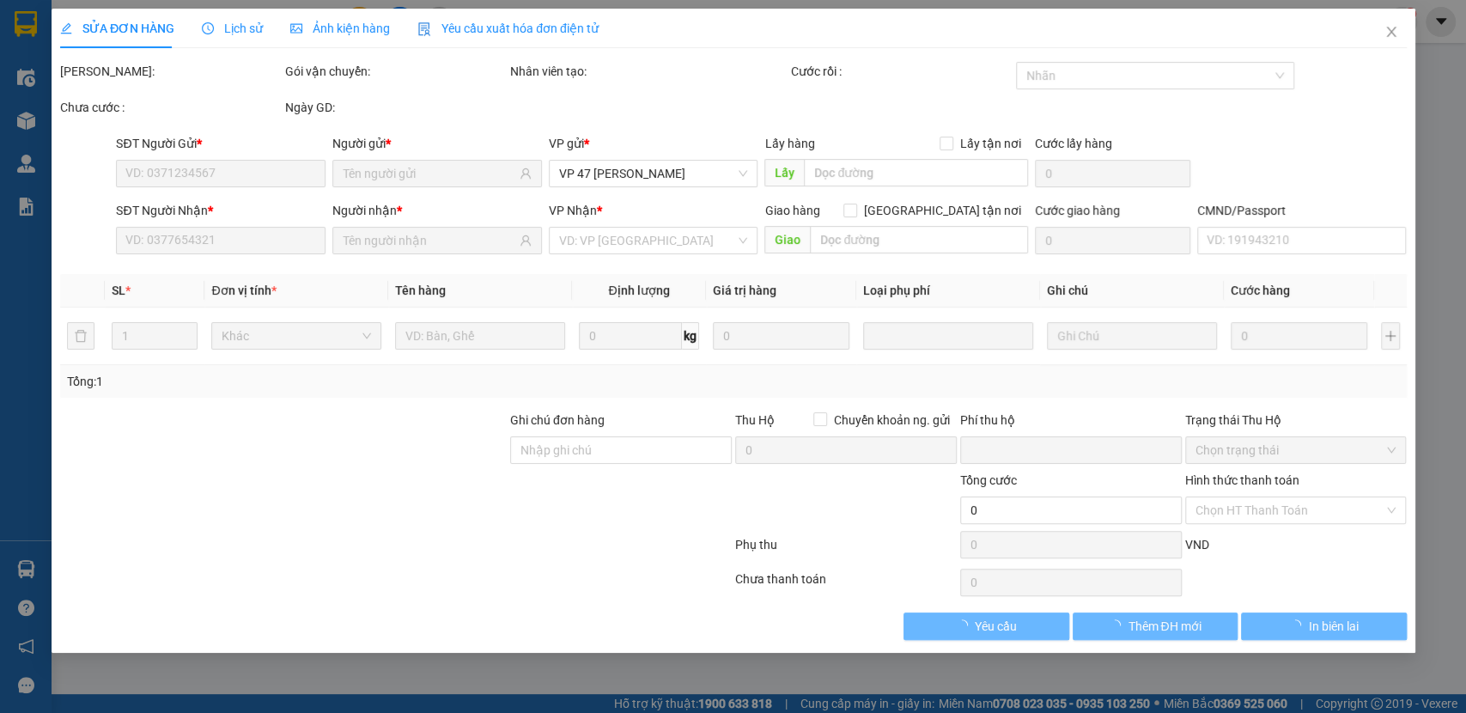
type input "50.000"
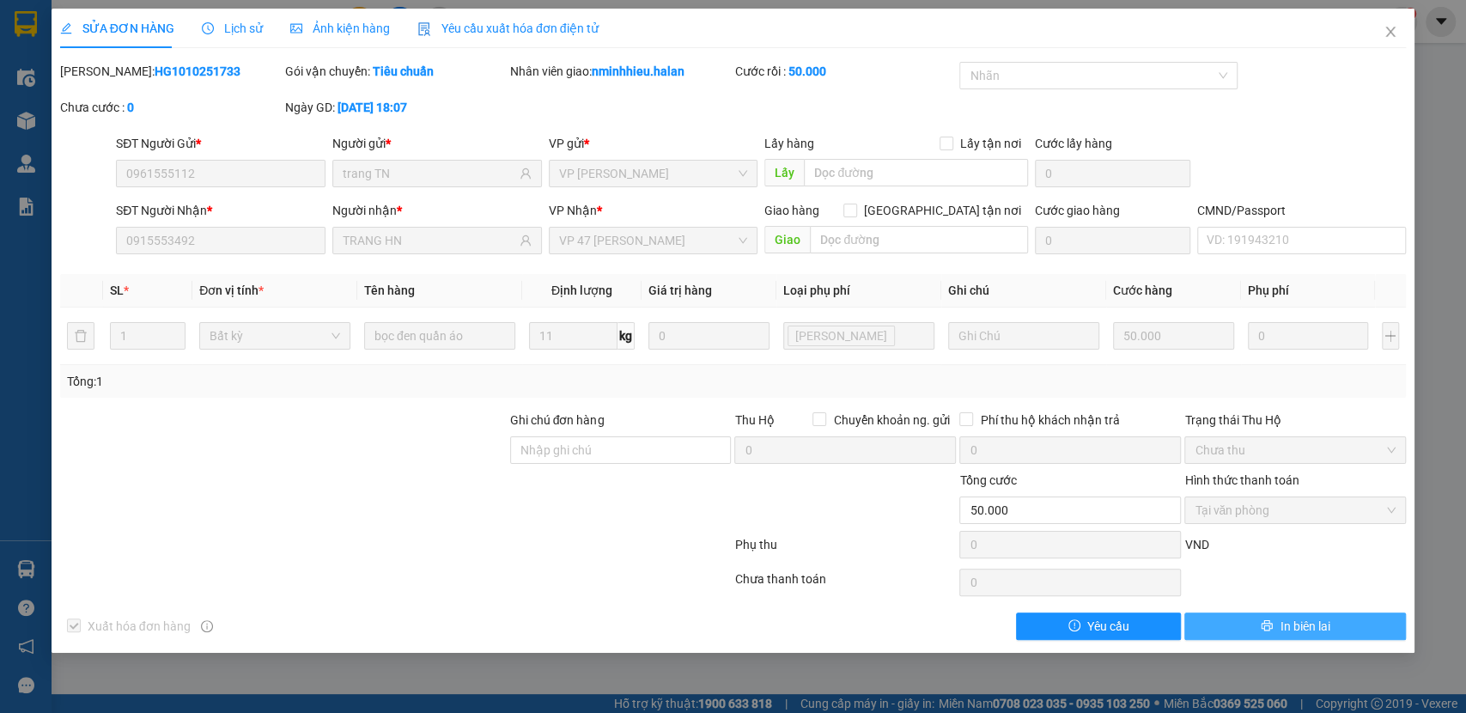
click at [1283, 627] on span "In biên lai" at bounding box center [1304, 625] width 50 height 19
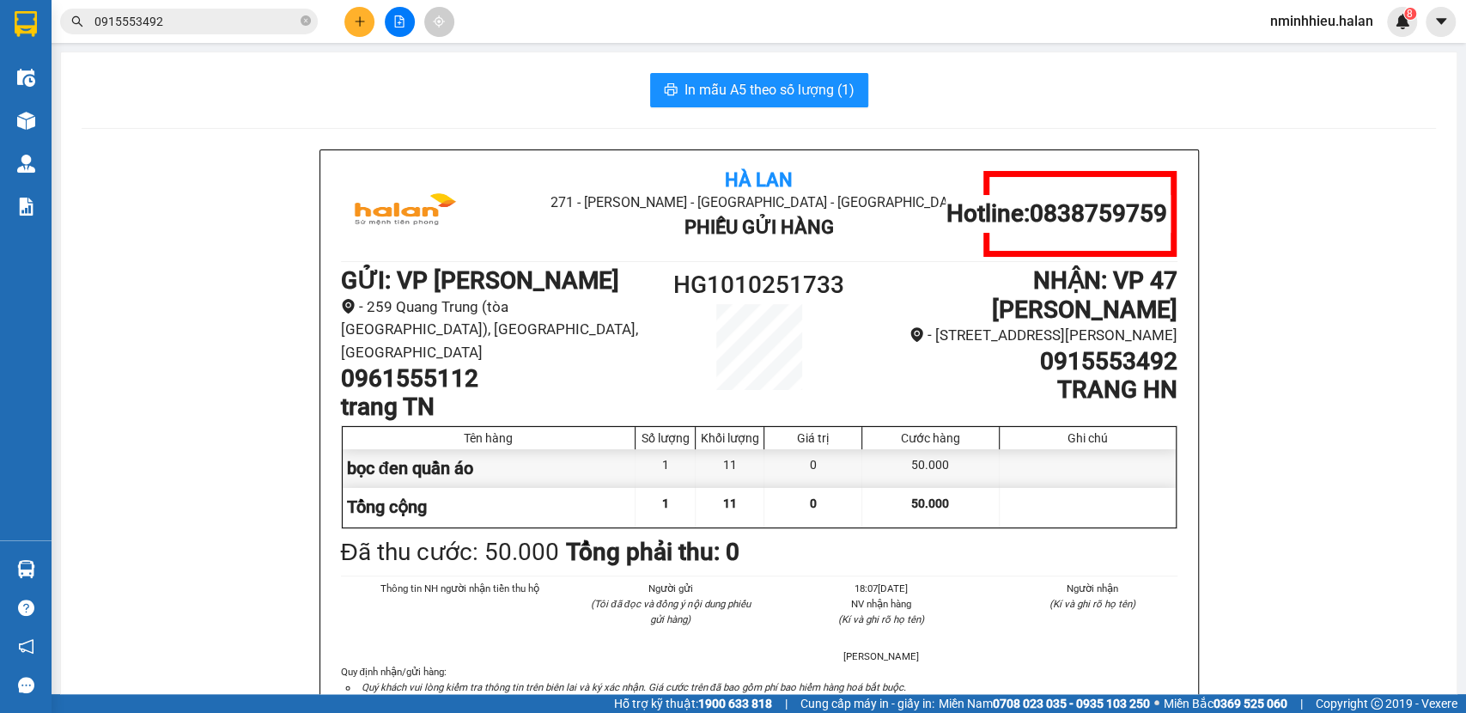
click at [893, 347] on li "- [STREET_ADDRESS][PERSON_NAME]" at bounding box center [1019, 335] width 313 height 23
drag, startPoint x: 905, startPoint y: 354, endPoint x: 916, endPoint y: 354, distance: 11.2
click at [916, 347] on li "- [STREET_ADDRESS][PERSON_NAME]" at bounding box center [1019, 335] width 313 height 23
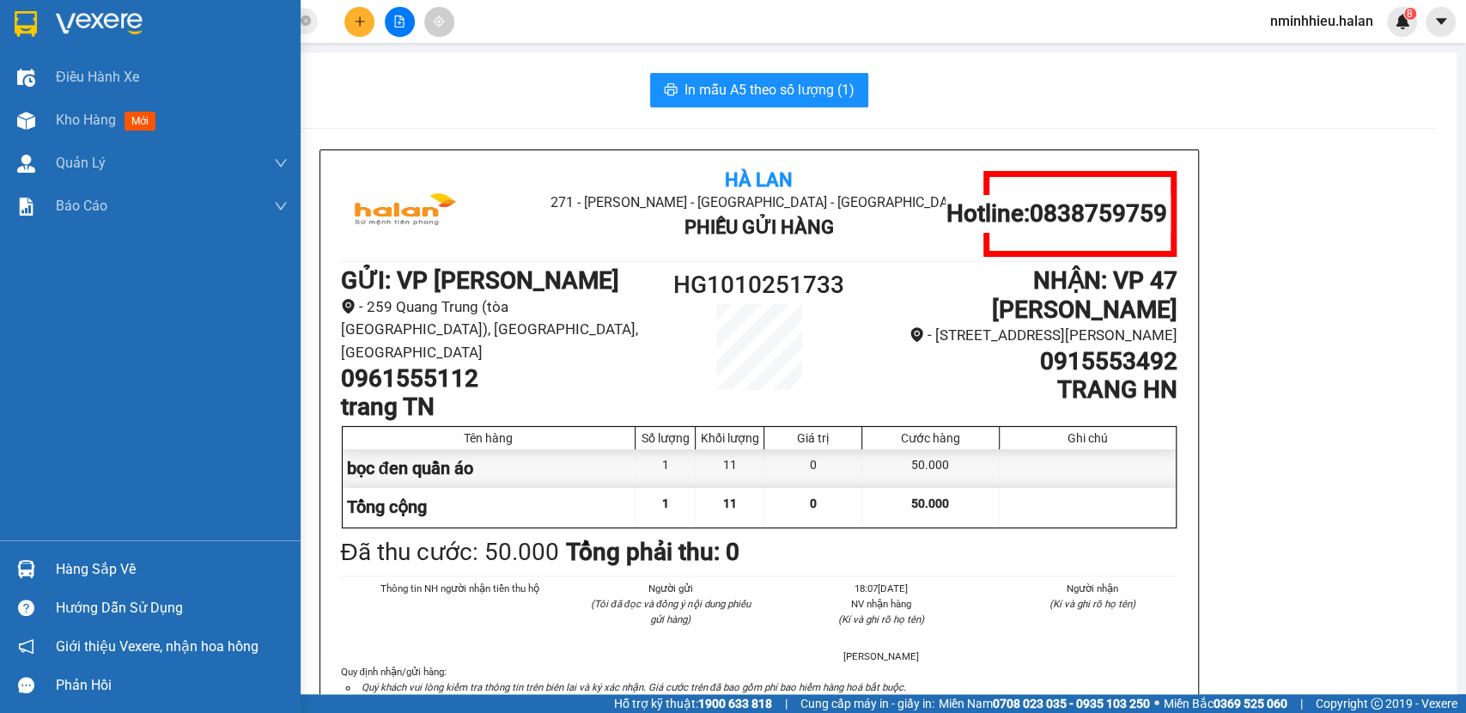
click at [0, 579] on div "Hàng sắp về" at bounding box center [150, 568] width 300 height 39
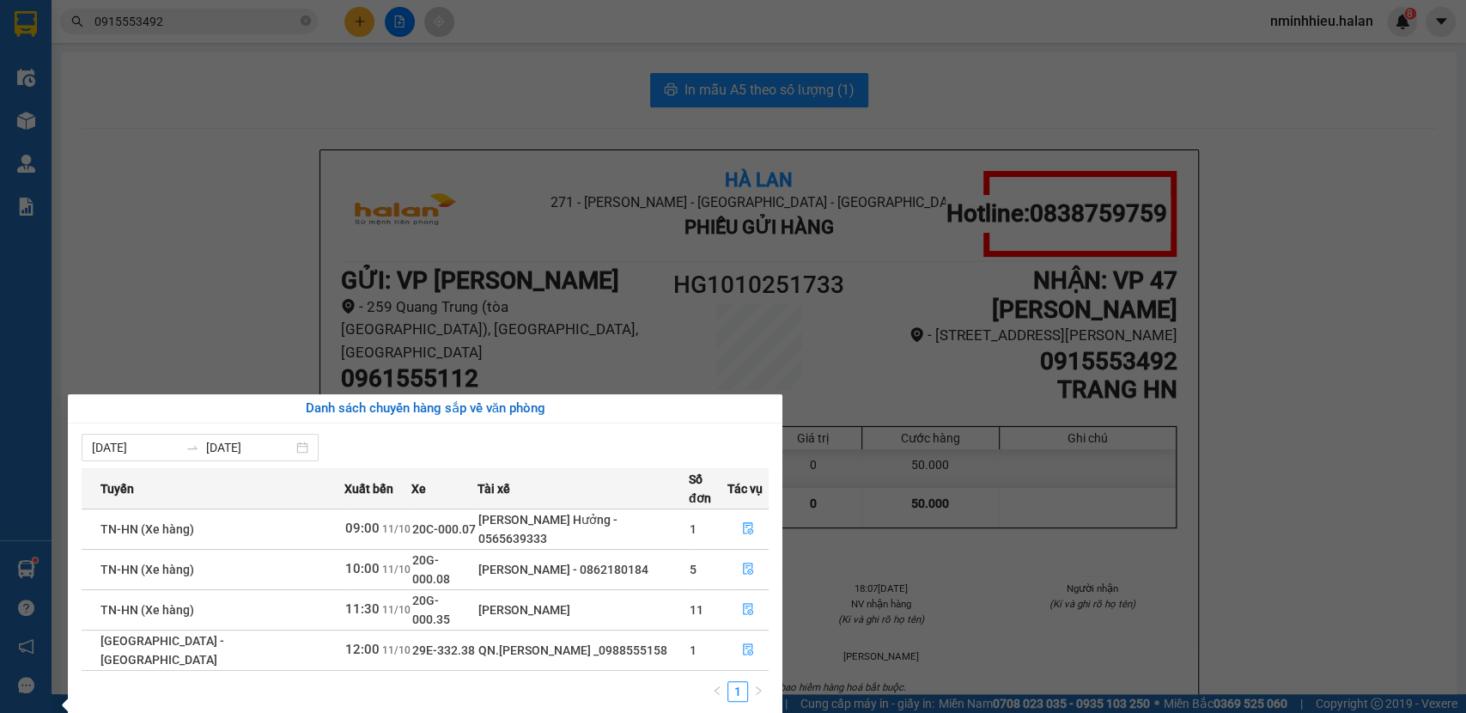
click at [260, 319] on section "Kết quả tìm kiếm ( 66 ) Bộ lọc Mã ĐH Trạng thái Món hàng Thu hộ Tổng cước Chưa …" at bounding box center [733, 356] width 1466 height 713
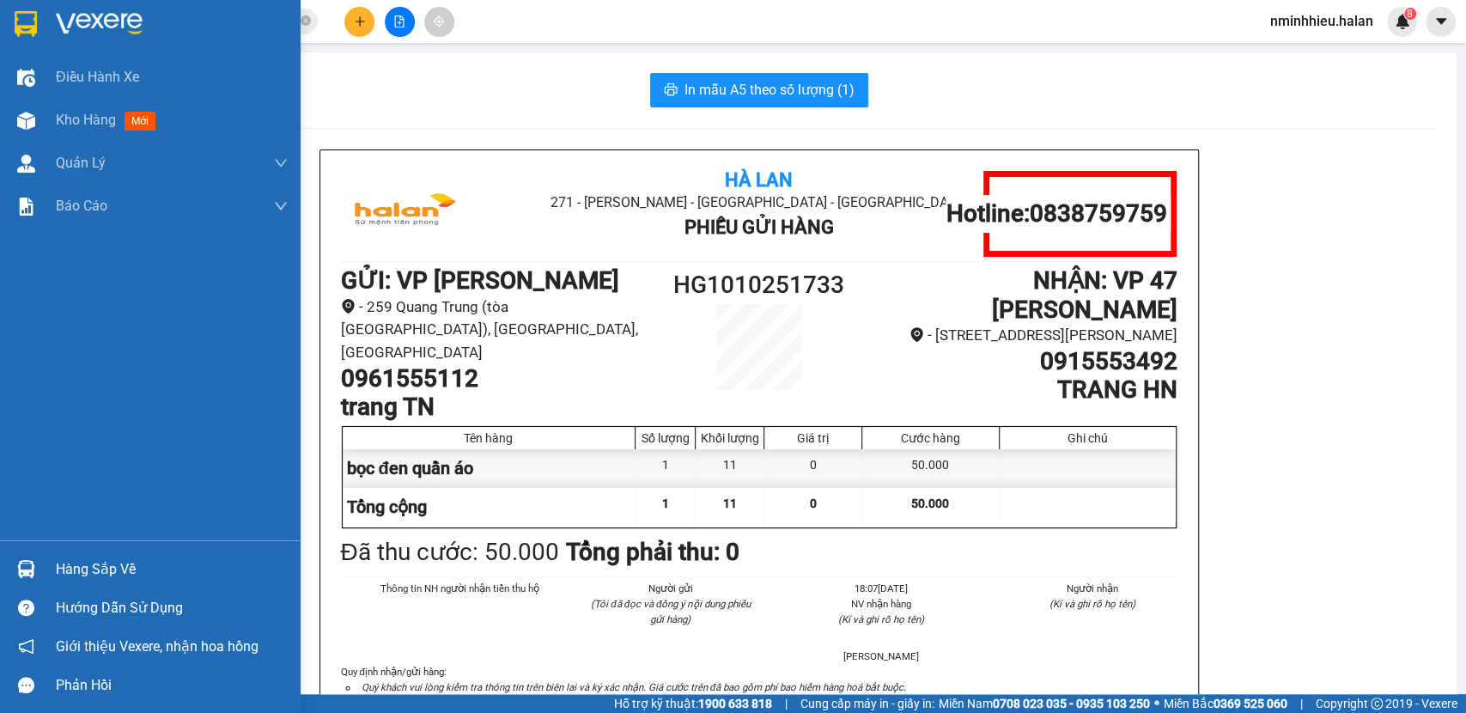
click at [7, 581] on div "Hàng sắp về" at bounding box center [150, 568] width 300 height 39
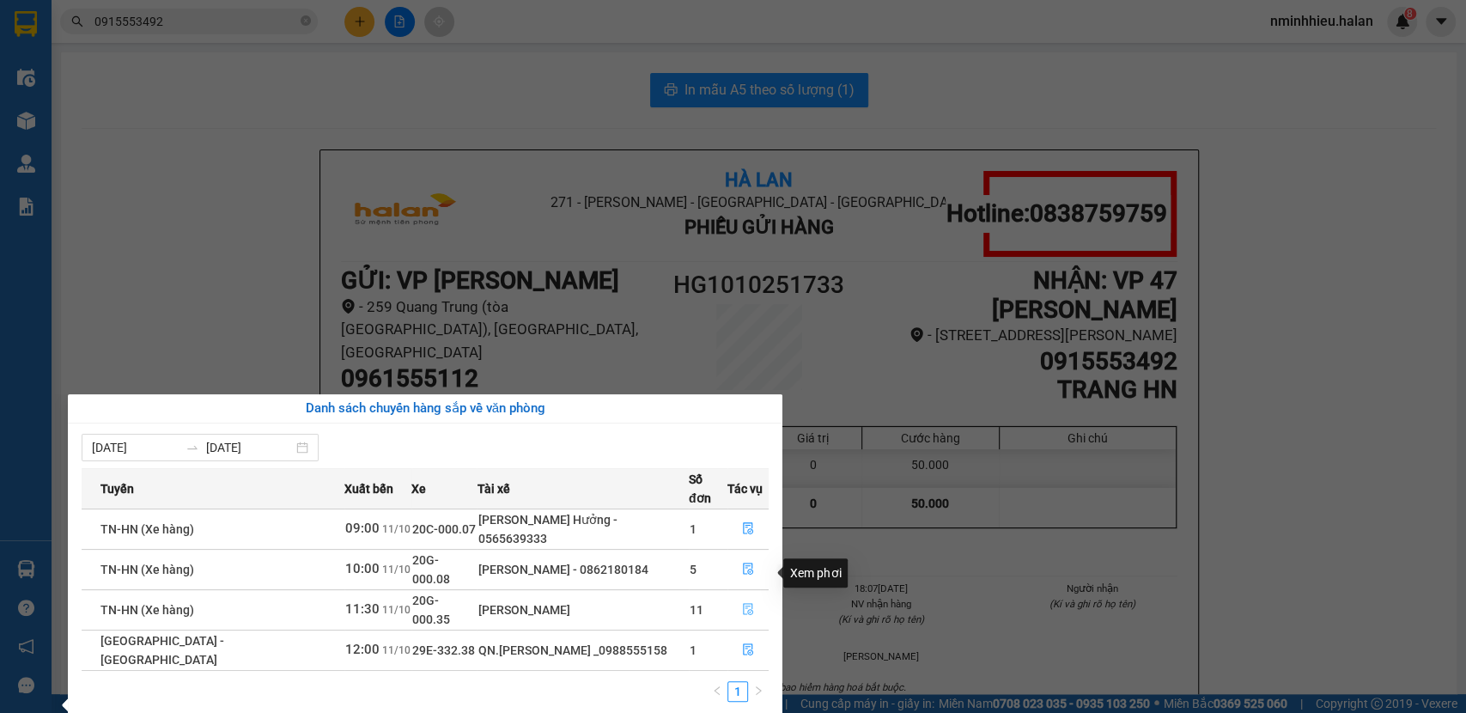
click at [753, 596] on button "button" at bounding box center [747, 609] width 39 height 27
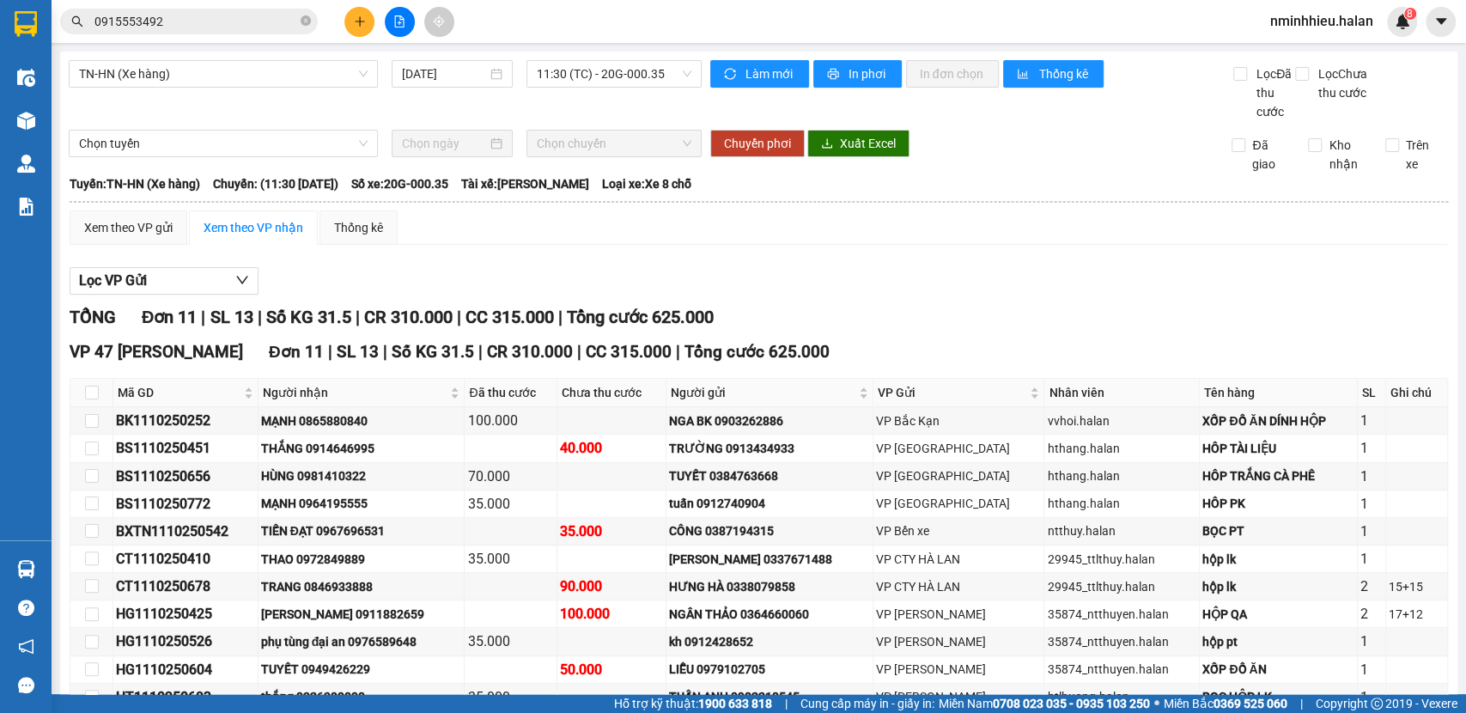
scroll to position [123, 0]
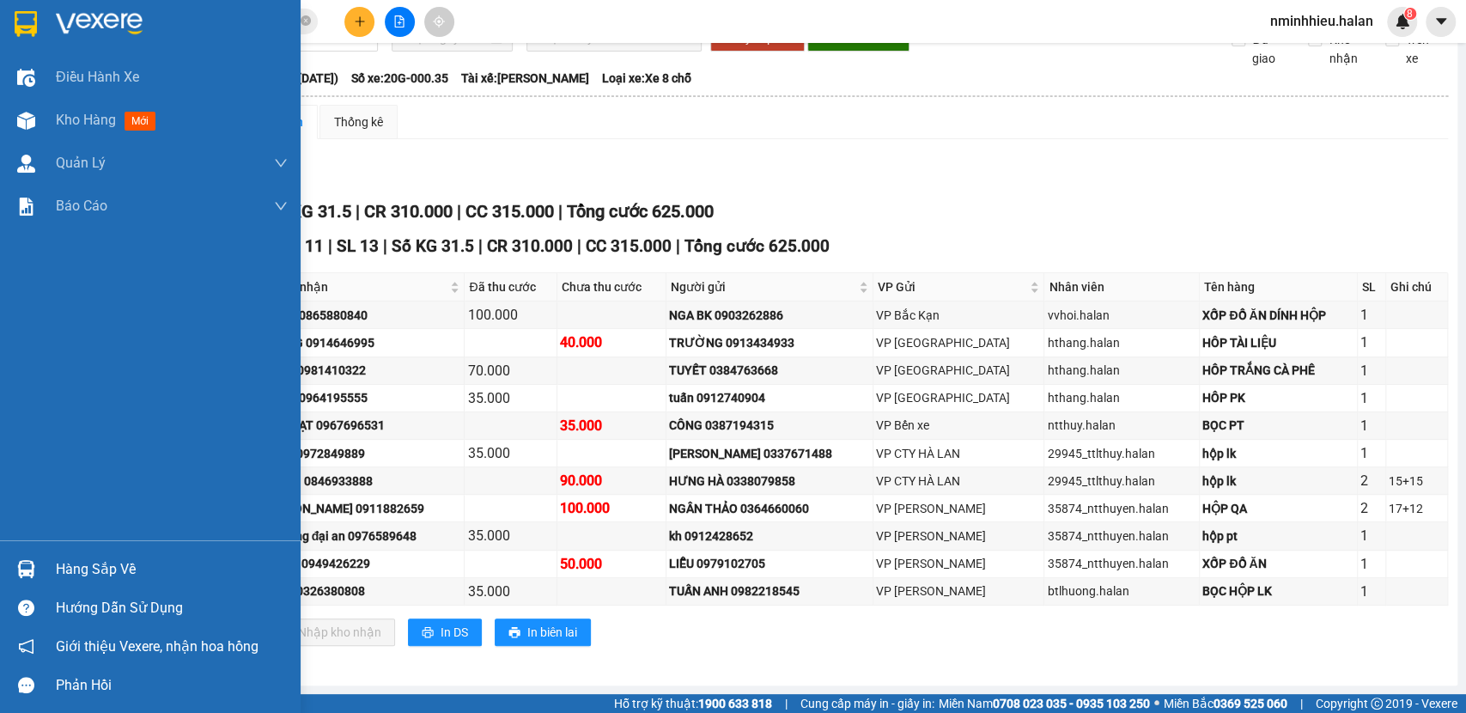
click at [29, 573] on img at bounding box center [26, 569] width 18 height 18
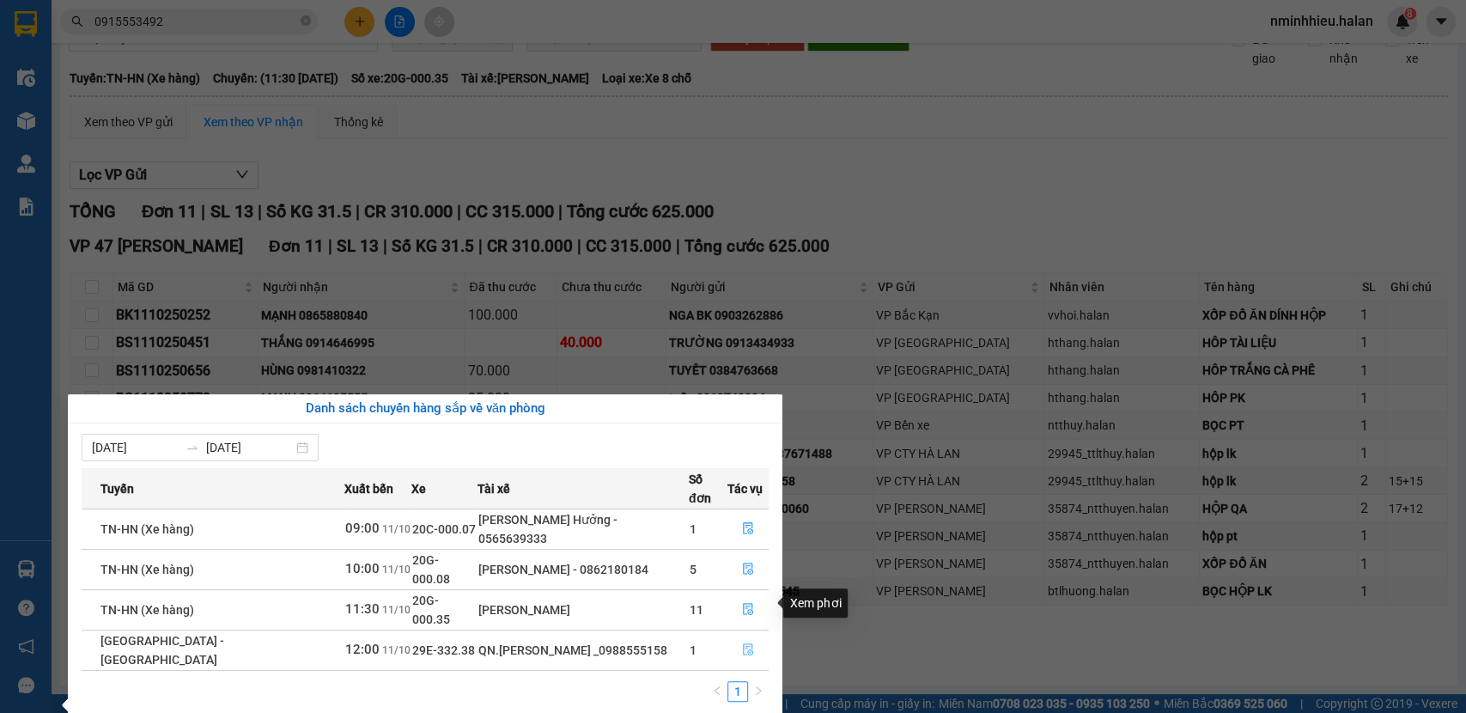
click at [745, 644] on icon "file-done" at bounding box center [748, 650] width 10 height 12
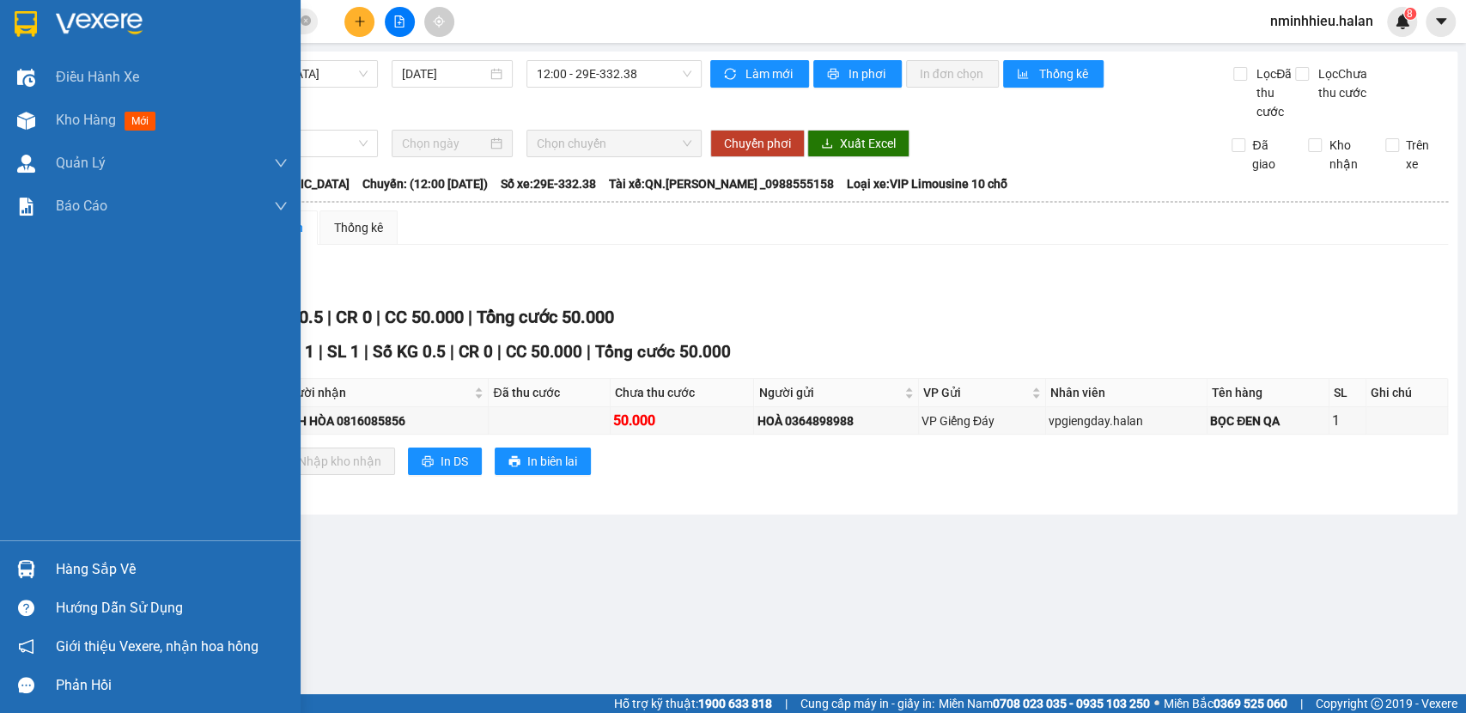
click at [9, 574] on div "Hàng sắp về" at bounding box center [150, 568] width 300 height 39
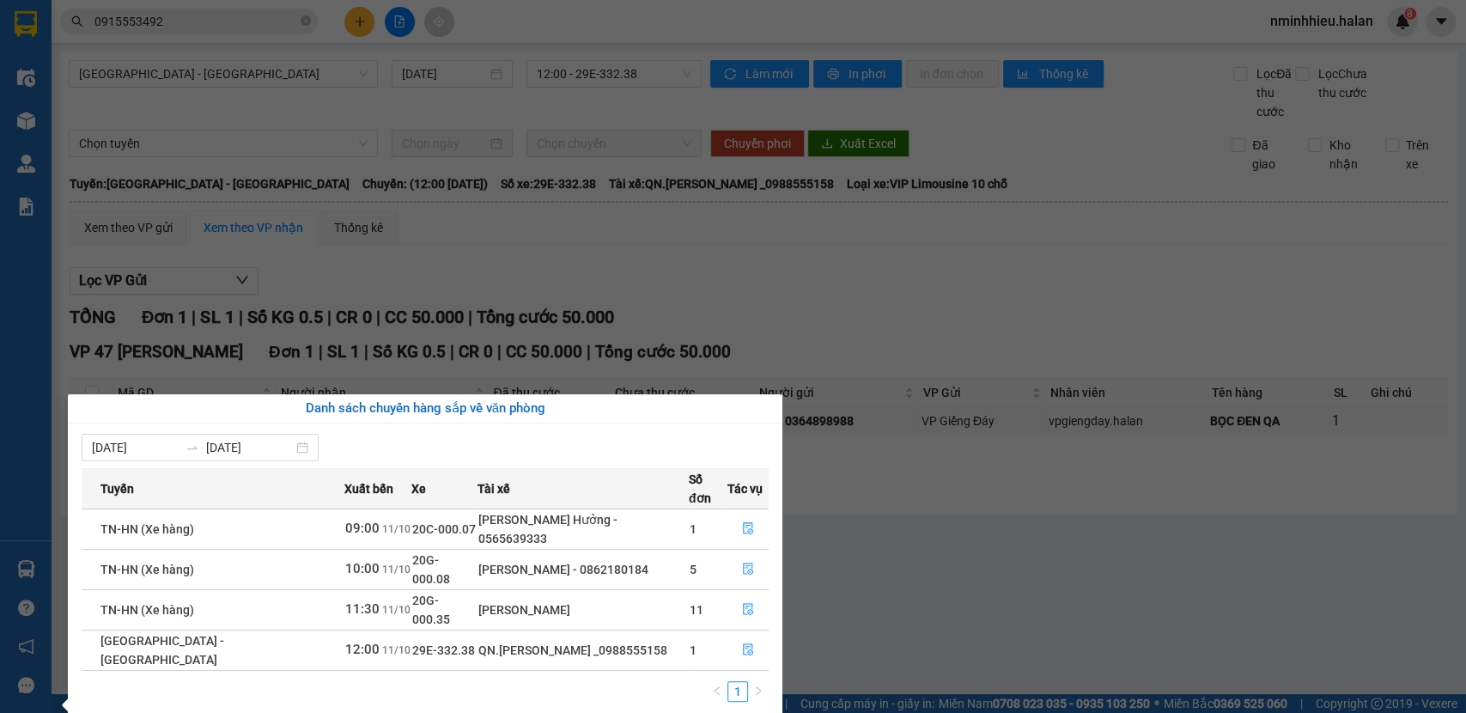
click at [223, 13] on section "Kết quả tìm kiếm ( 66 ) Bộ lọc Mã ĐH Trạng thái Món hàng Thu hộ Tổng cước Chưa …" at bounding box center [733, 356] width 1466 height 713
click at [223, 13] on input "0915553492" at bounding box center [195, 21] width 203 height 19
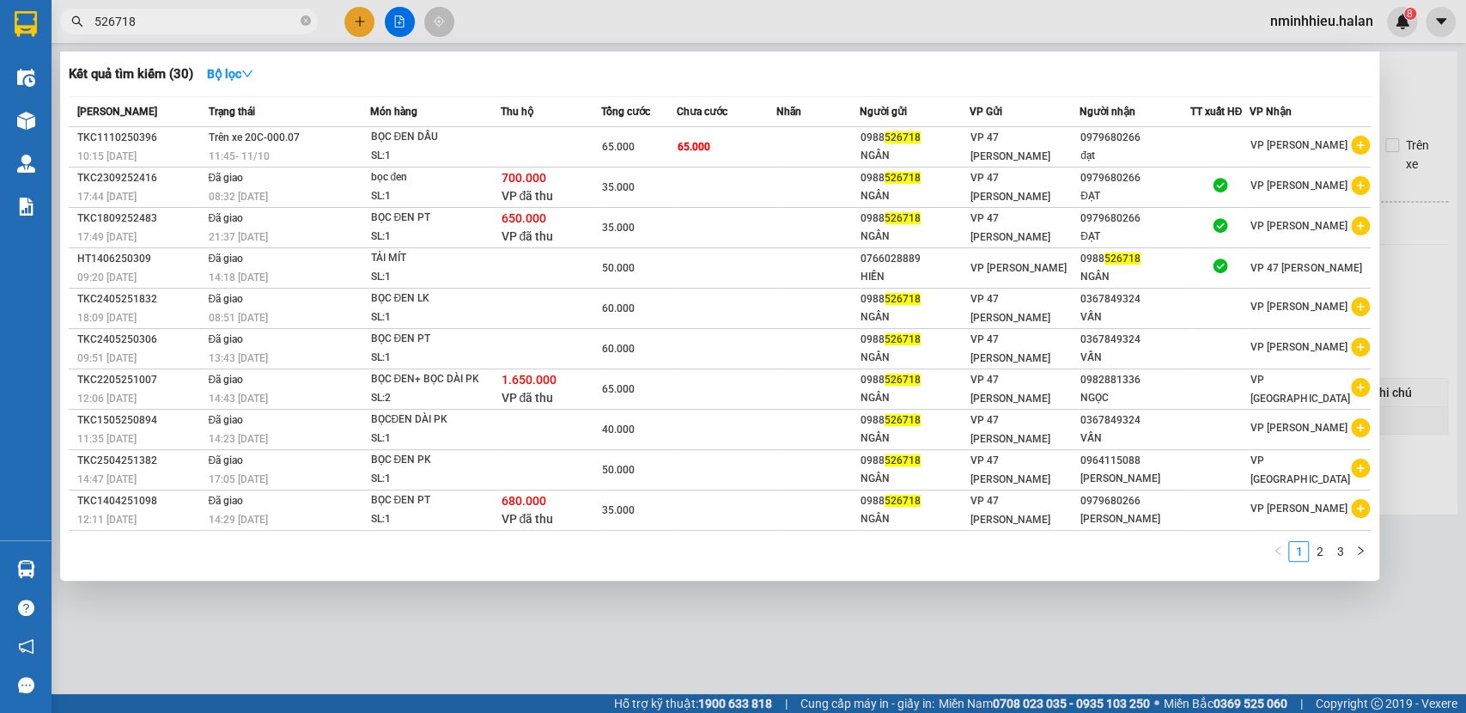
click at [197, 21] on input "526718" at bounding box center [195, 21] width 203 height 19
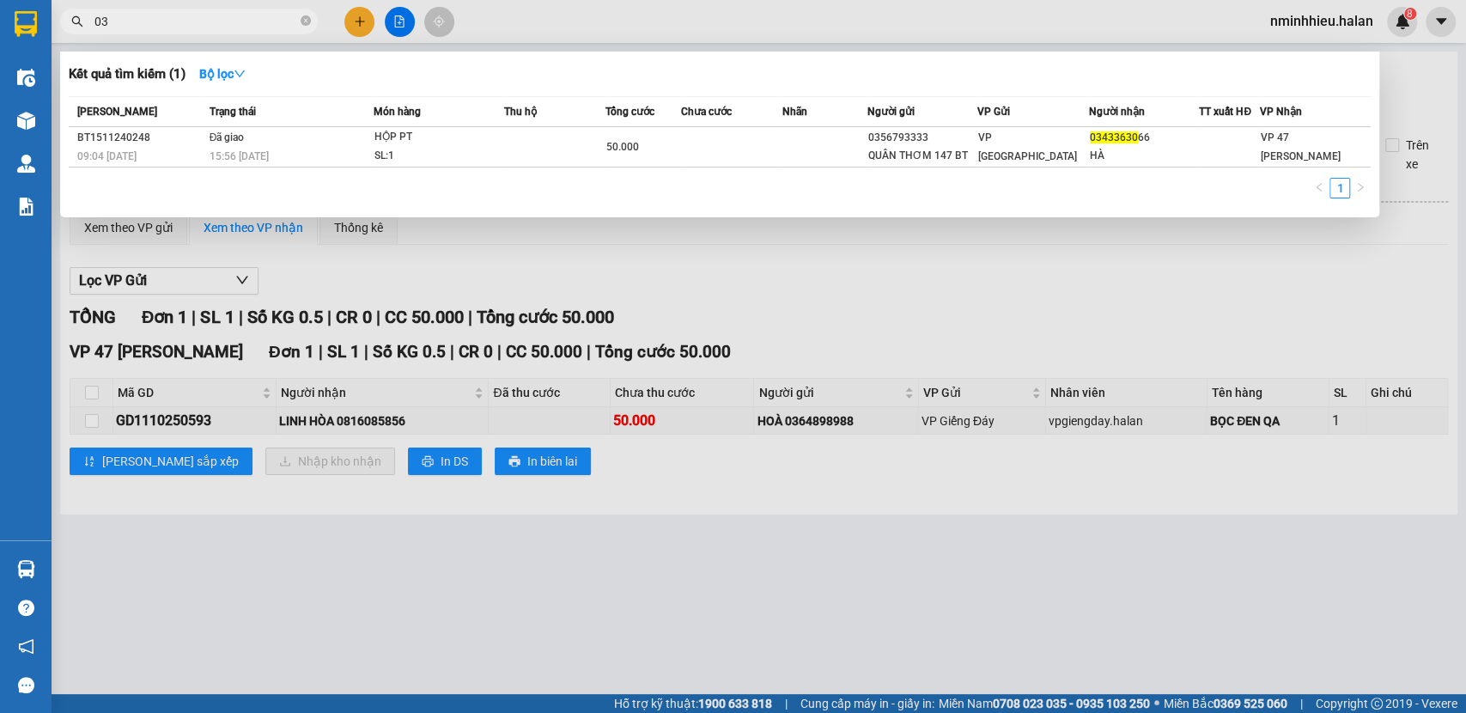
type input "0"
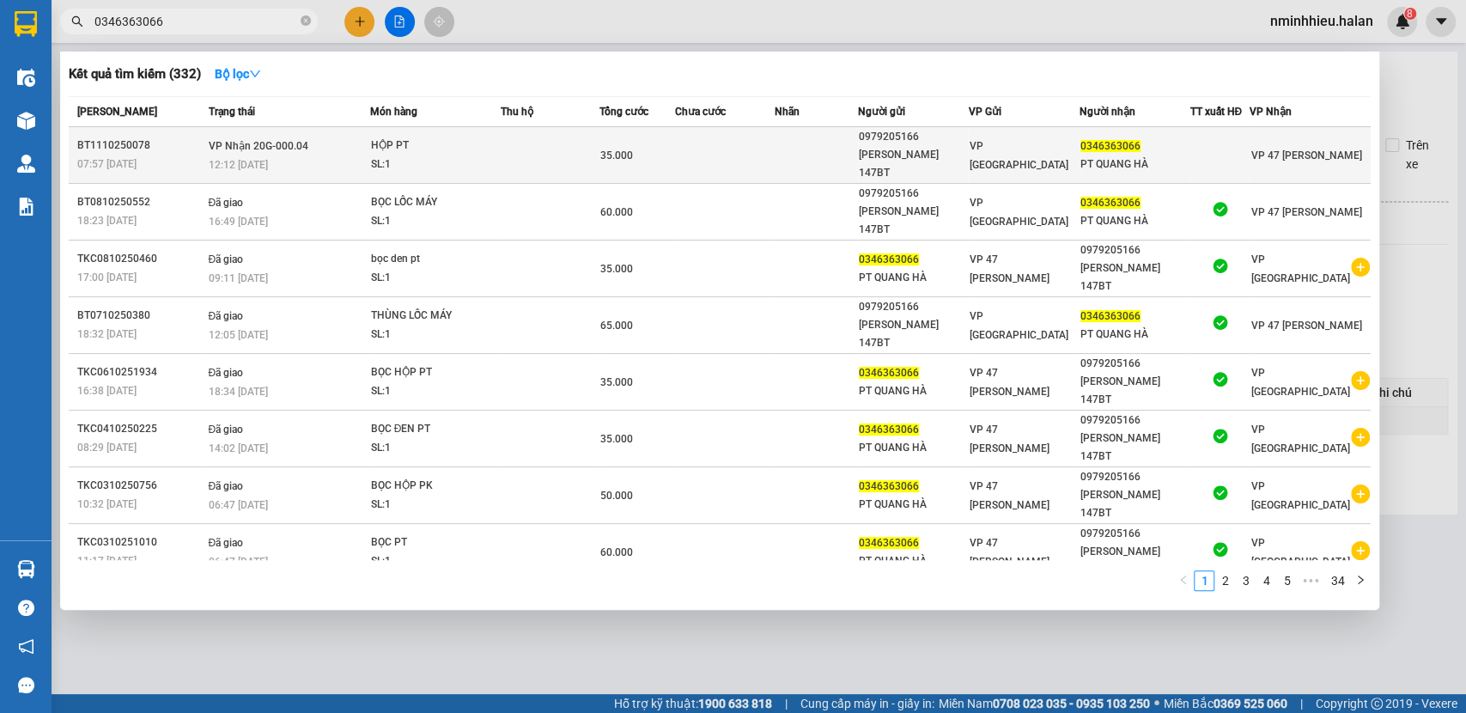
type input "0346363066"
click at [570, 146] on td at bounding box center [551, 155] width 100 height 57
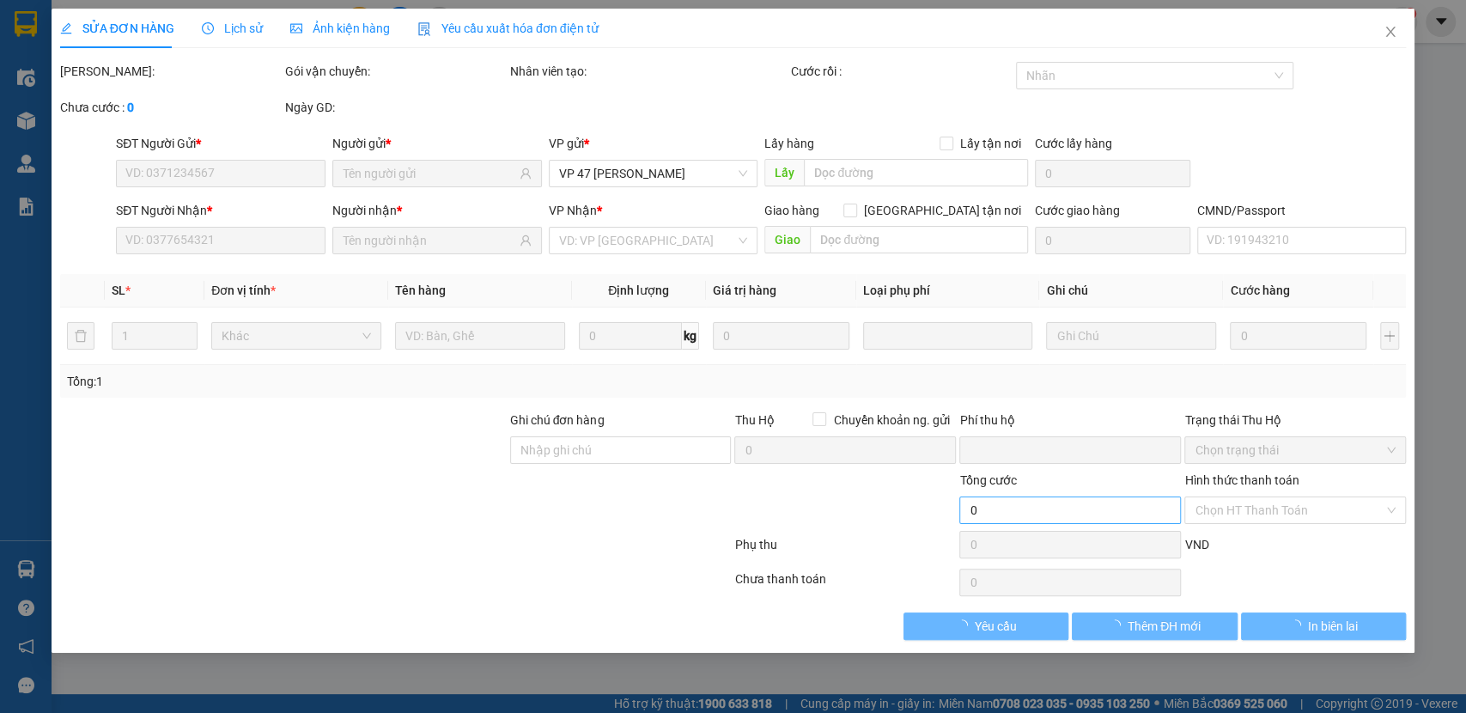
type input "0979205166"
type input "[PERSON_NAME] 147BT"
type input "0346363066"
type input "PT QUANG HÀ"
type input "0"
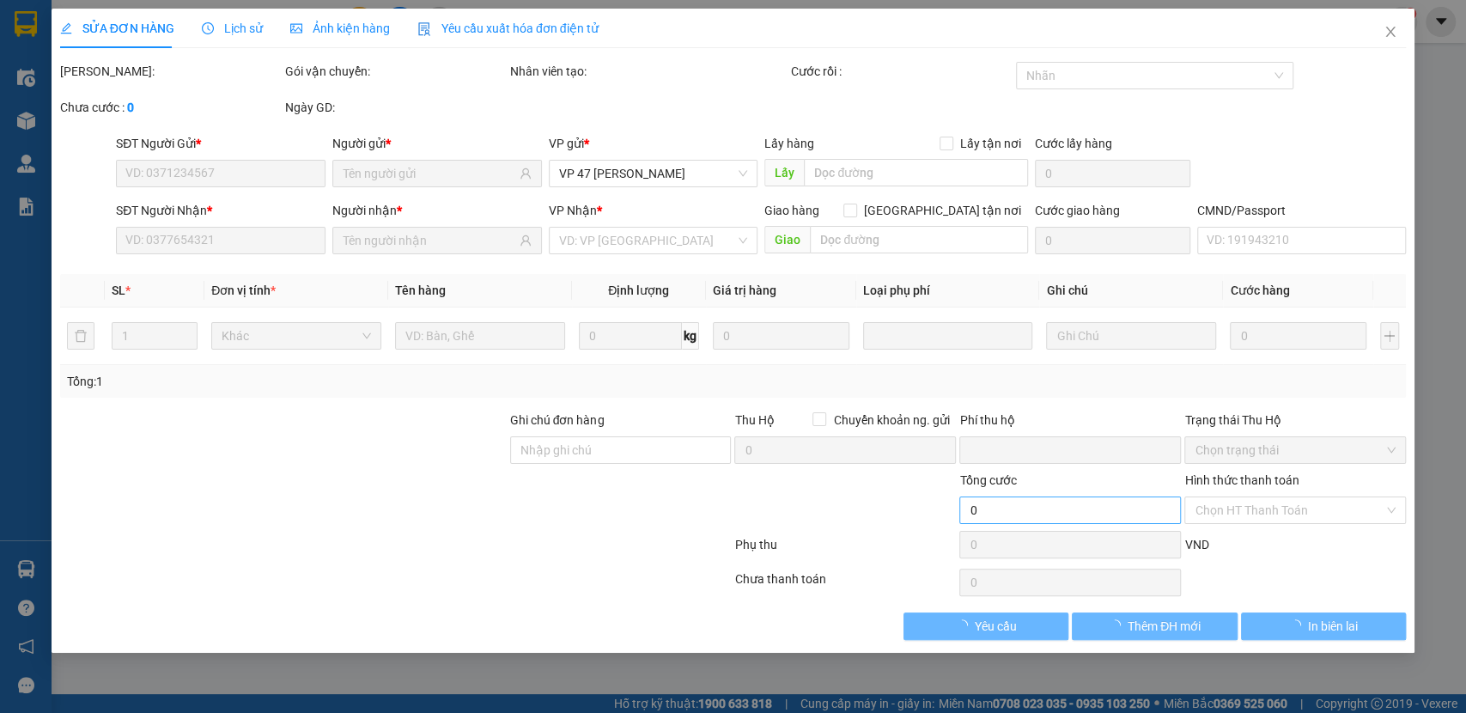
type input "35.000"
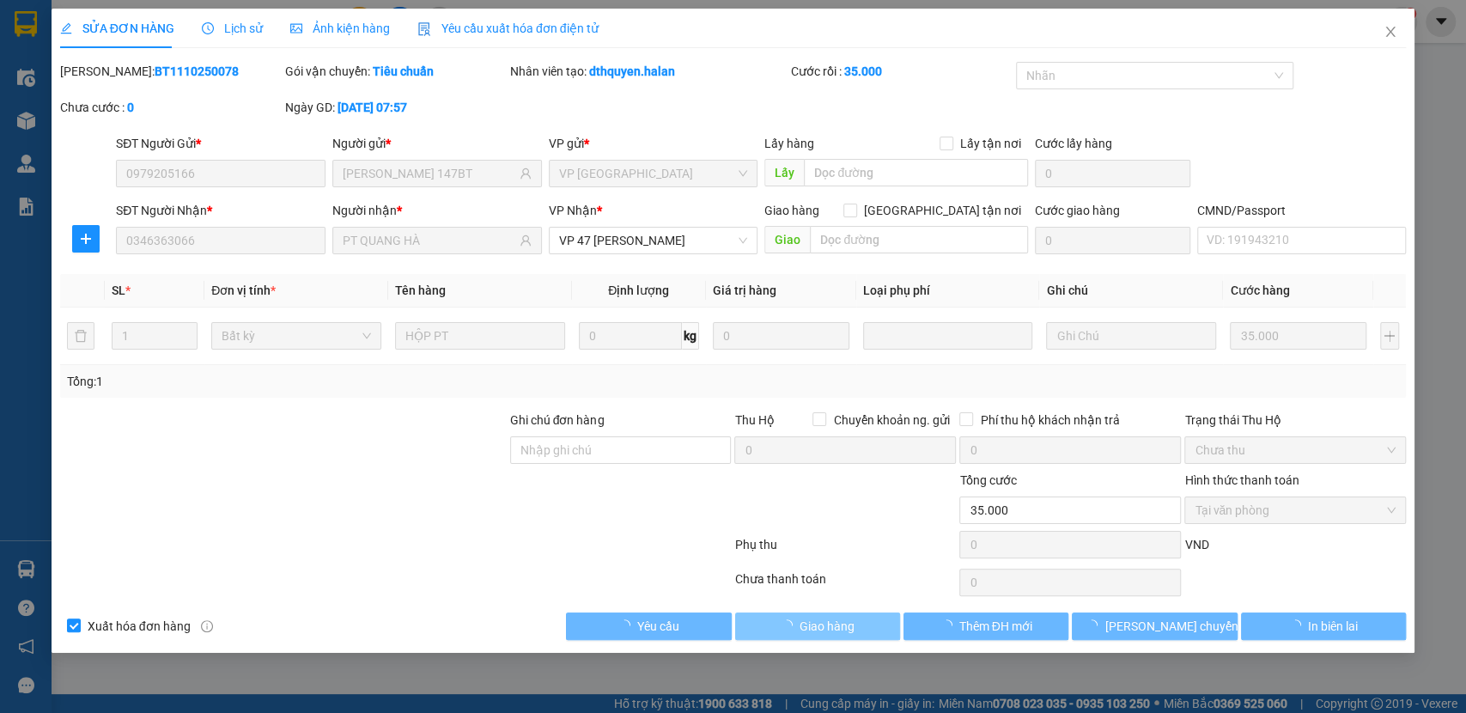
click at [815, 632] on span "Giao hàng" at bounding box center [826, 625] width 55 height 19
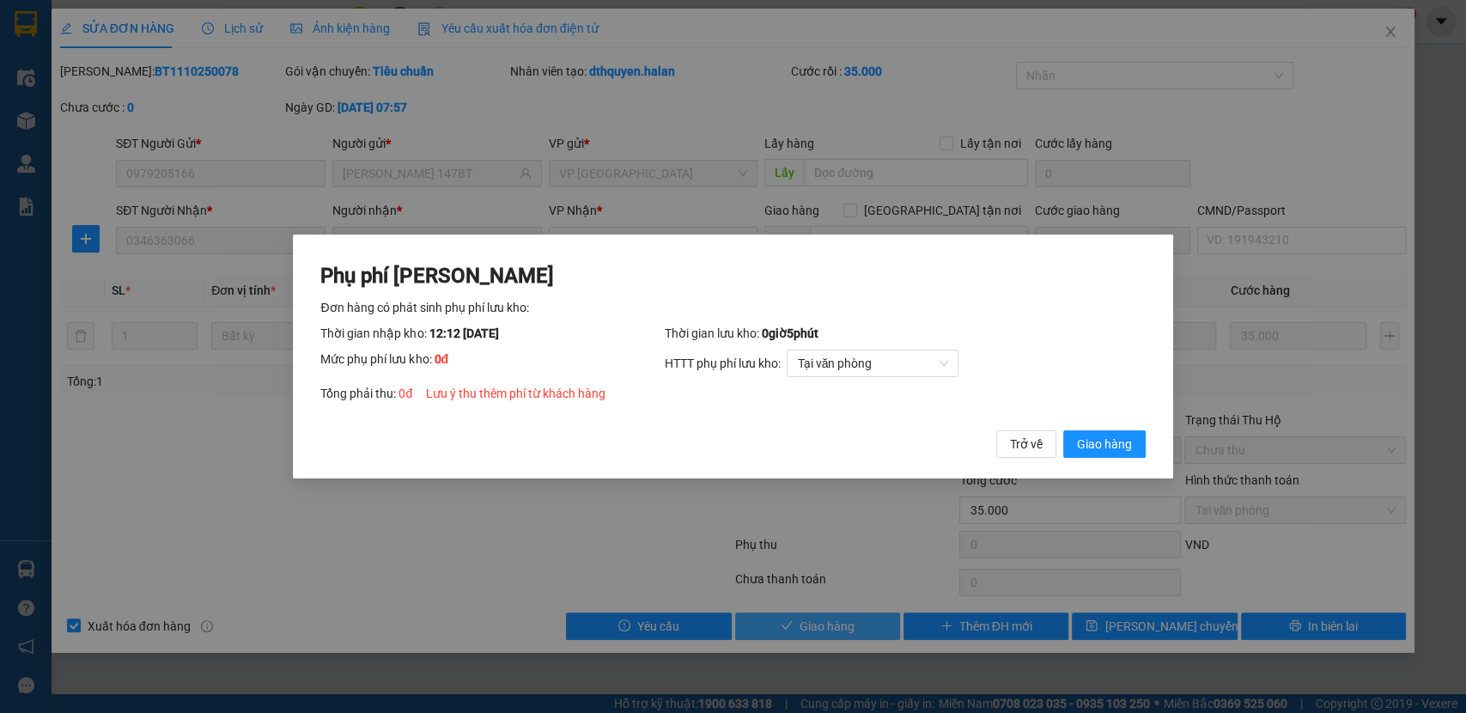
click at [1063, 430] on button "Giao hàng" at bounding box center [1104, 443] width 82 height 27
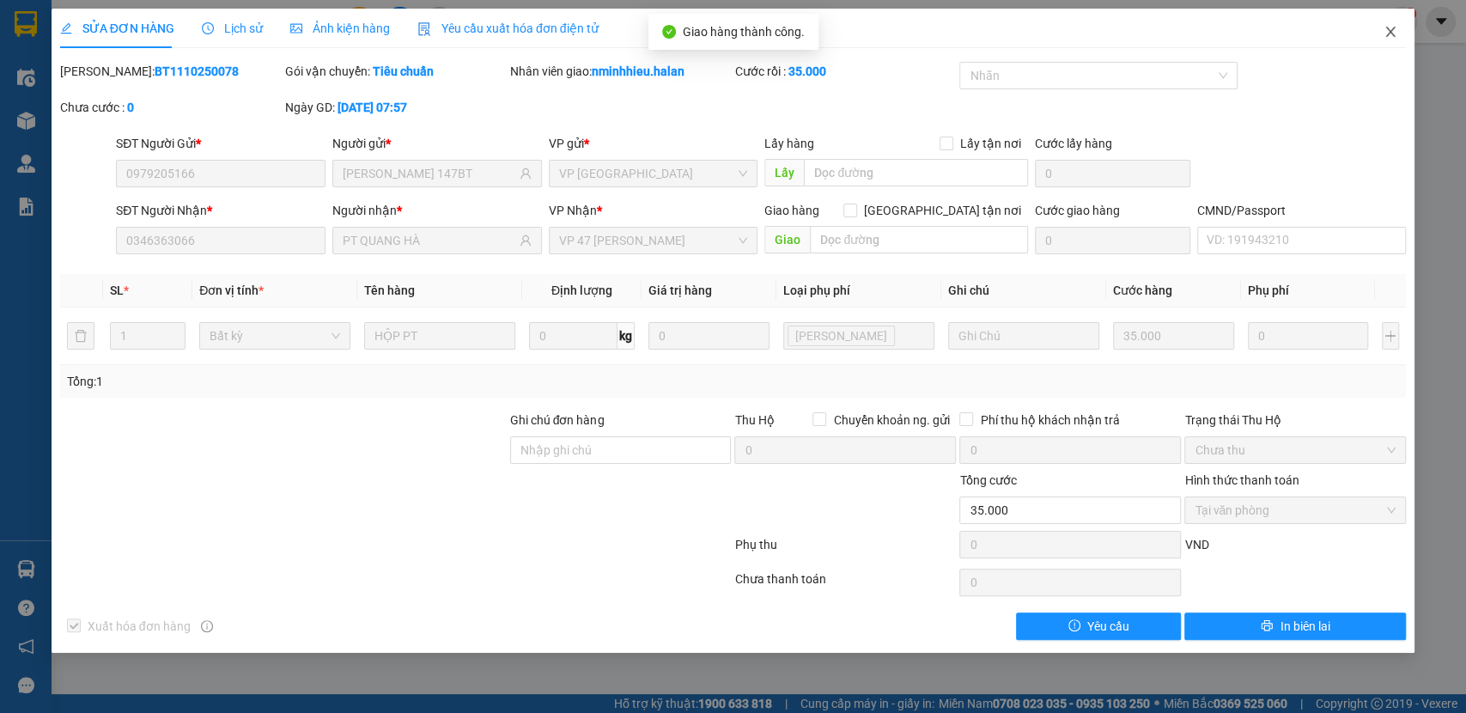
click at [1411, 36] on span "Close" at bounding box center [1390, 33] width 48 height 48
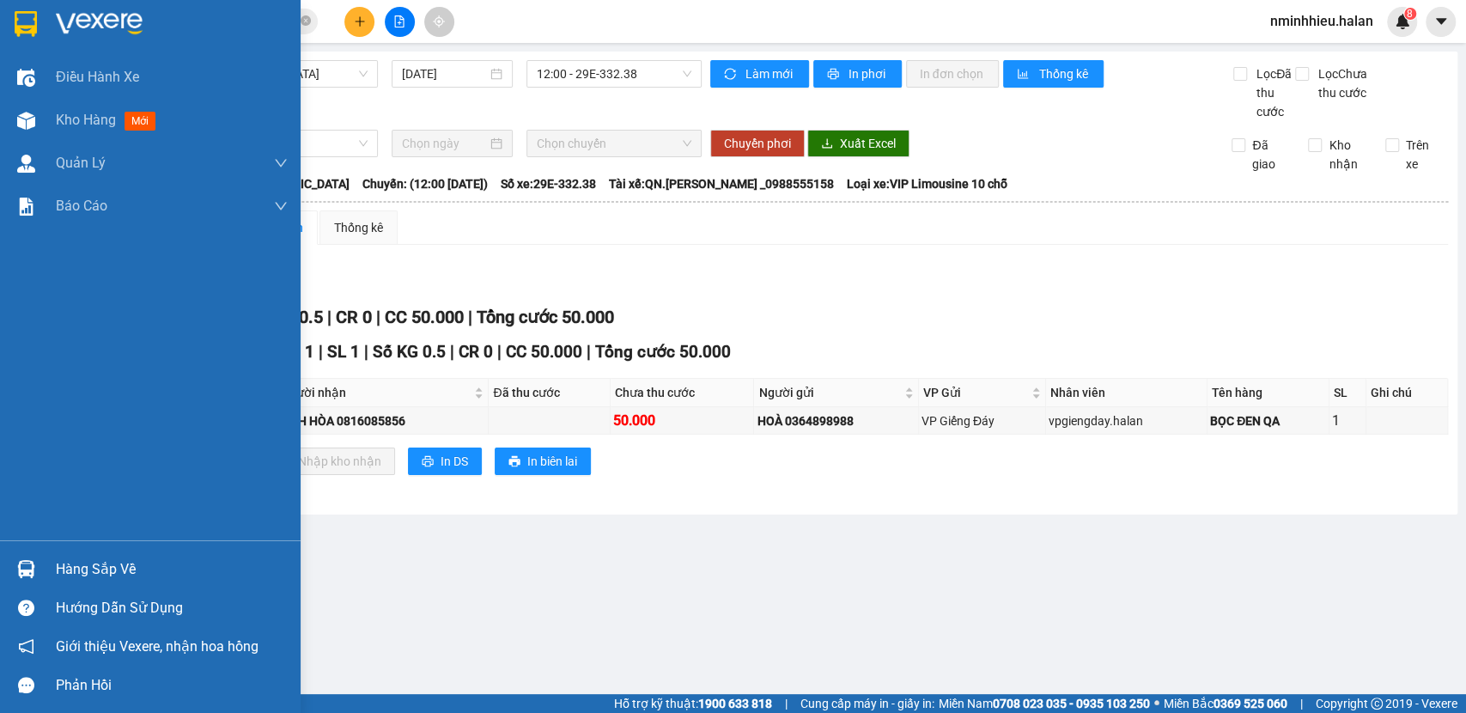
click at [0, 561] on div "Hàng sắp về" at bounding box center [150, 568] width 300 height 39
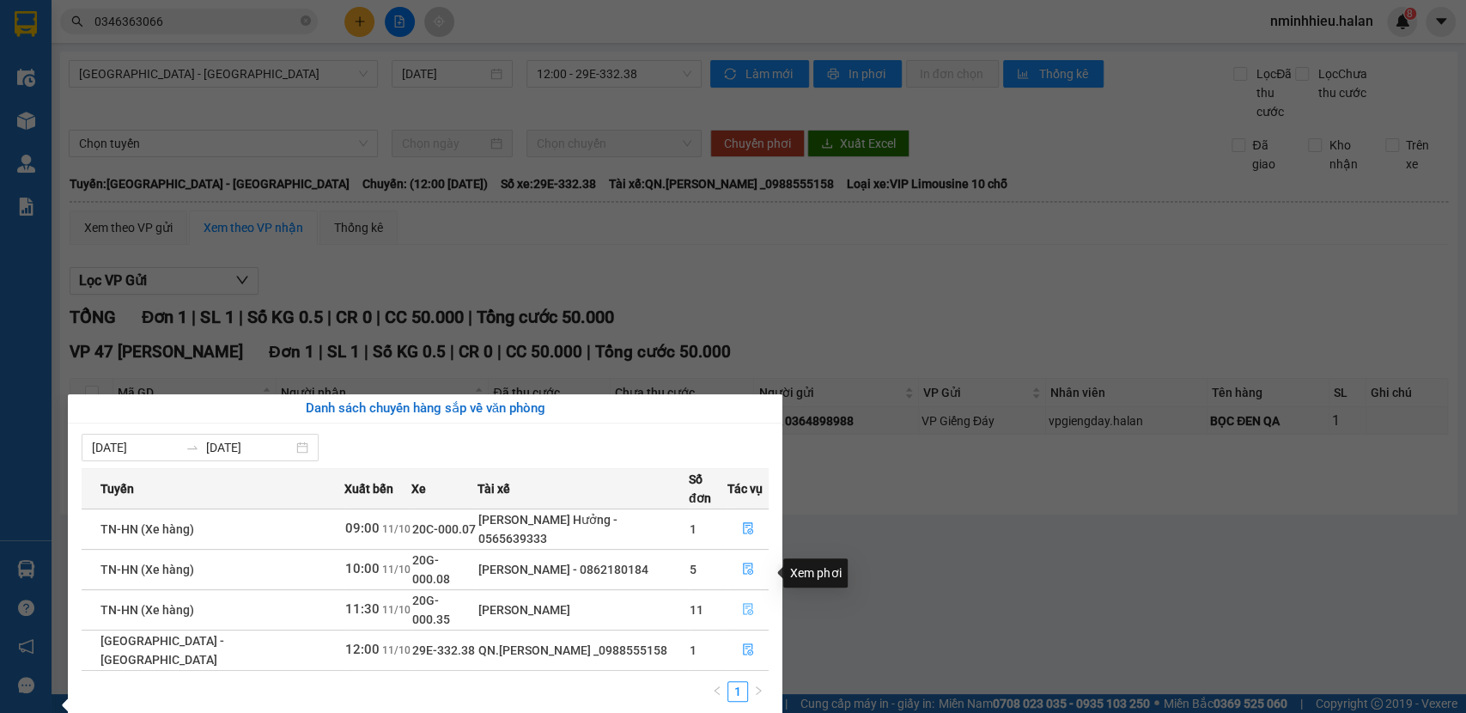
click at [733, 596] on button "button" at bounding box center [747, 609] width 39 height 27
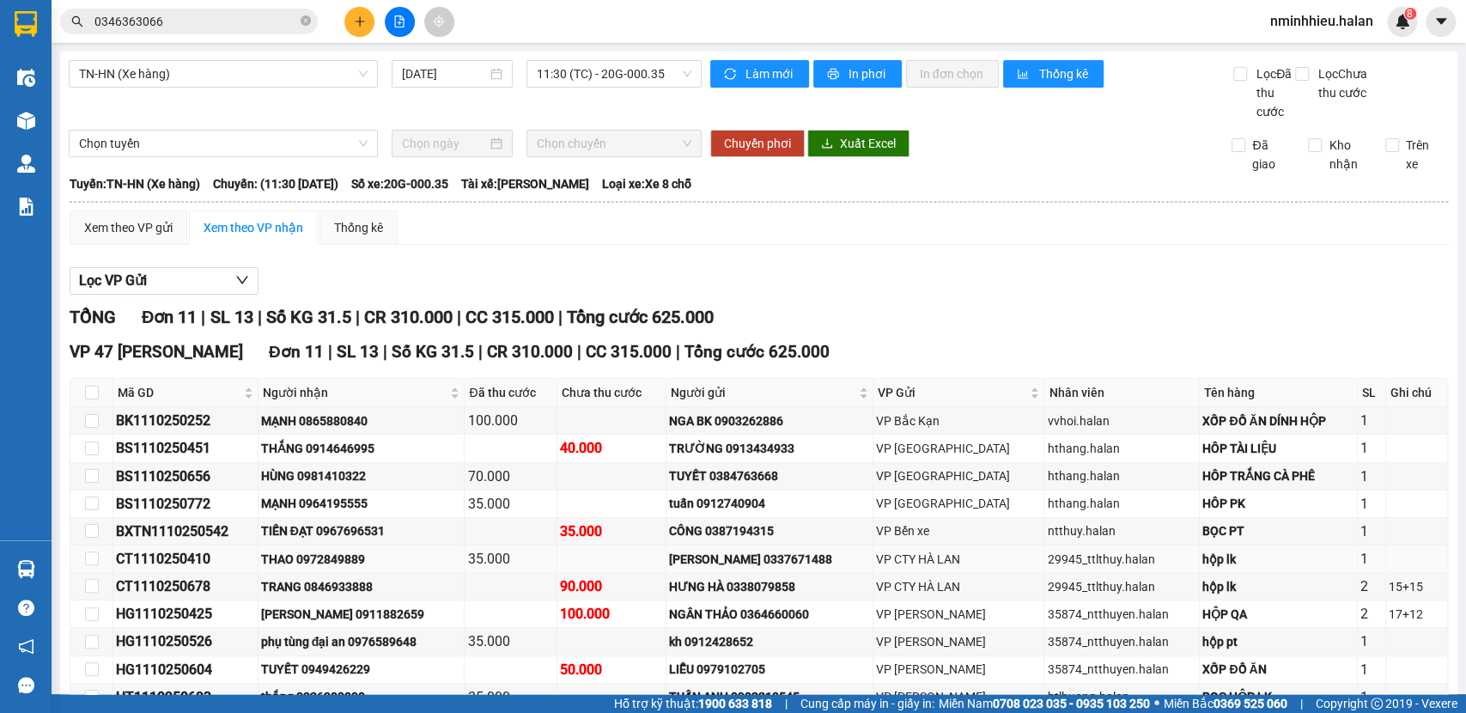
scroll to position [123, 0]
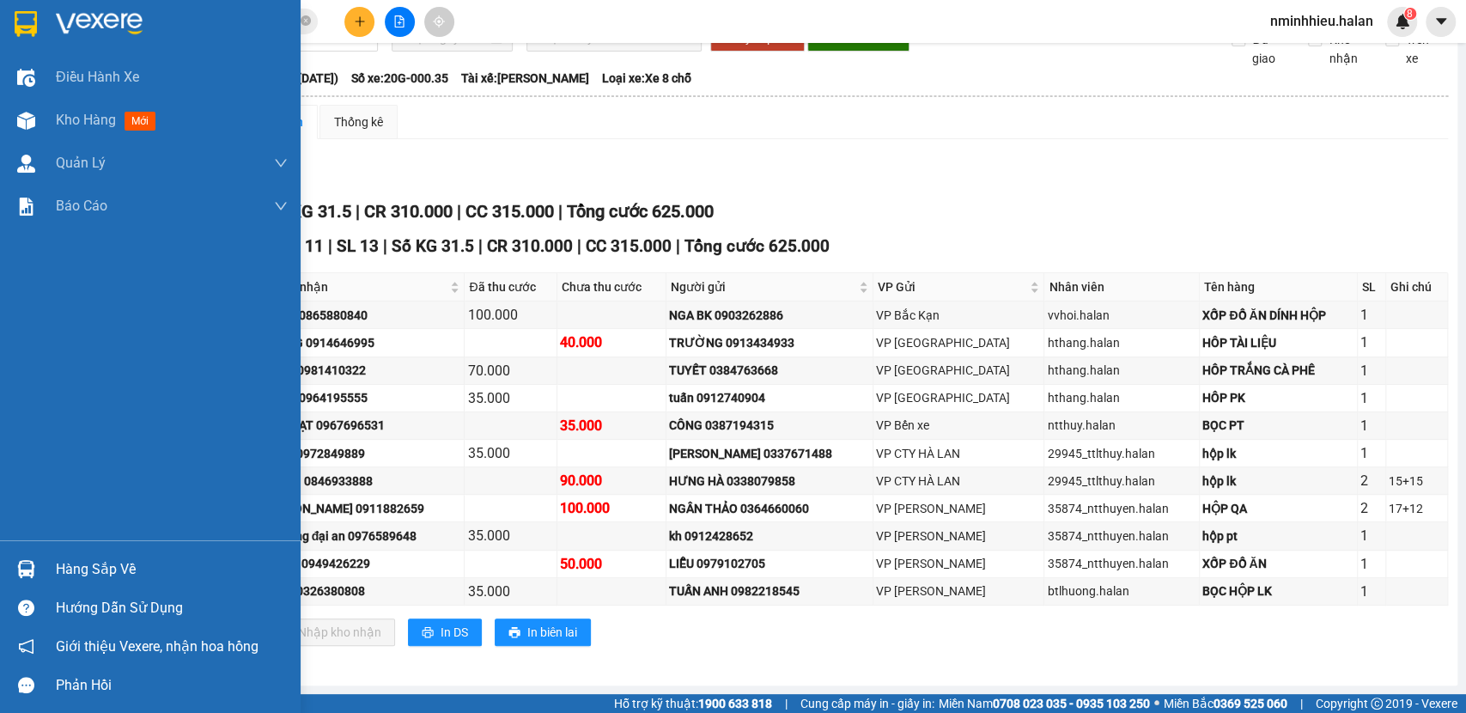
click at [0, 561] on div "Hàng sắp về" at bounding box center [150, 568] width 300 height 39
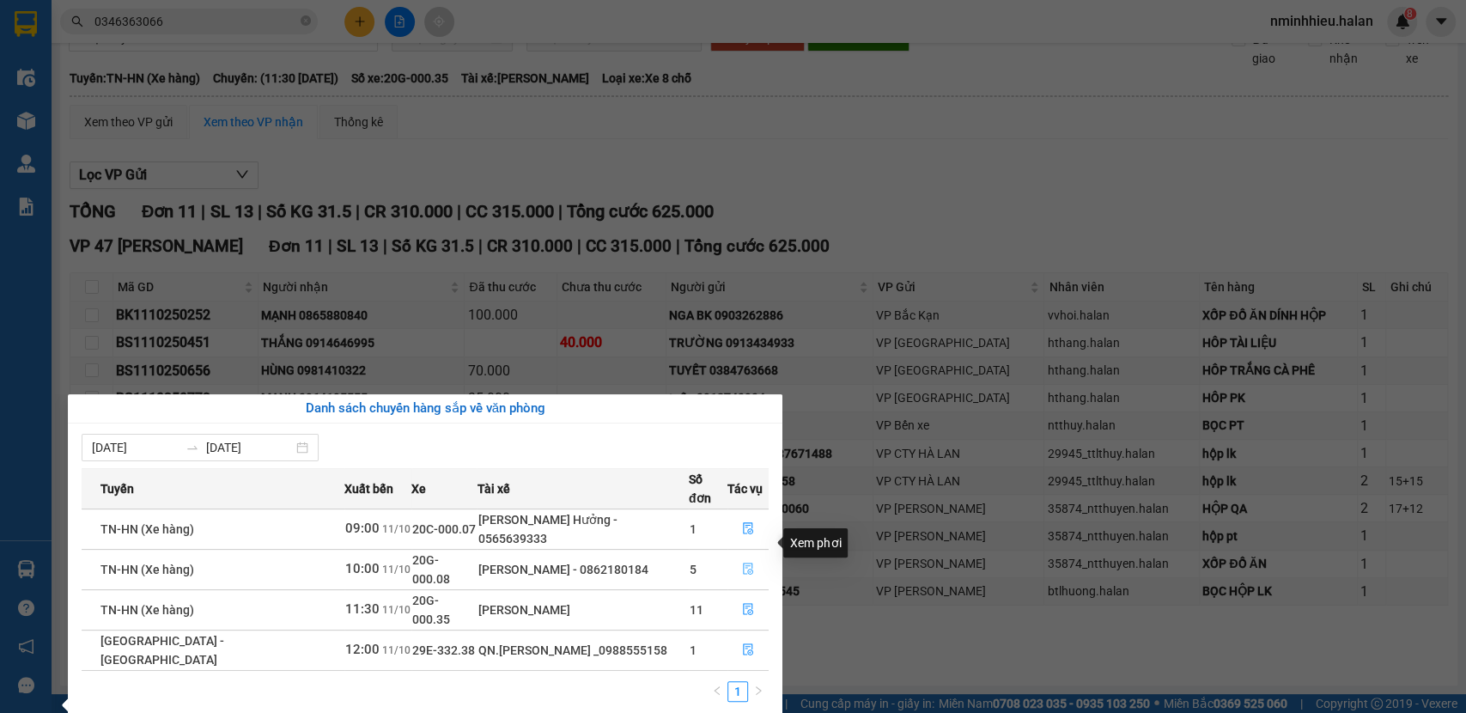
click at [749, 555] on button "button" at bounding box center [747, 568] width 39 height 27
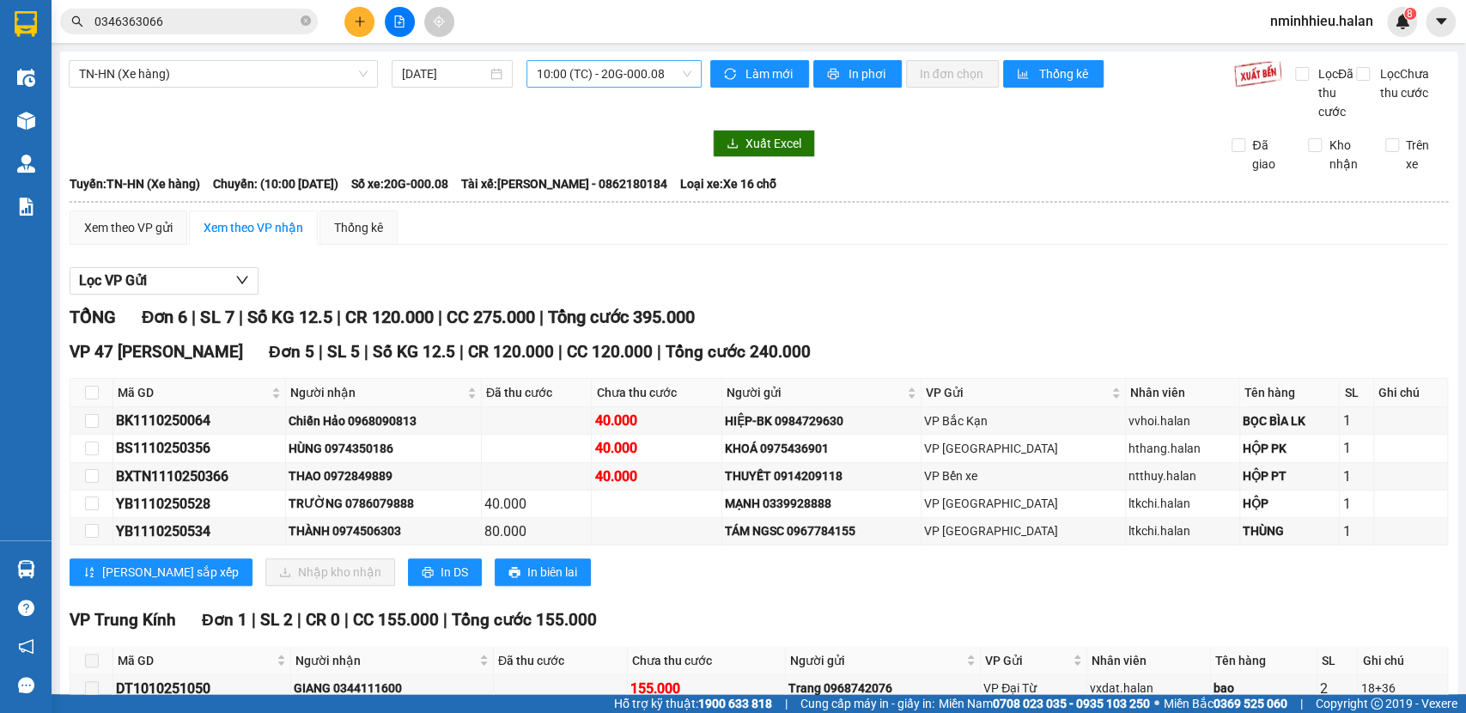
click at [588, 82] on span "10:00 (TC) - 20G-000.08" at bounding box center [614, 74] width 154 height 26
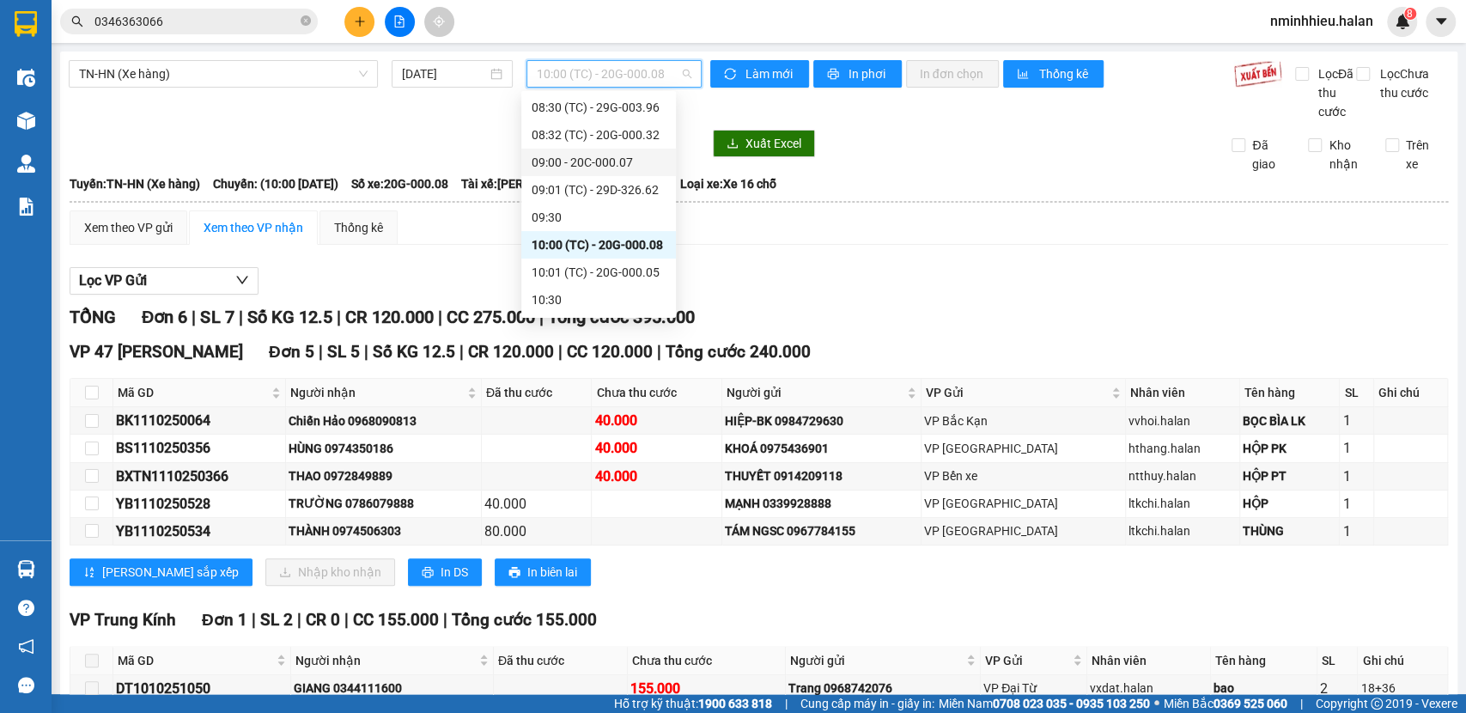
scroll to position [153, 0]
click at [616, 252] on div "10:01 (TC) - 20G-000.05" at bounding box center [598, 257] width 134 height 19
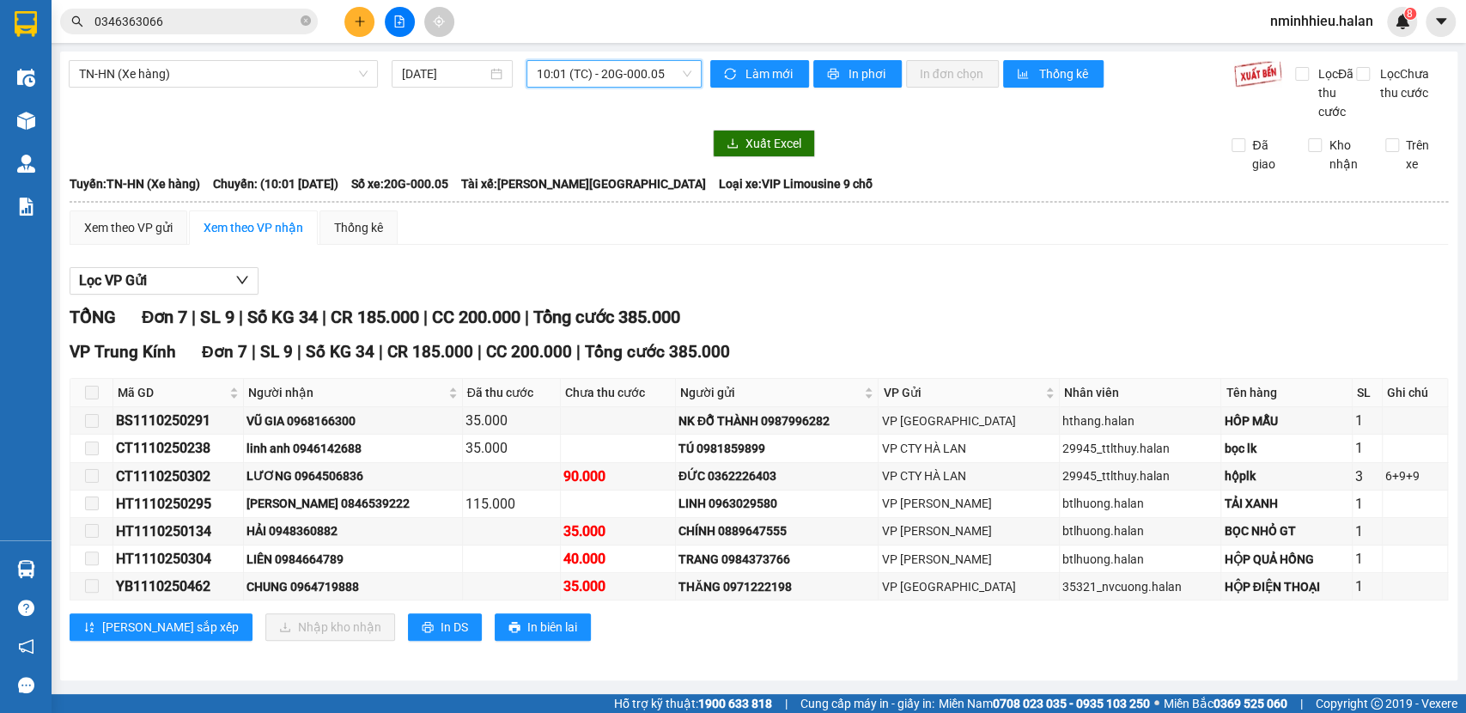
click at [241, 19] on input "0346363066" at bounding box center [195, 21] width 203 height 19
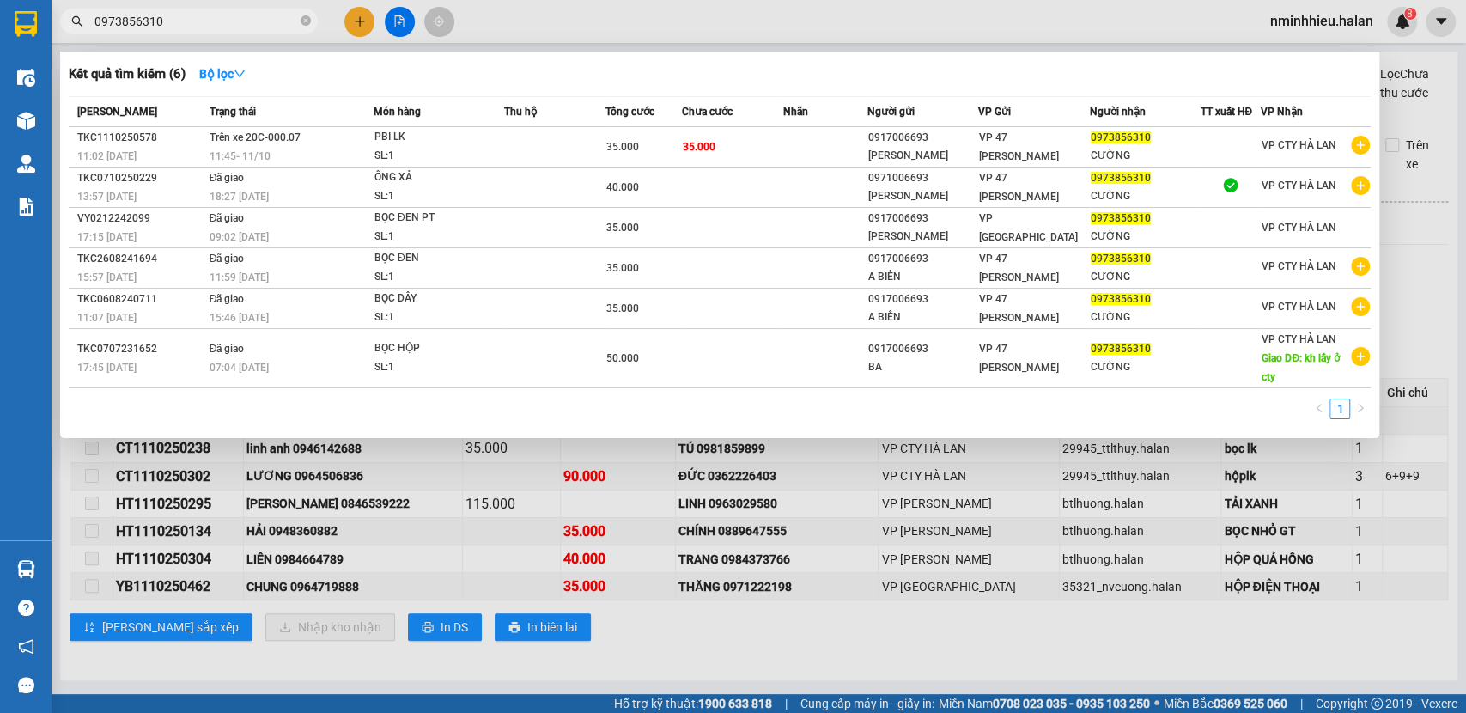
click at [228, 15] on input "0973856310" at bounding box center [195, 21] width 203 height 19
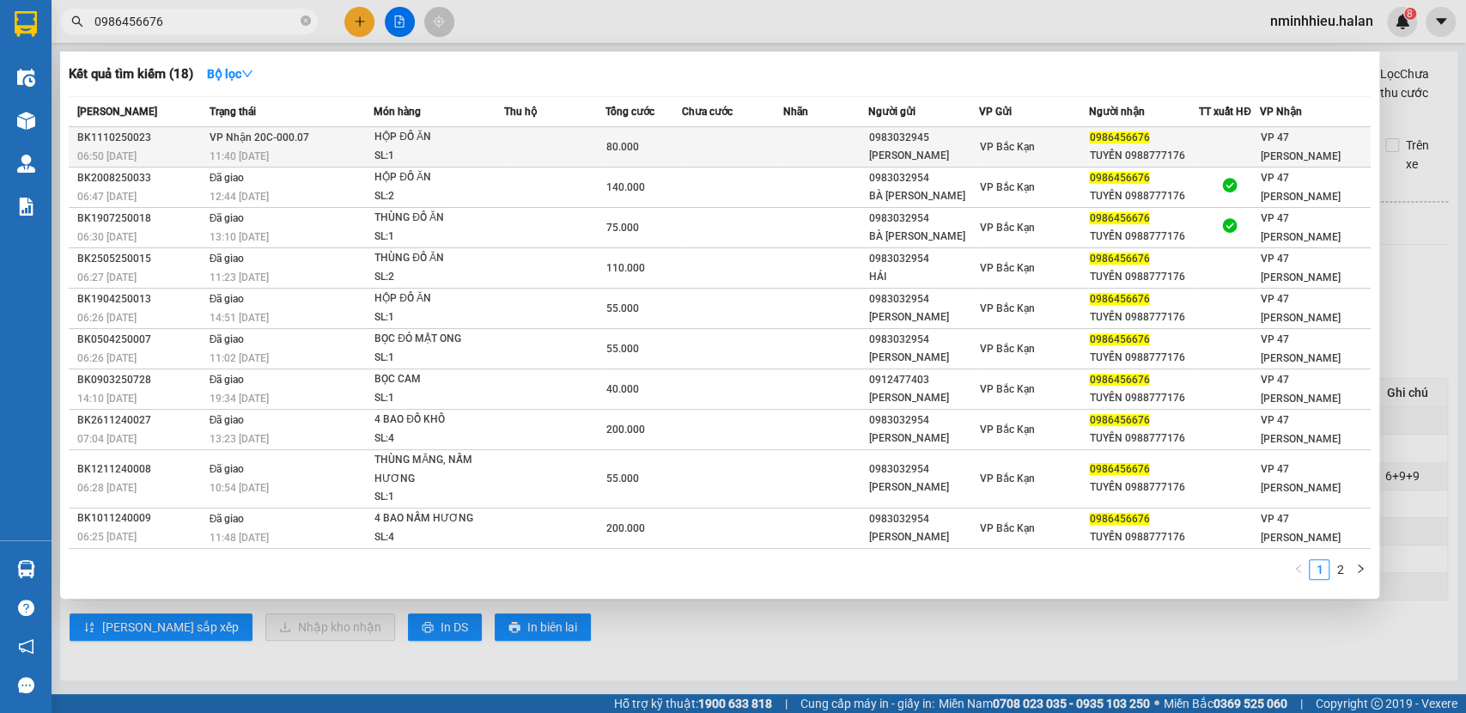
type input "0986456676"
click at [425, 146] on div "HỘP ĐỒ ĂN" at bounding box center [438, 137] width 129 height 19
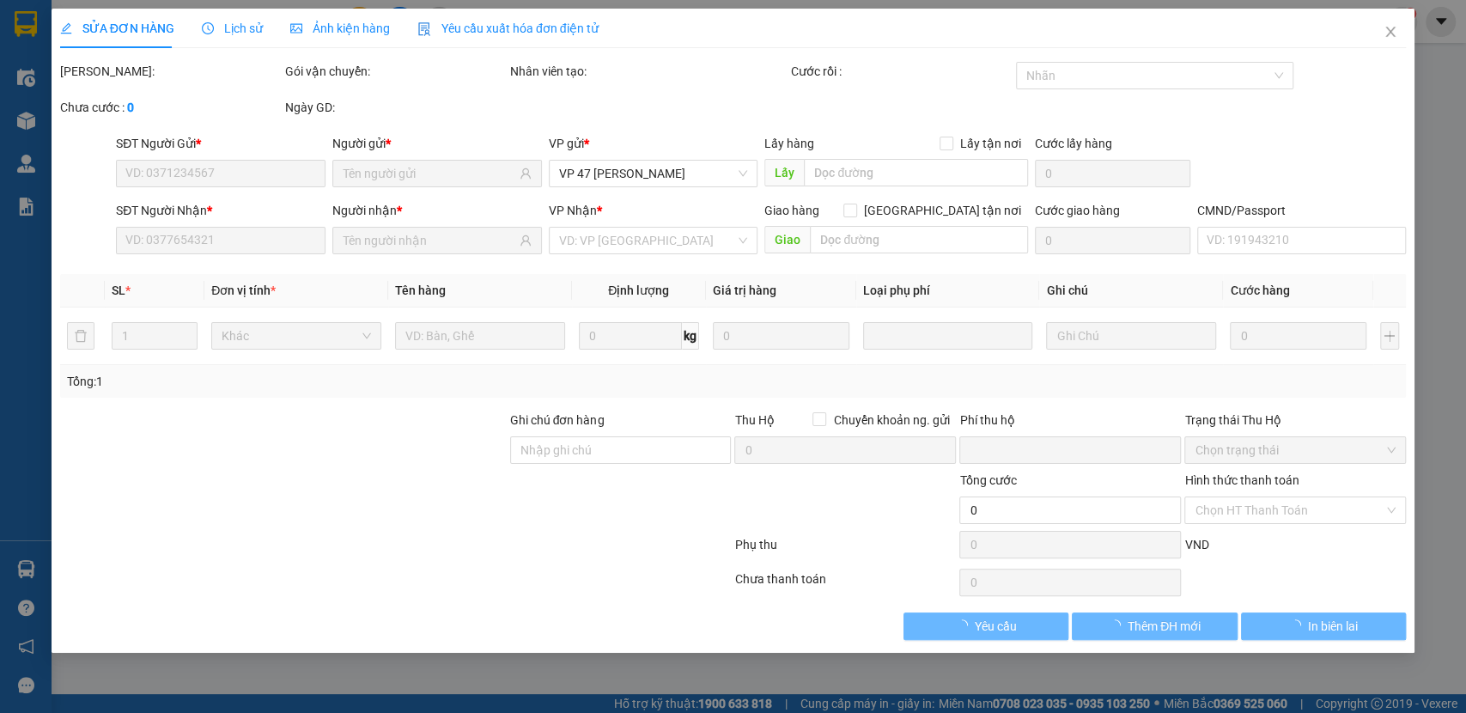
type input "0983032945"
type input "[PERSON_NAME]"
type input "0986456676"
type input "TUYẾN 0988777176"
type input "0"
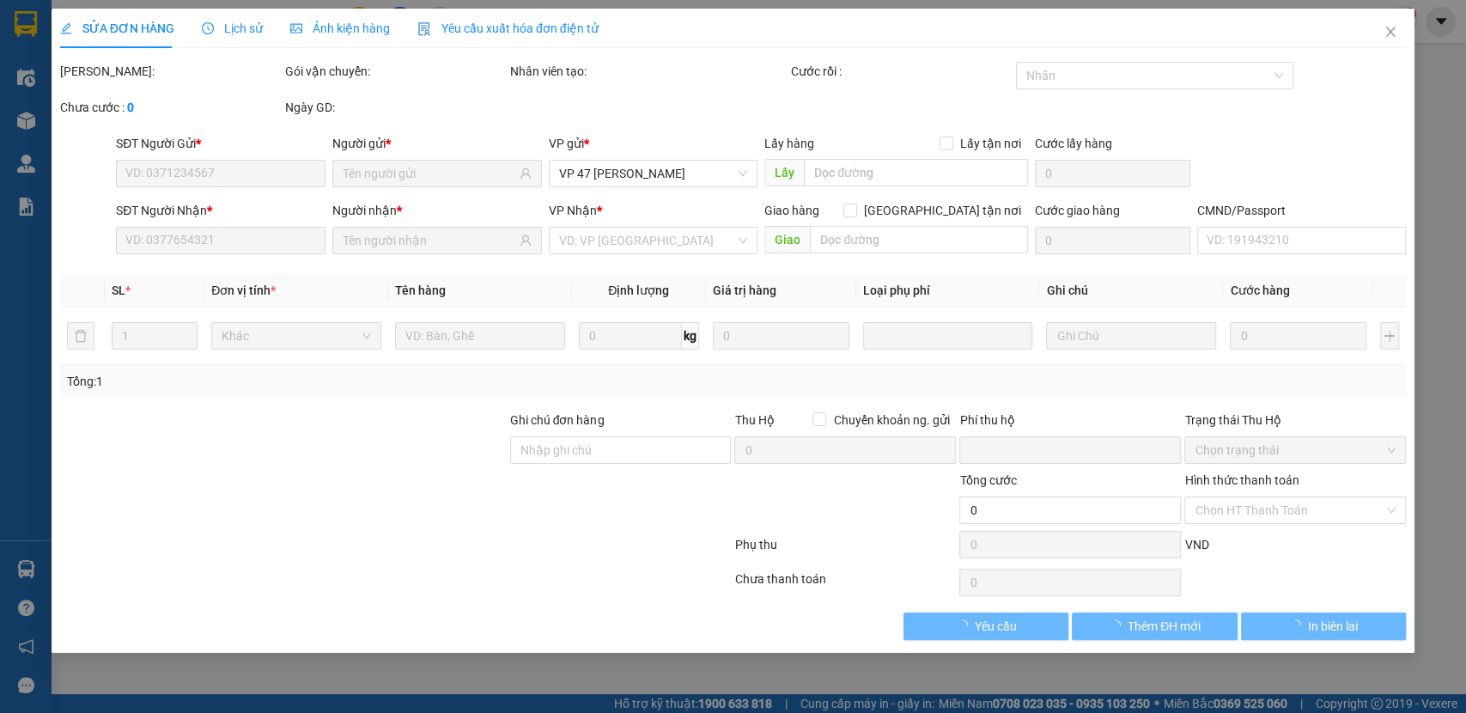
type input "80.000"
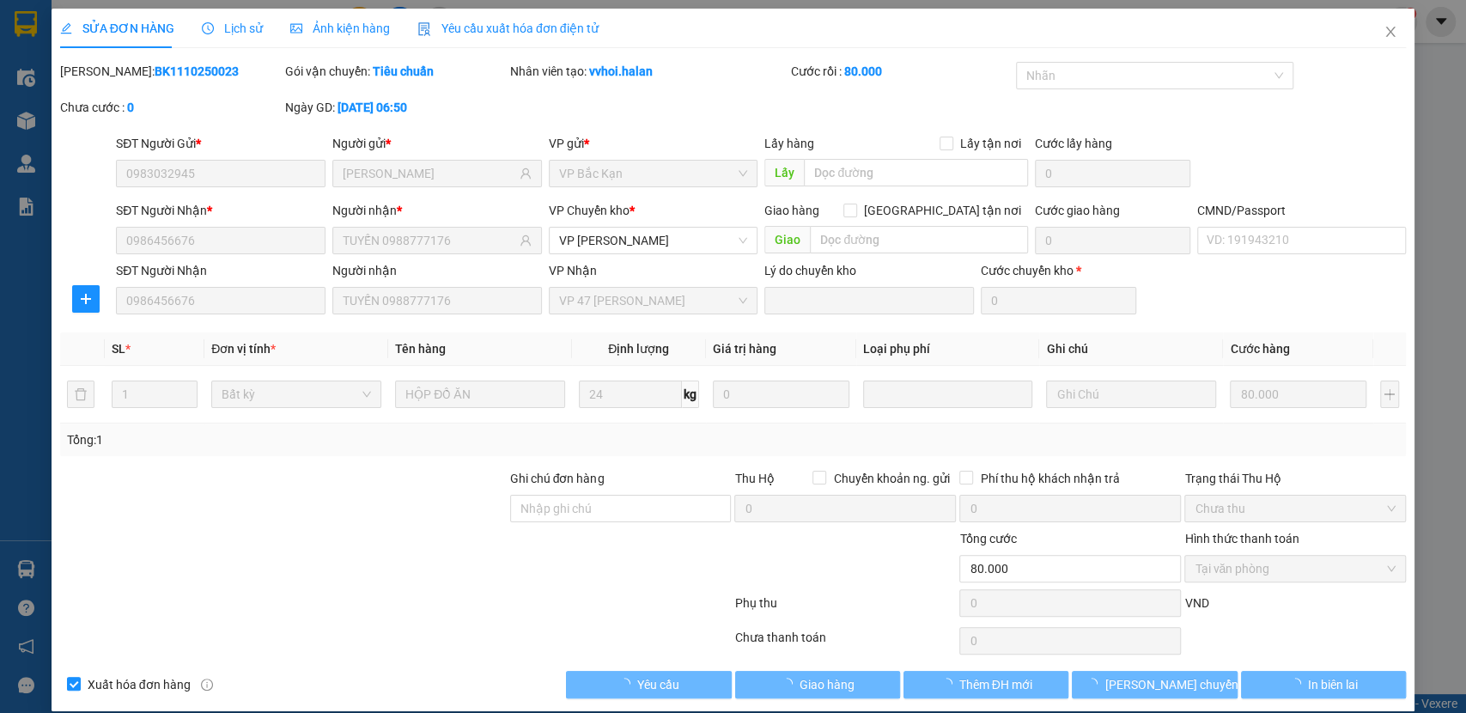
scroll to position [17, 0]
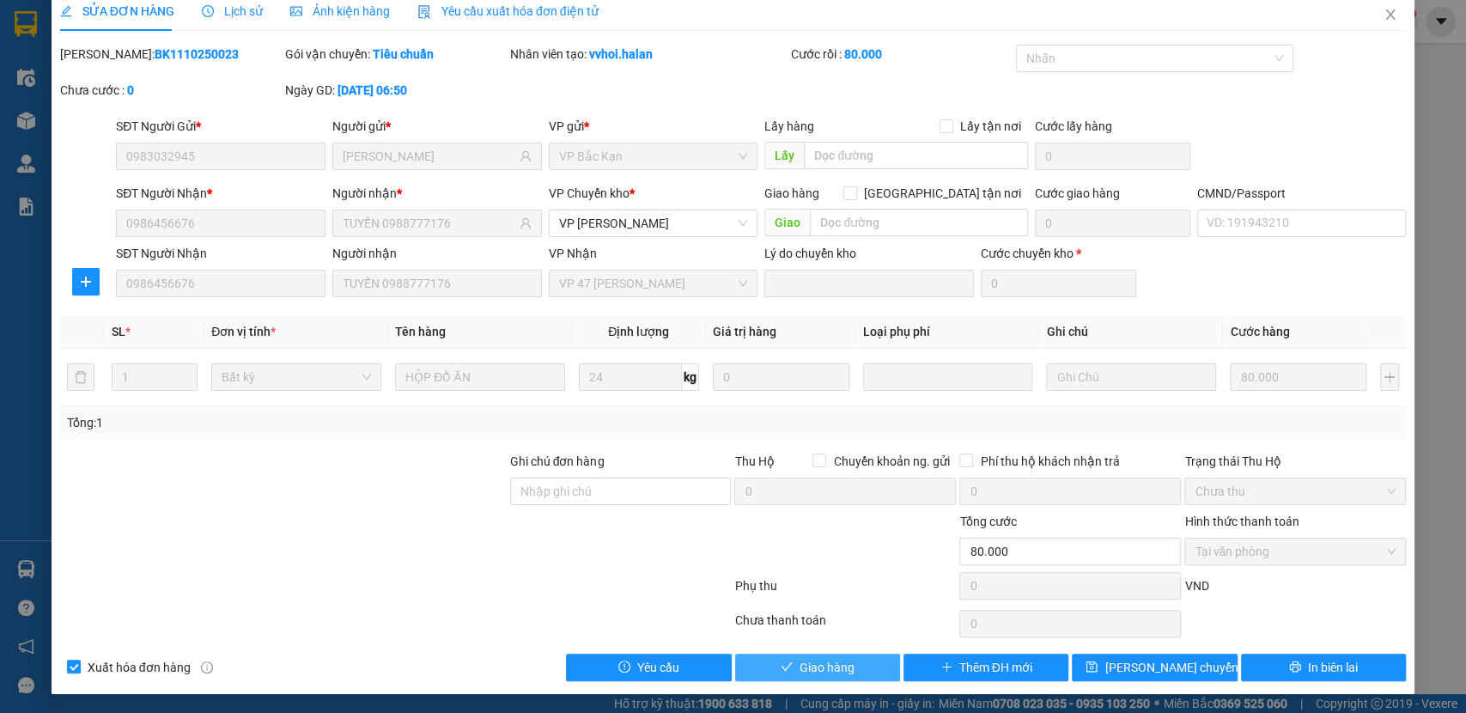
click at [802, 665] on span "Giao hàng" at bounding box center [826, 667] width 55 height 19
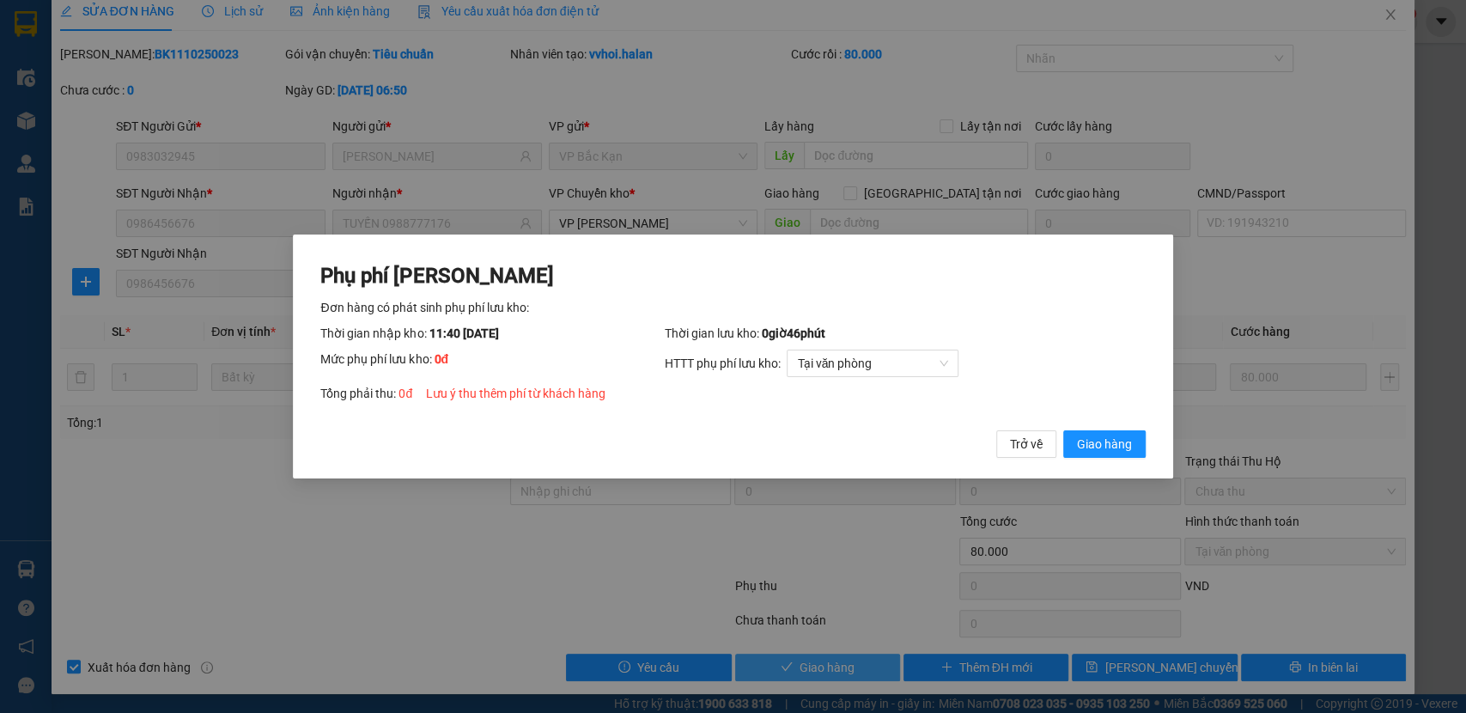
click at [1063, 430] on button "Giao hàng" at bounding box center [1104, 443] width 82 height 27
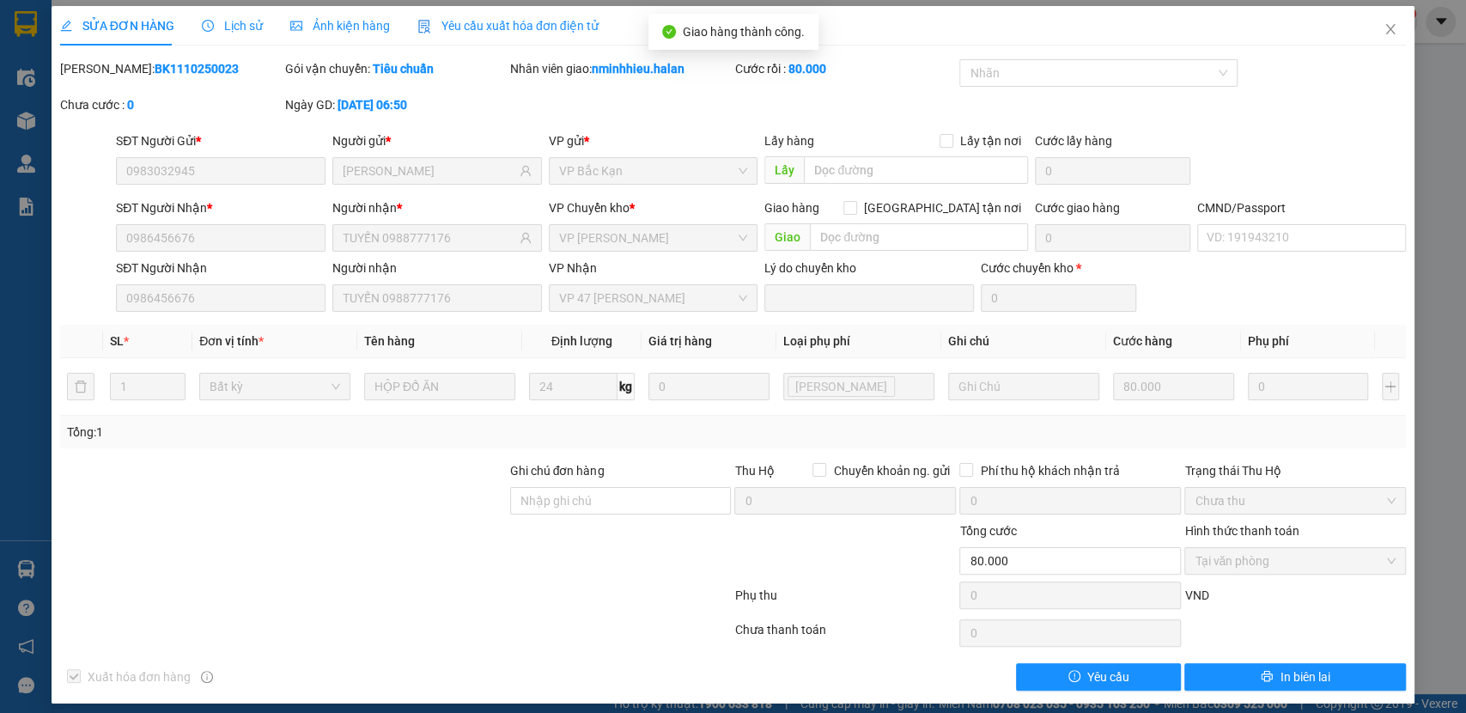
scroll to position [0, 0]
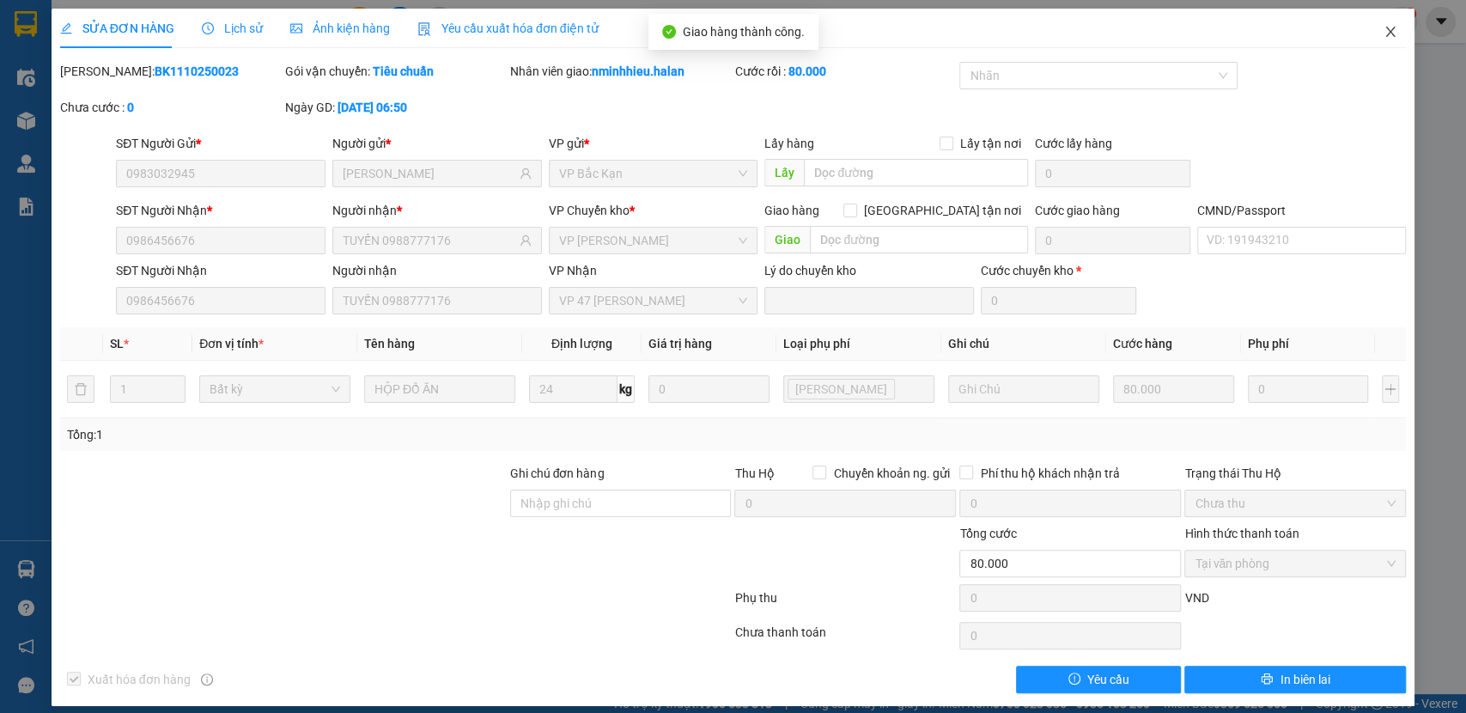
click at [1386, 33] on icon "close" at bounding box center [1390, 32] width 9 height 10
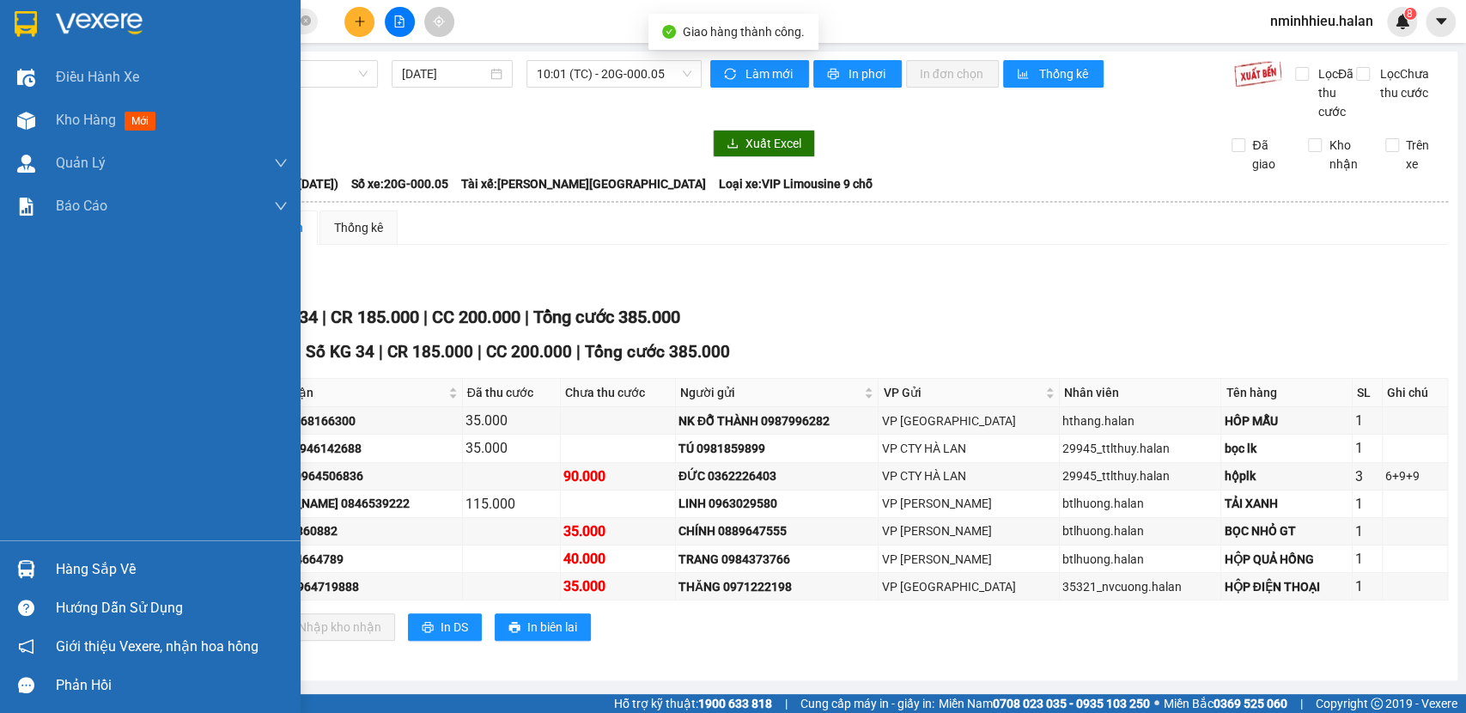
click at [58, 557] on div "Hàng sắp về" at bounding box center [172, 569] width 232 height 26
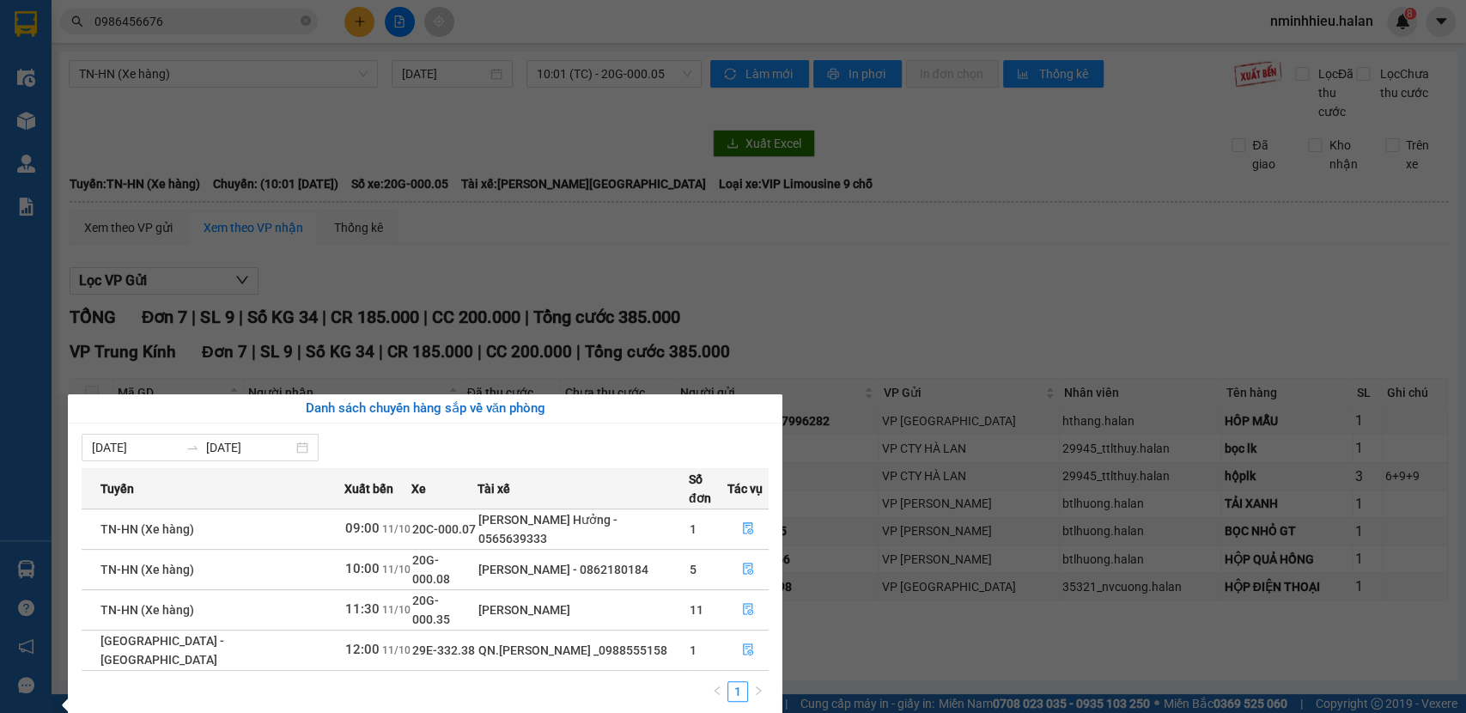
click at [483, 266] on section "Kết quả tìm kiếm ( 18 ) Bộ lọc Mã ĐH Trạng thái Món hàng Thu hộ Tổng cước Chưa …" at bounding box center [733, 356] width 1466 height 713
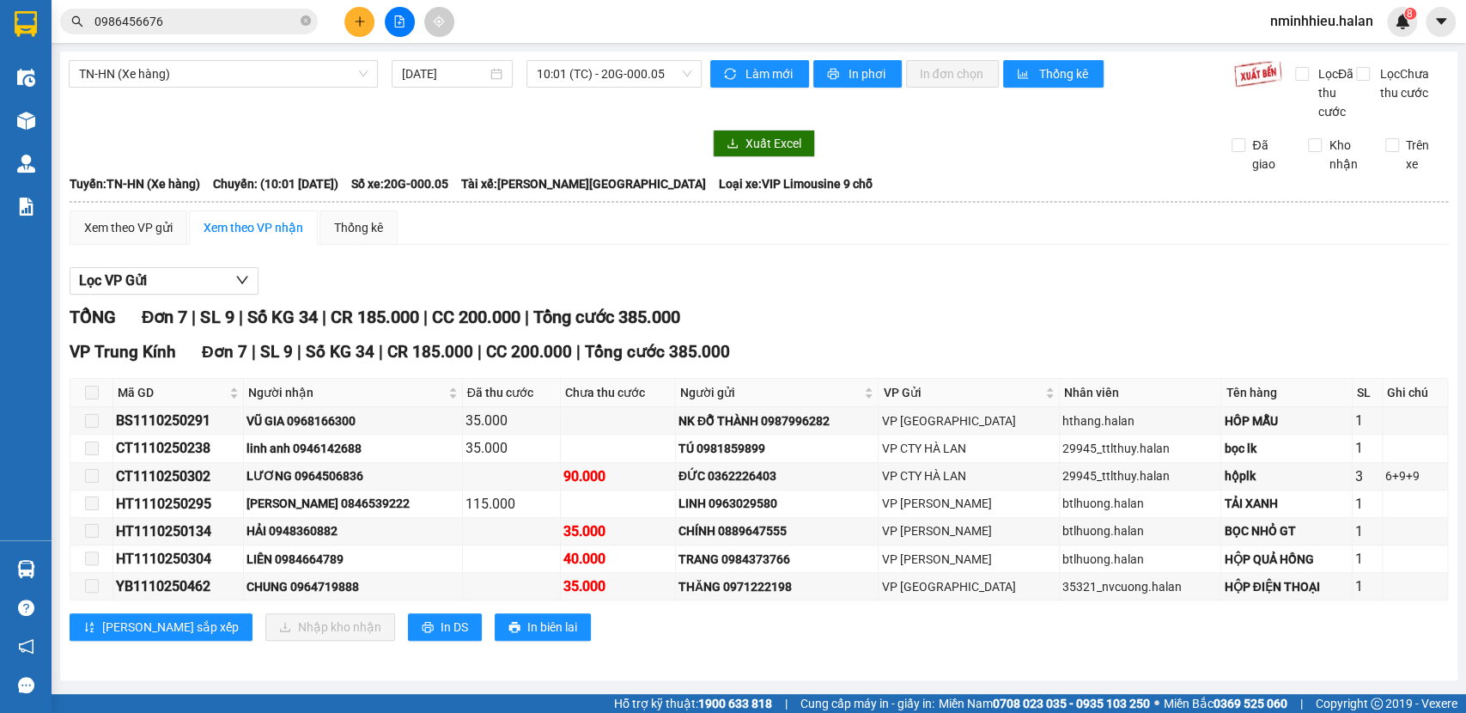
click at [208, 16] on input "0986456676" at bounding box center [195, 21] width 203 height 19
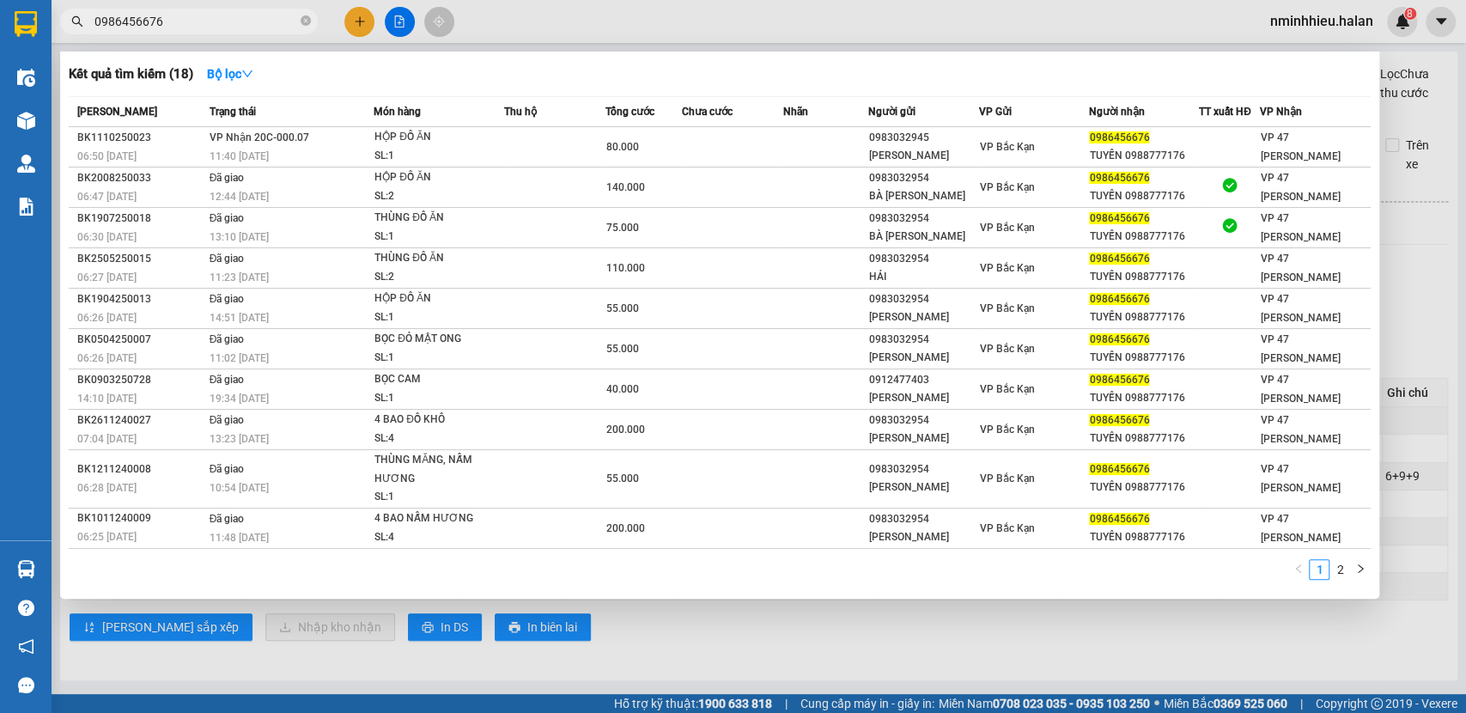
click at [208, 16] on input "0986456676" at bounding box center [195, 21] width 203 height 19
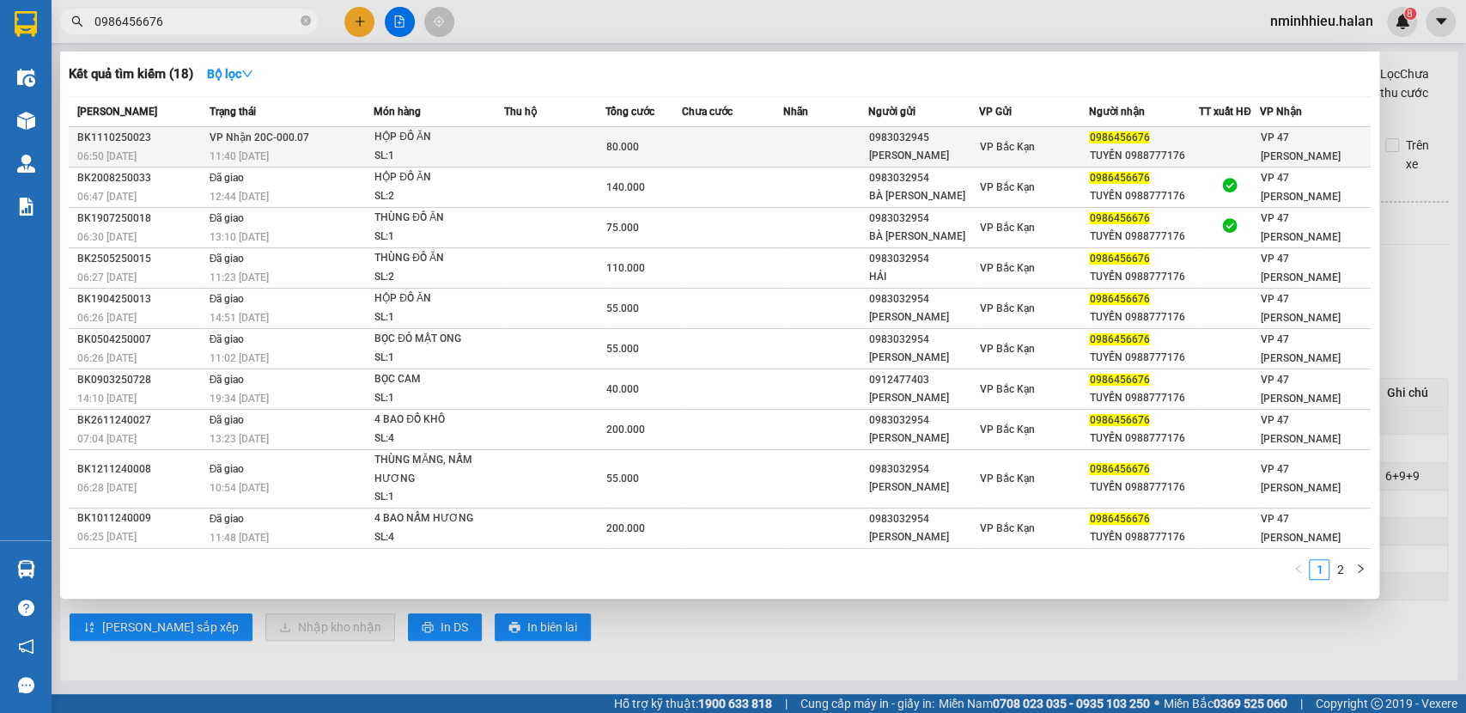
click at [477, 158] on div "SL: 1" at bounding box center [438, 156] width 129 height 19
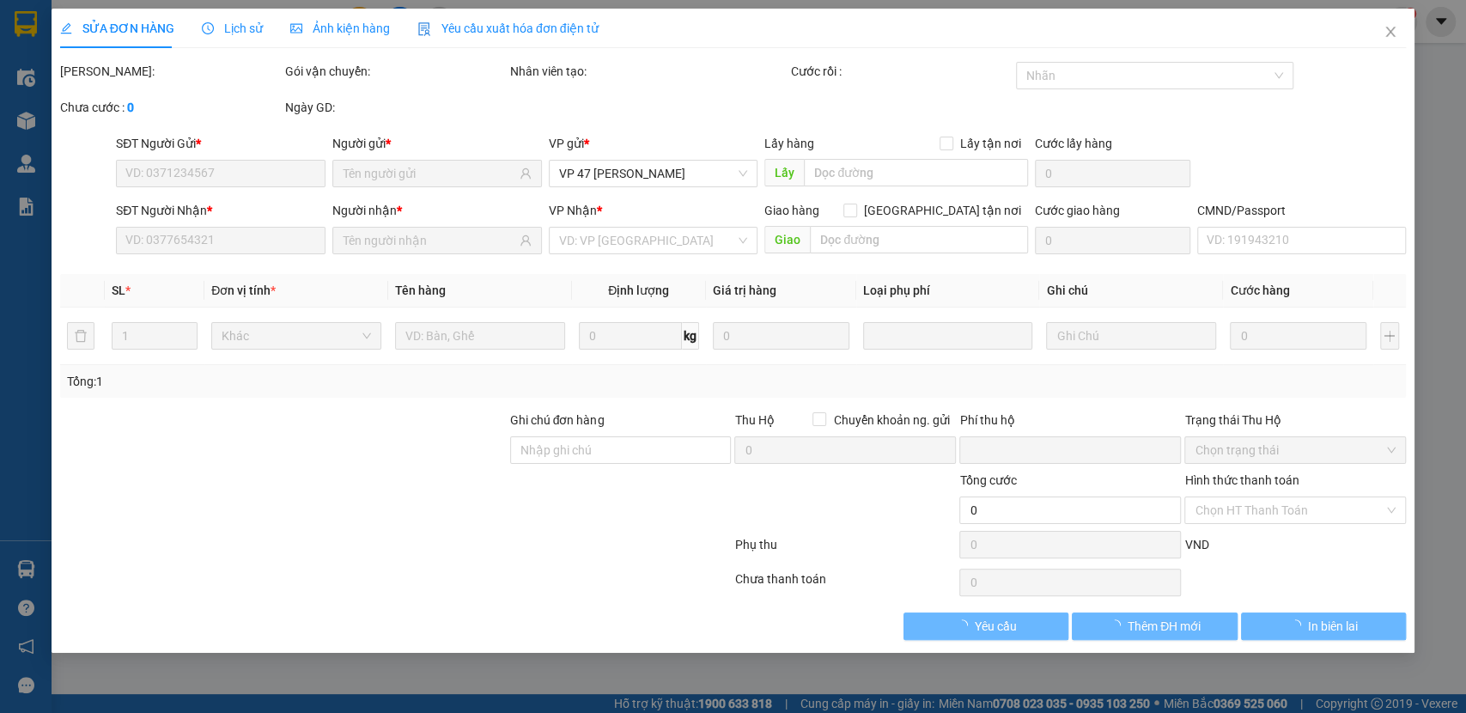
type input "0983032945"
type input "[PERSON_NAME]"
type input "0986456676"
type input "TUYẾN 0988777176"
type input "0"
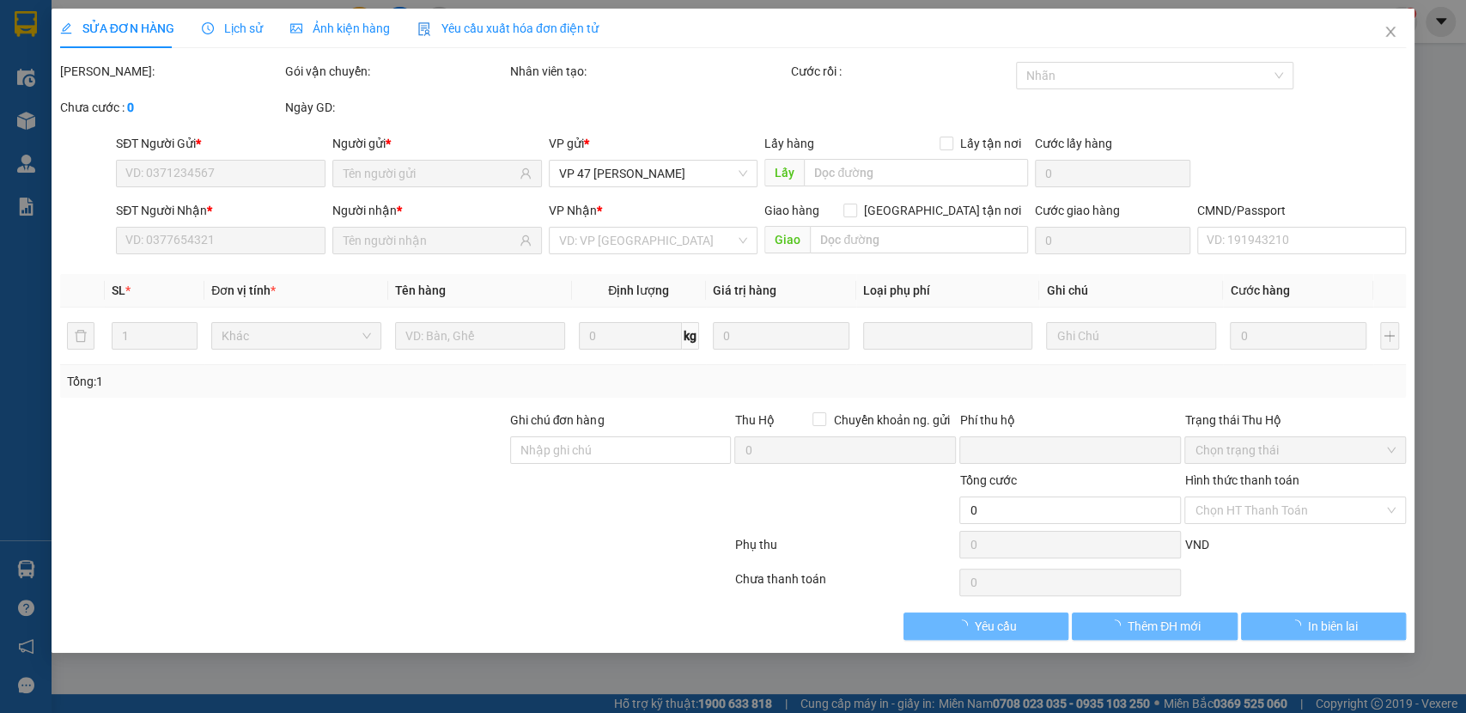
type input "80.000"
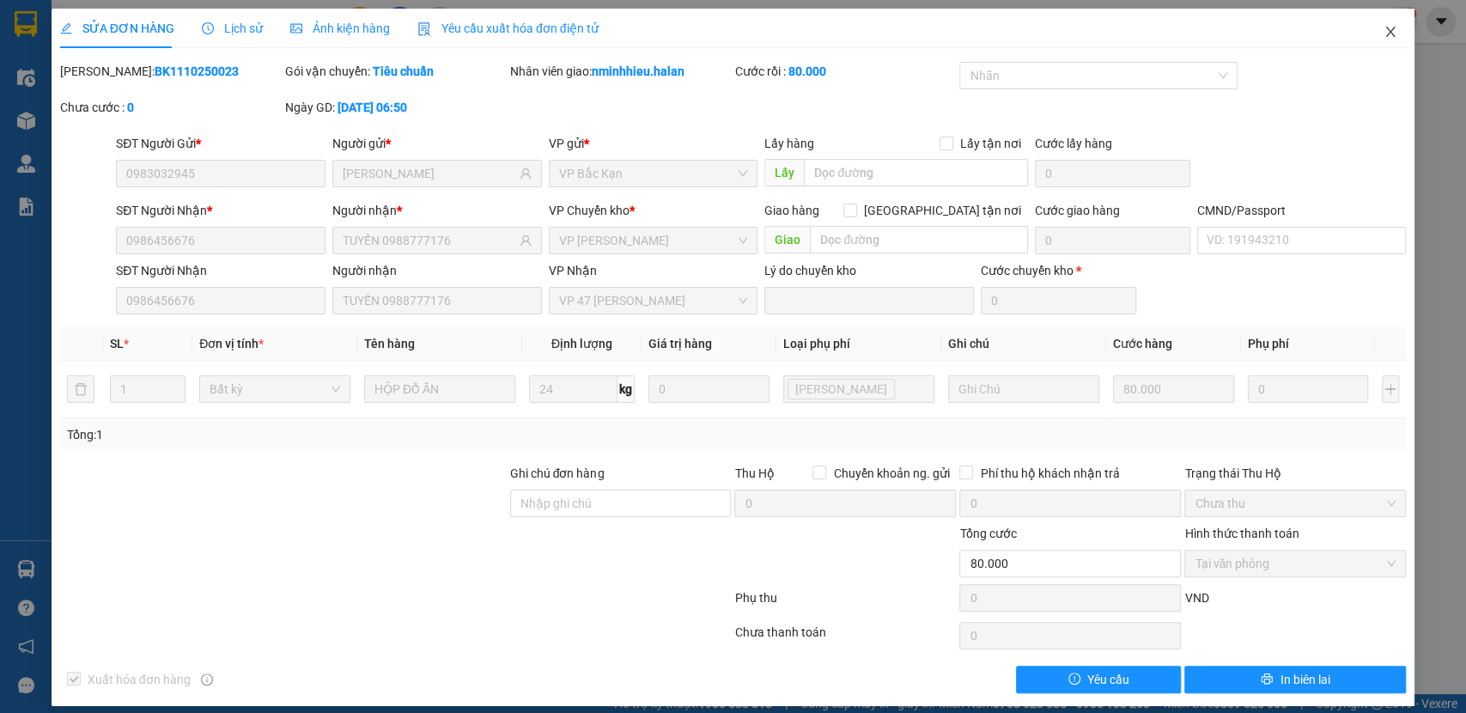
click at [1377, 42] on span "Close" at bounding box center [1390, 33] width 48 height 48
